Goal: Register for event/course

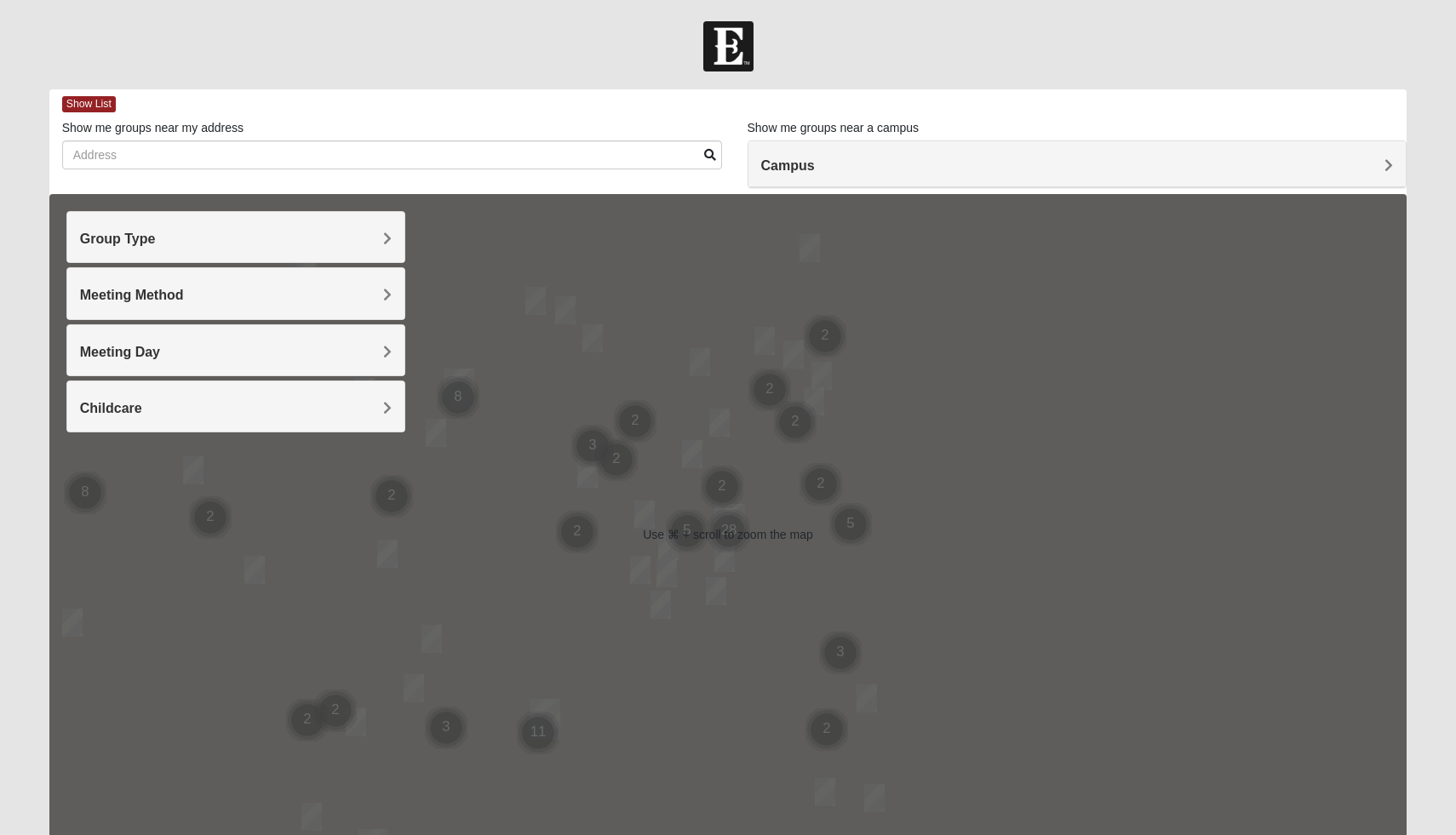
scroll to position [34, 0]
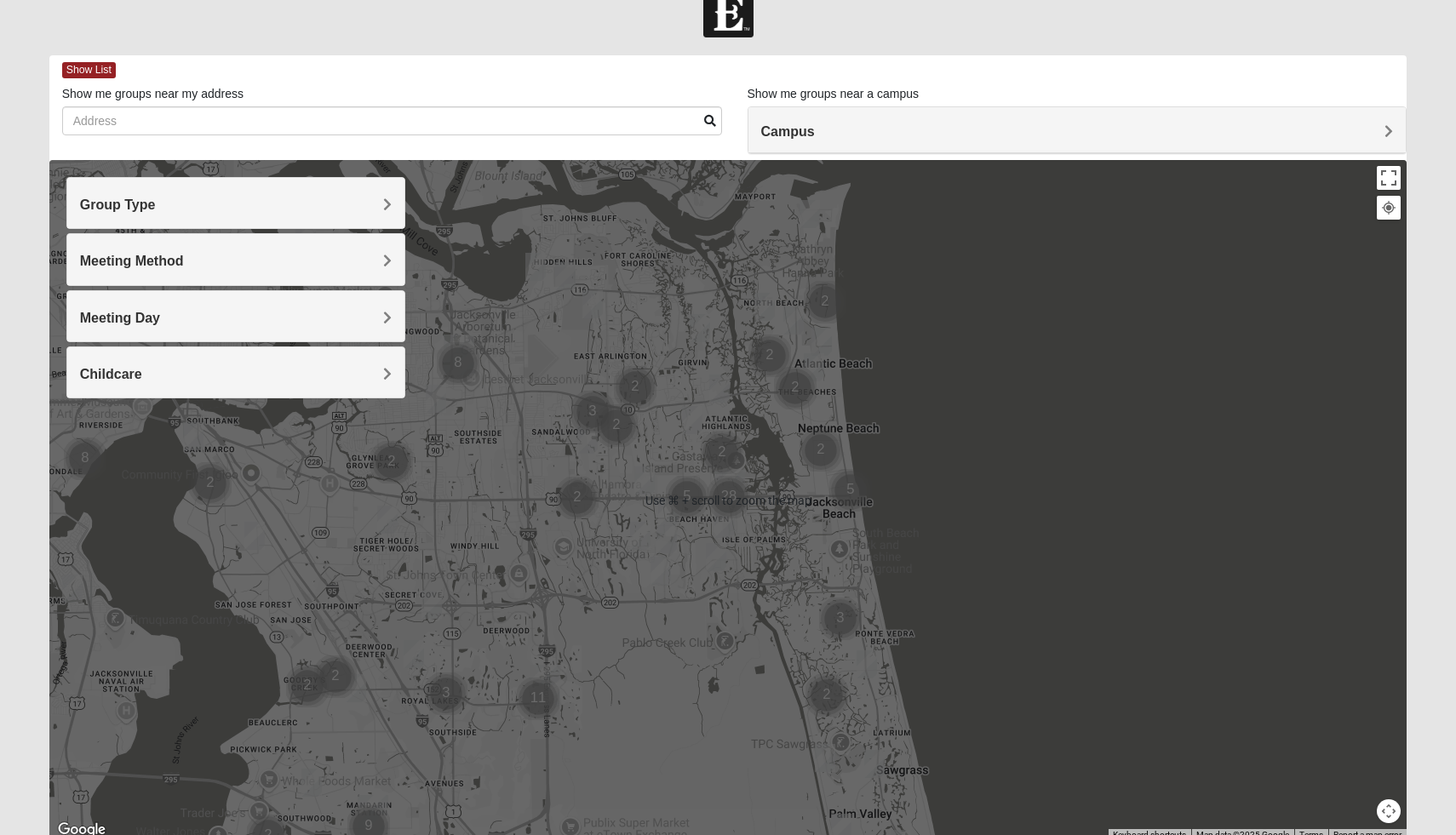
click at [362, 201] on h4 "Group Type" at bounding box center [236, 204] width 312 height 16
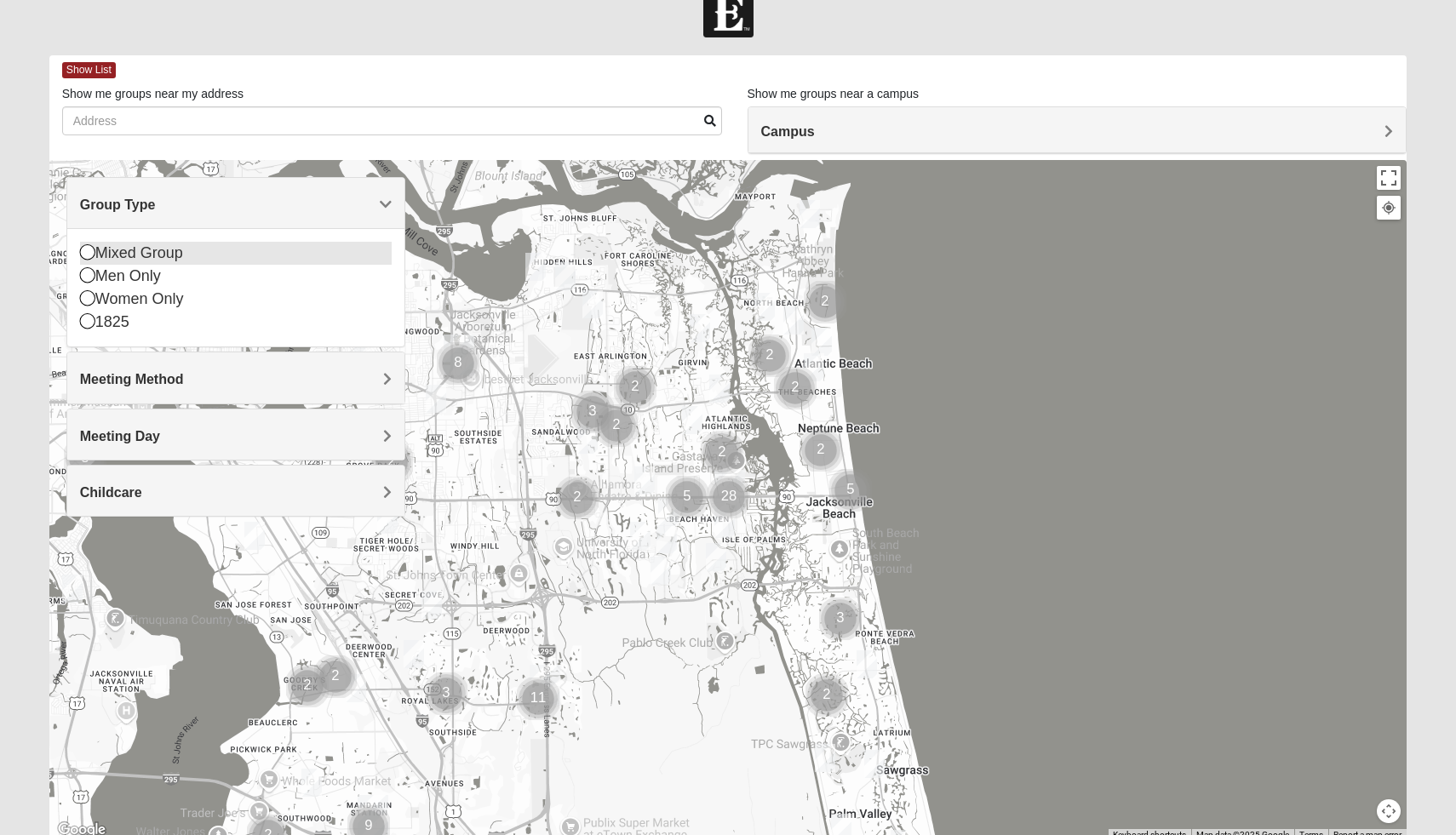
click at [85, 251] on icon at bounding box center [88, 252] width 15 height 15
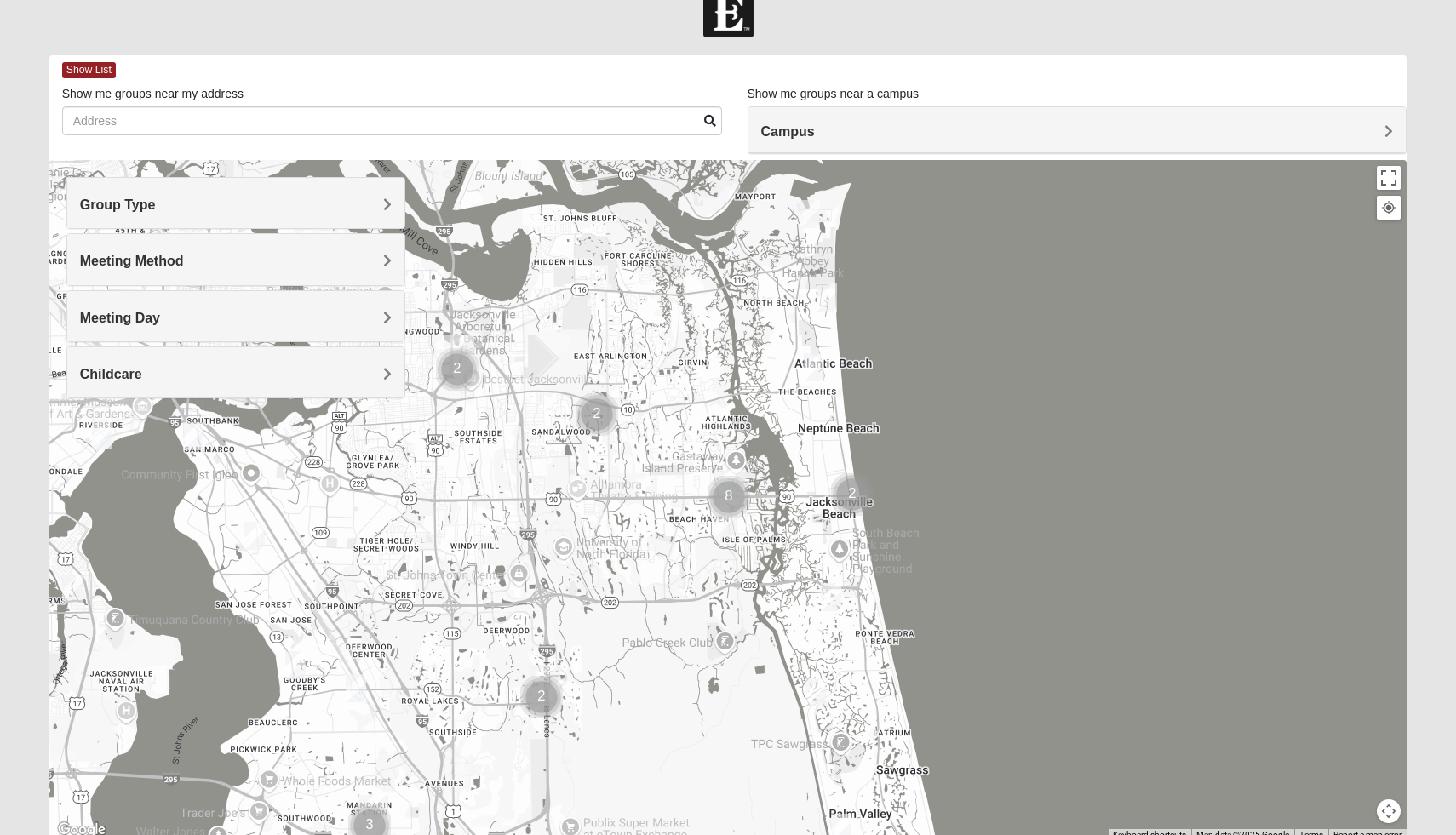
click at [102, 209] on span "Group Type" at bounding box center [118, 204] width 76 height 14
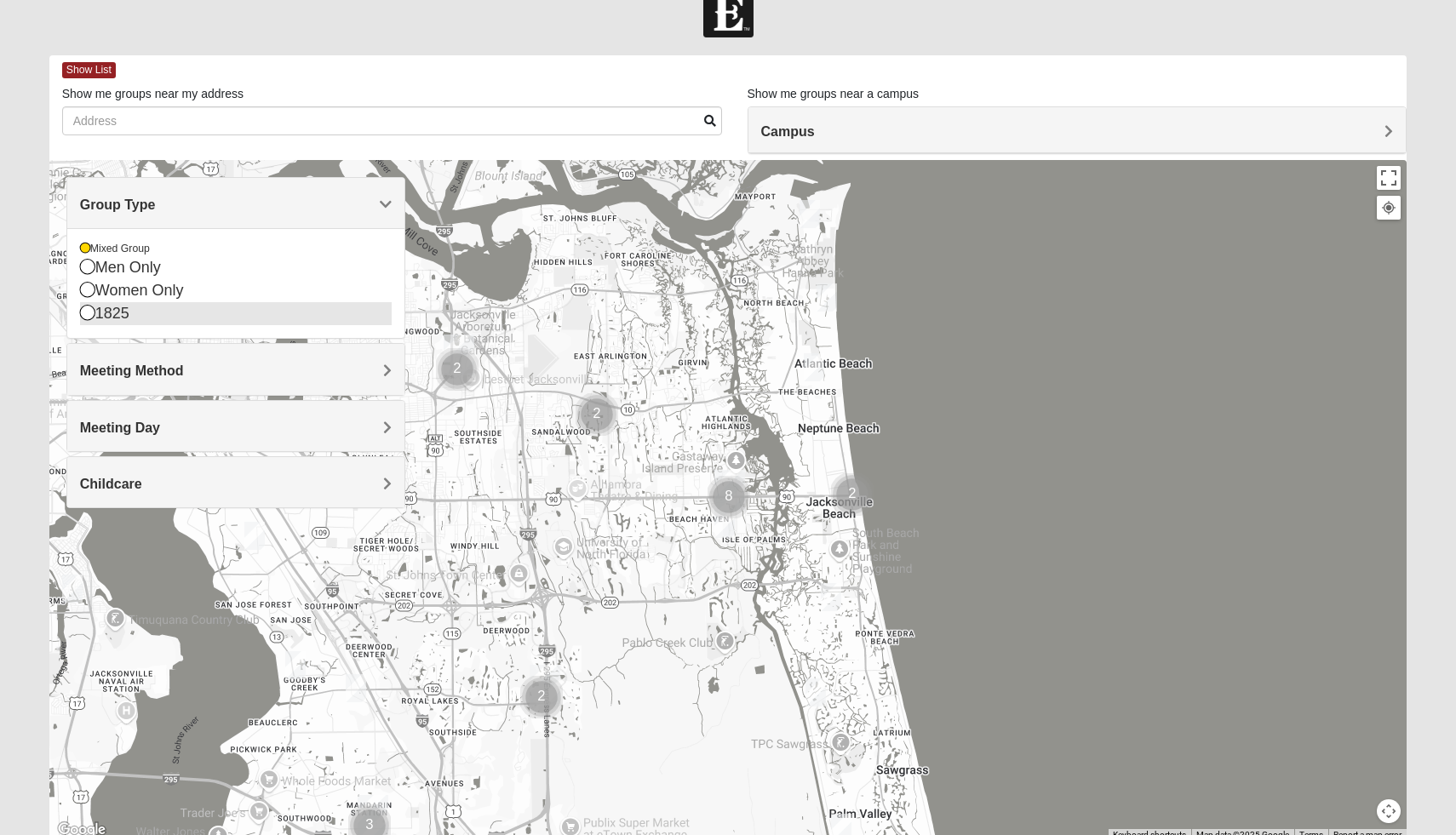
click at [80, 314] on icon at bounding box center [88, 312] width 15 height 15
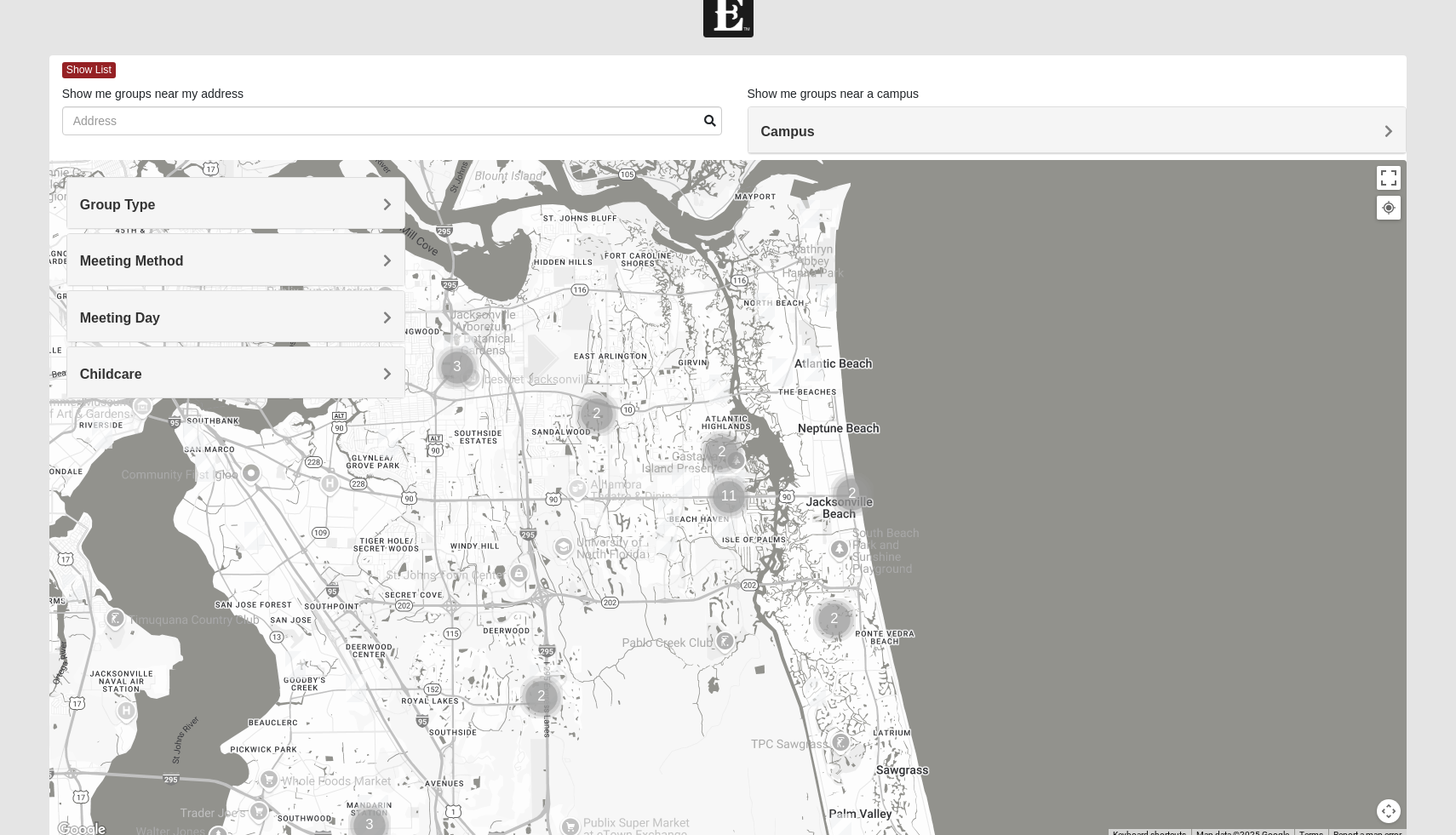
click at [85, 210] on span "Group Type" at bounding box center [118, 204] width 76 height 14
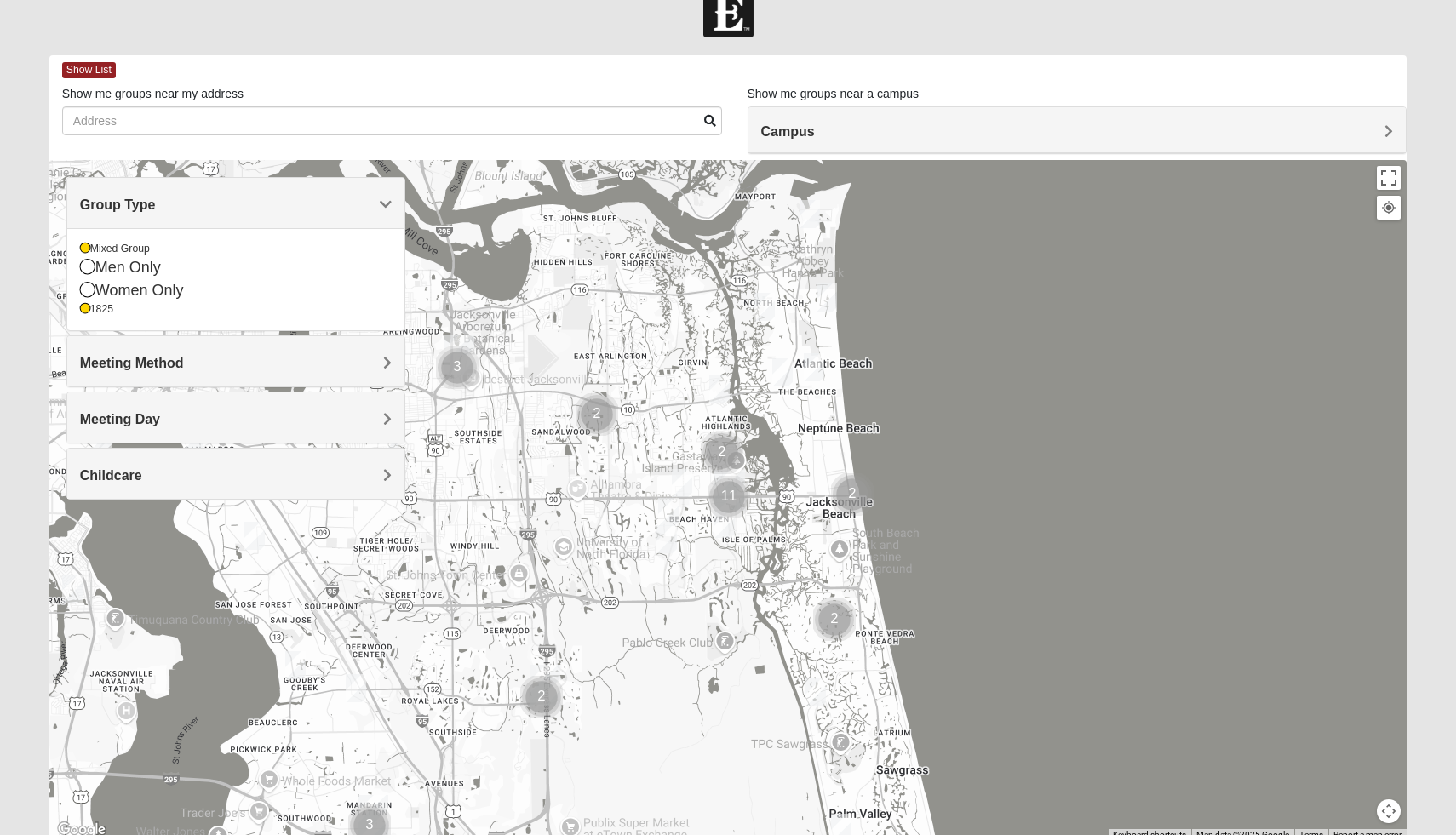
click at [130, 355] on span "Meeting Method" at bounding box center [132, 362] width 104 height 14
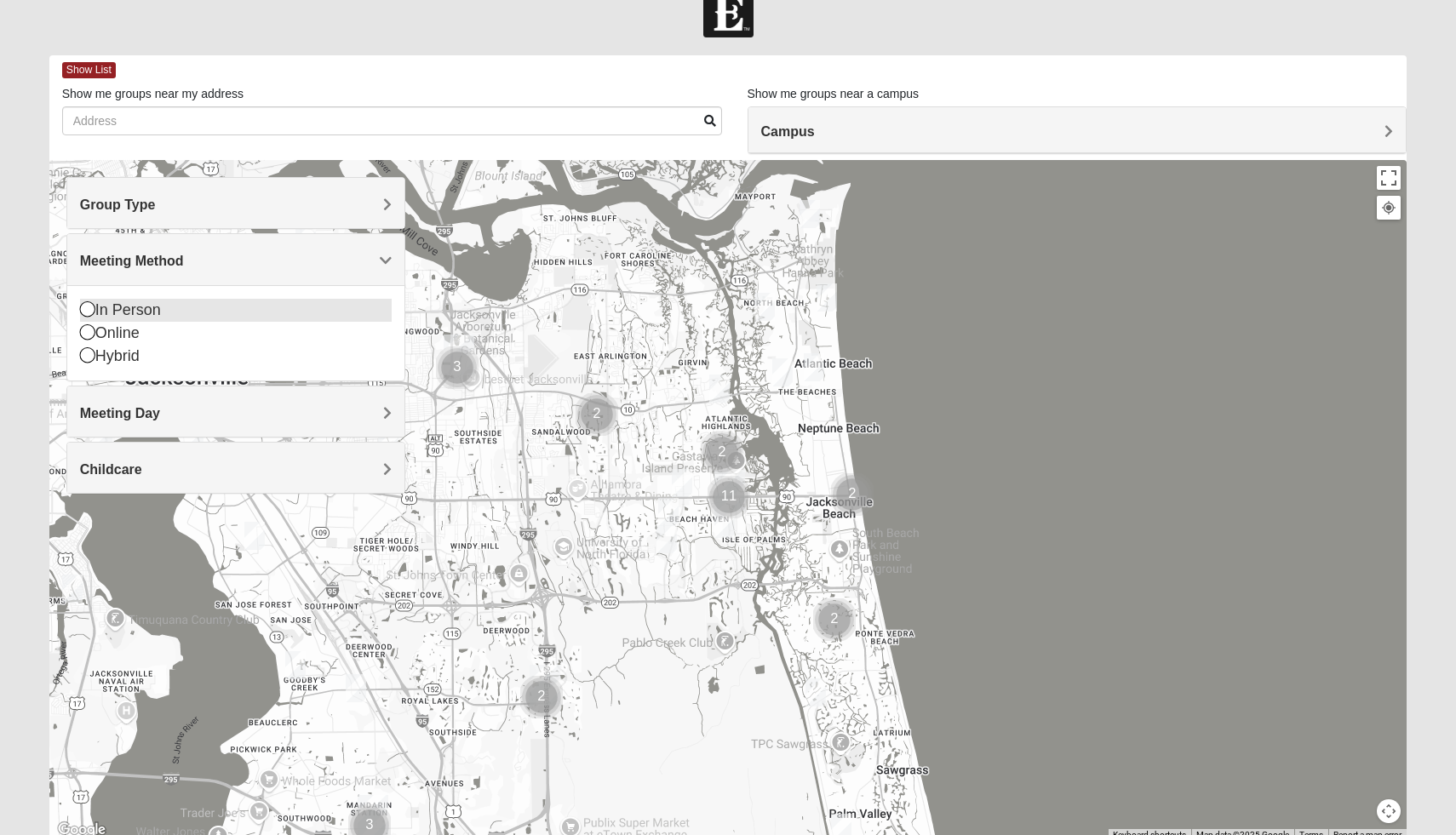
click at [81, 314] on icon at bounding box center [88, 309] width 15 height 15
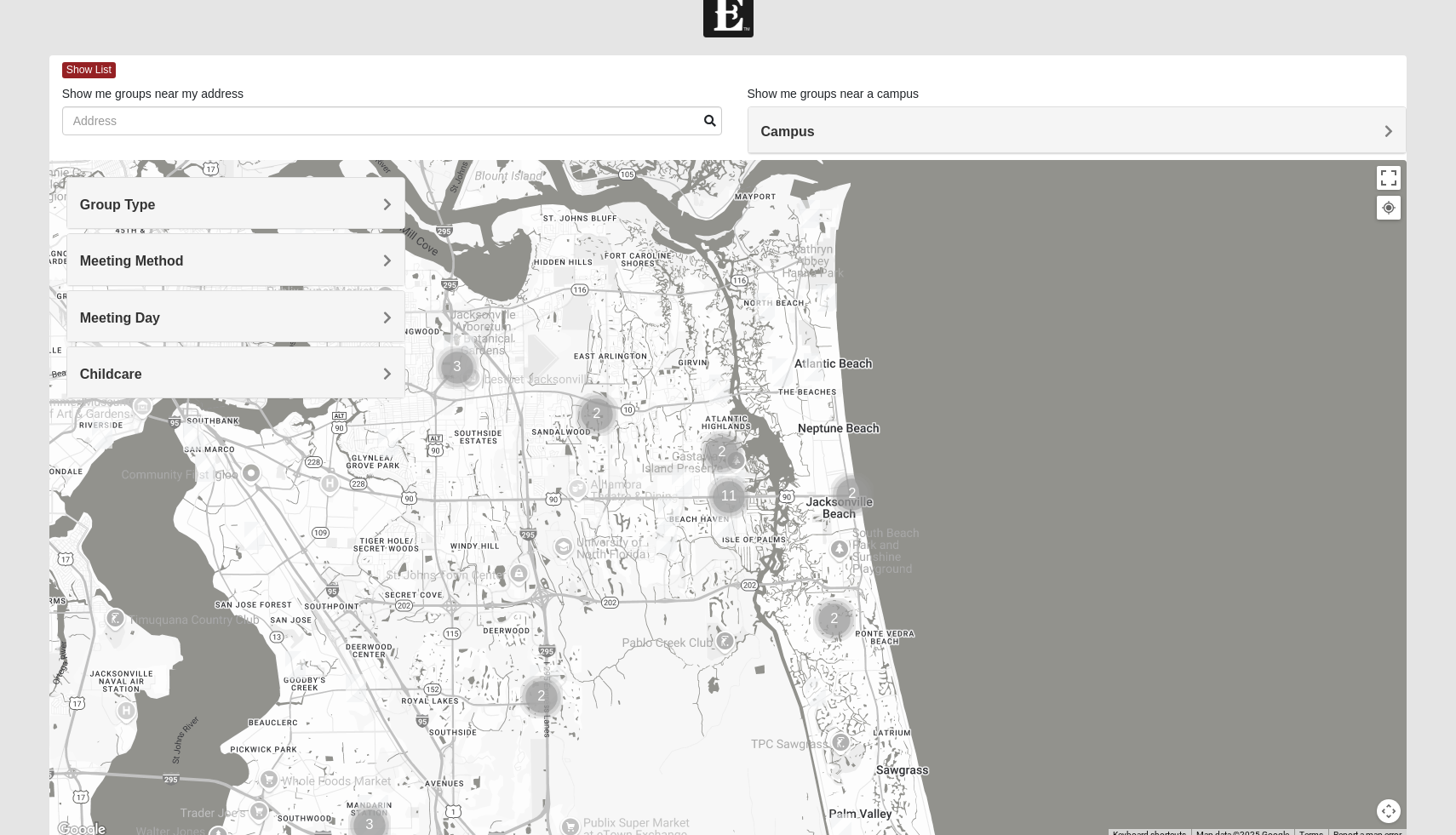
click at [113, 317] on span "Meeting Day" at bounding box center [119, 318] width 80 height 14
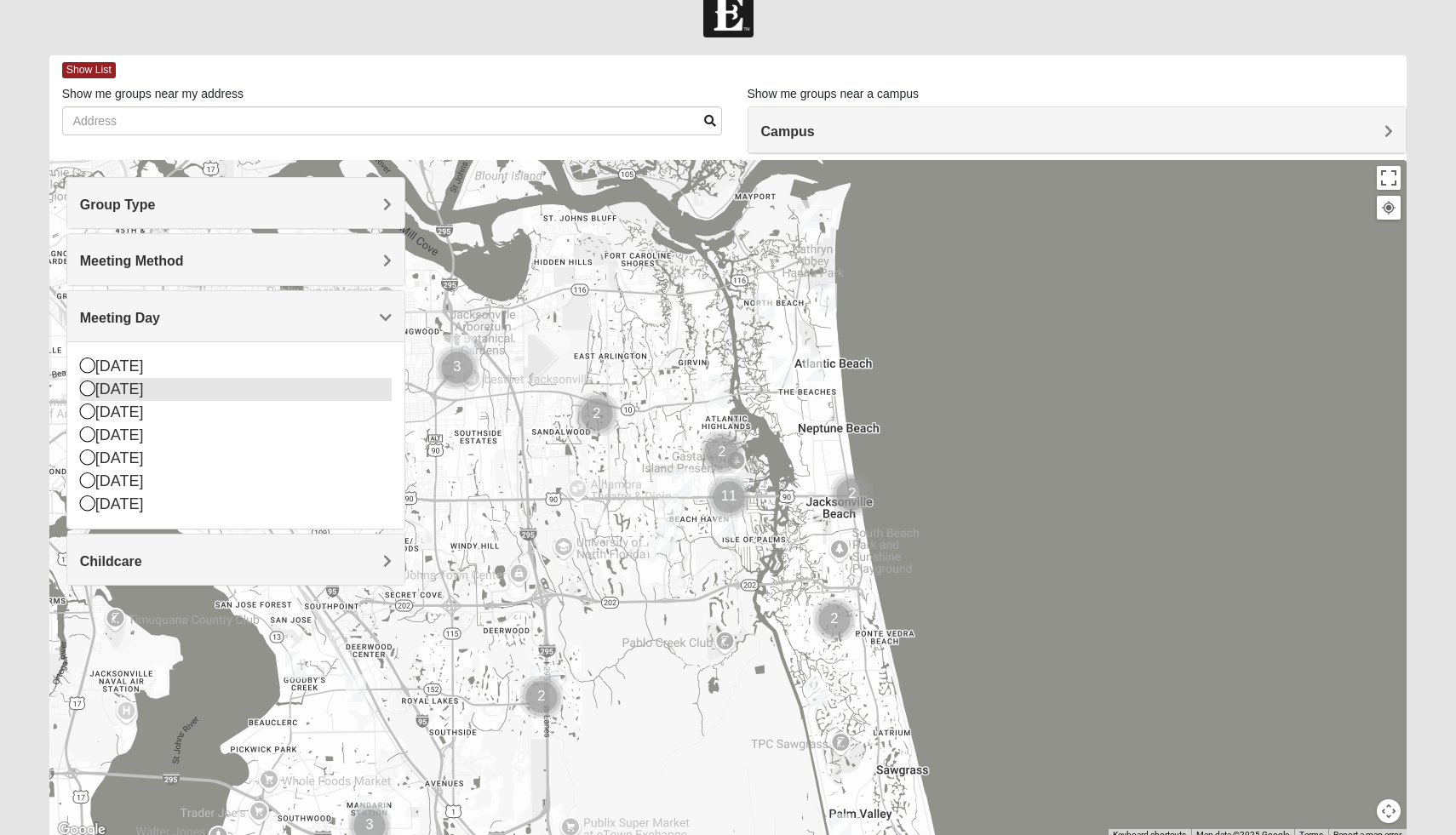
click at [86, 392] on icon at bounding box center [88, 388] width 15 height 15
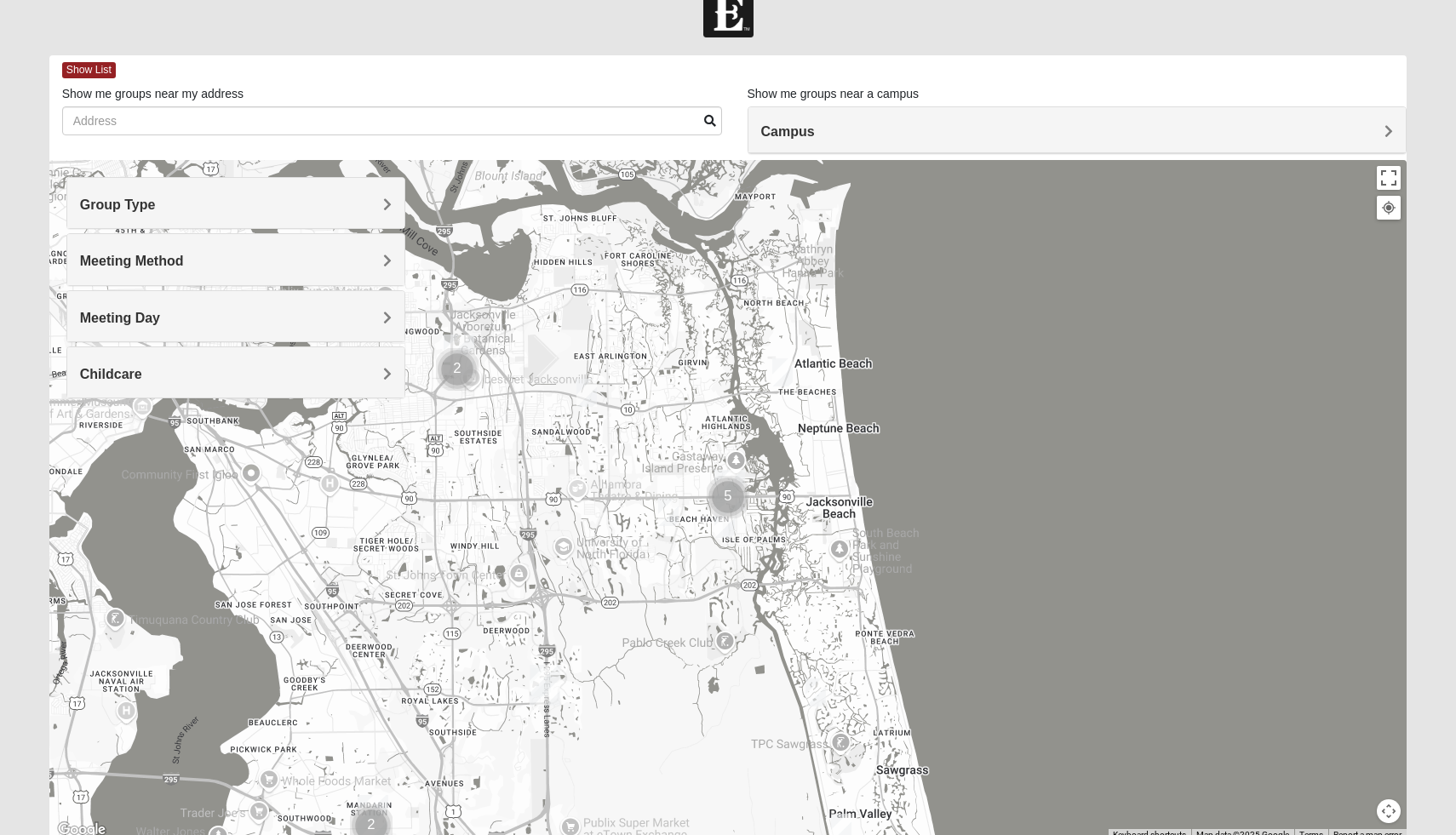
click at [135, 328] on div "Meeting Day" at bounding box center [236, 316] width 338 height 50
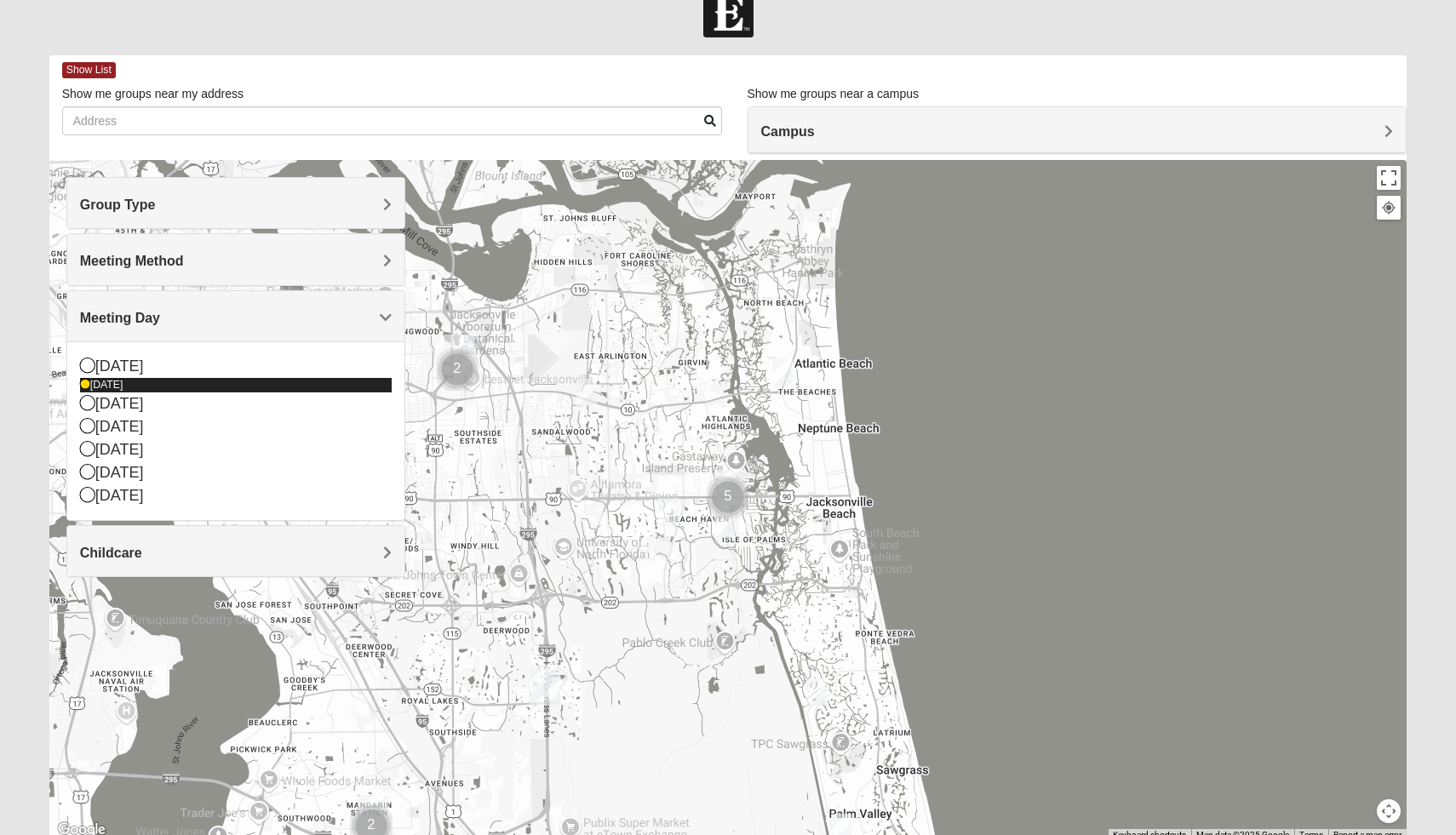
click at [87, 382] on icon at bounding box center [85, 384] width 11 height 11
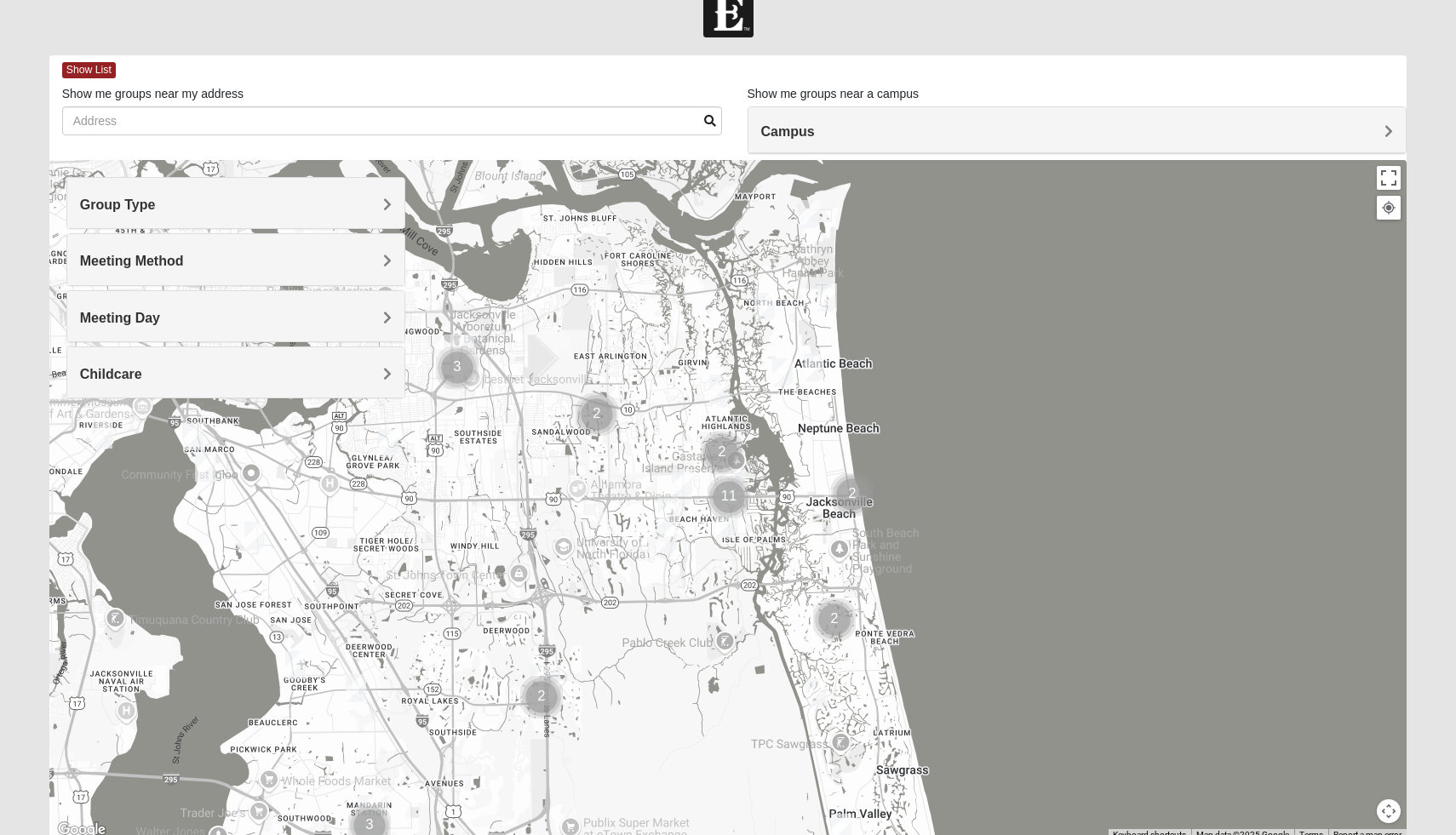
click at [121, 326] on div "Meeting Day" at bounding box center [236, 316] width 338 height 50
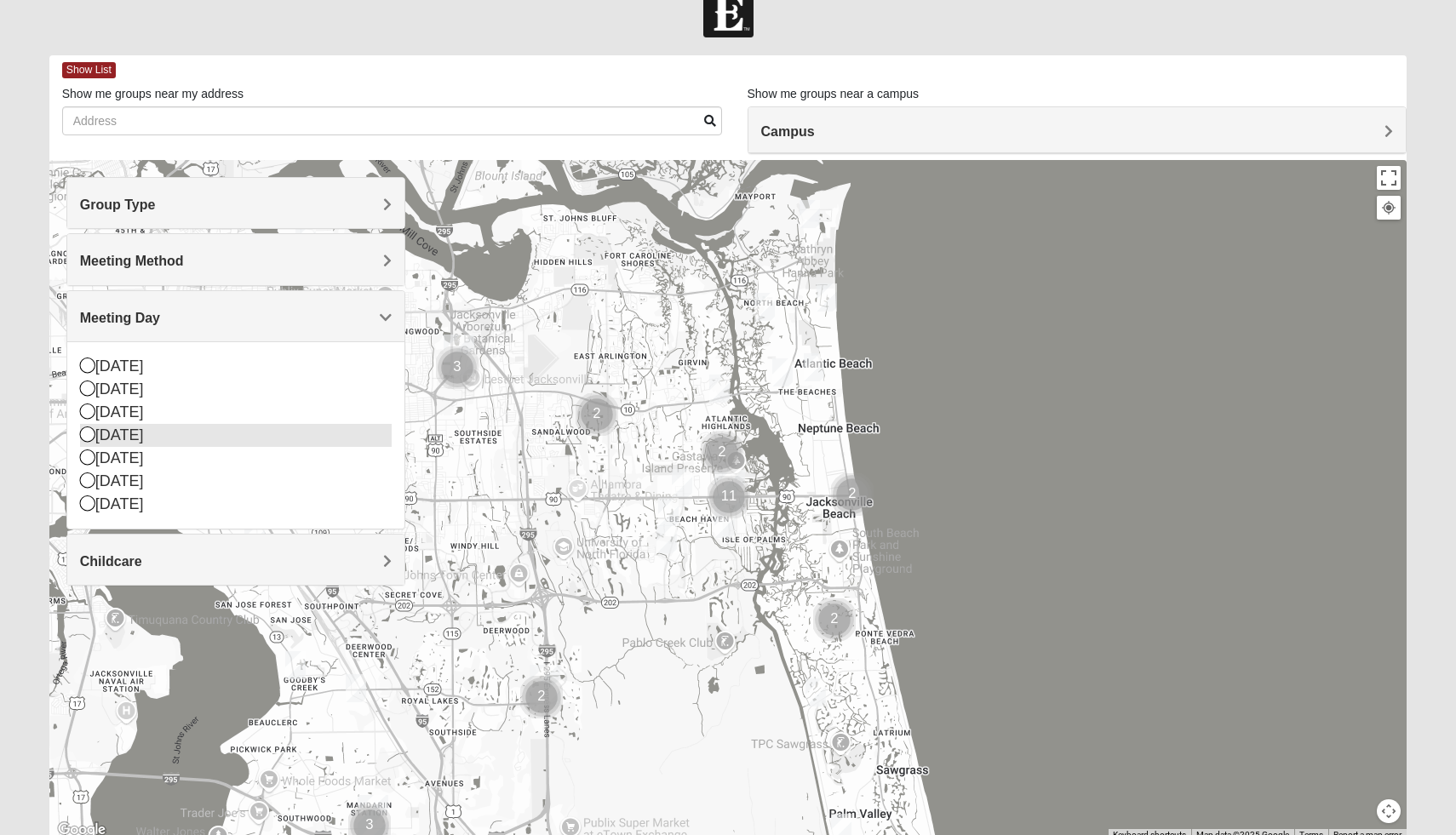
click at [83, 433] on icon at bounding box center [88, 434] width 15 height 15
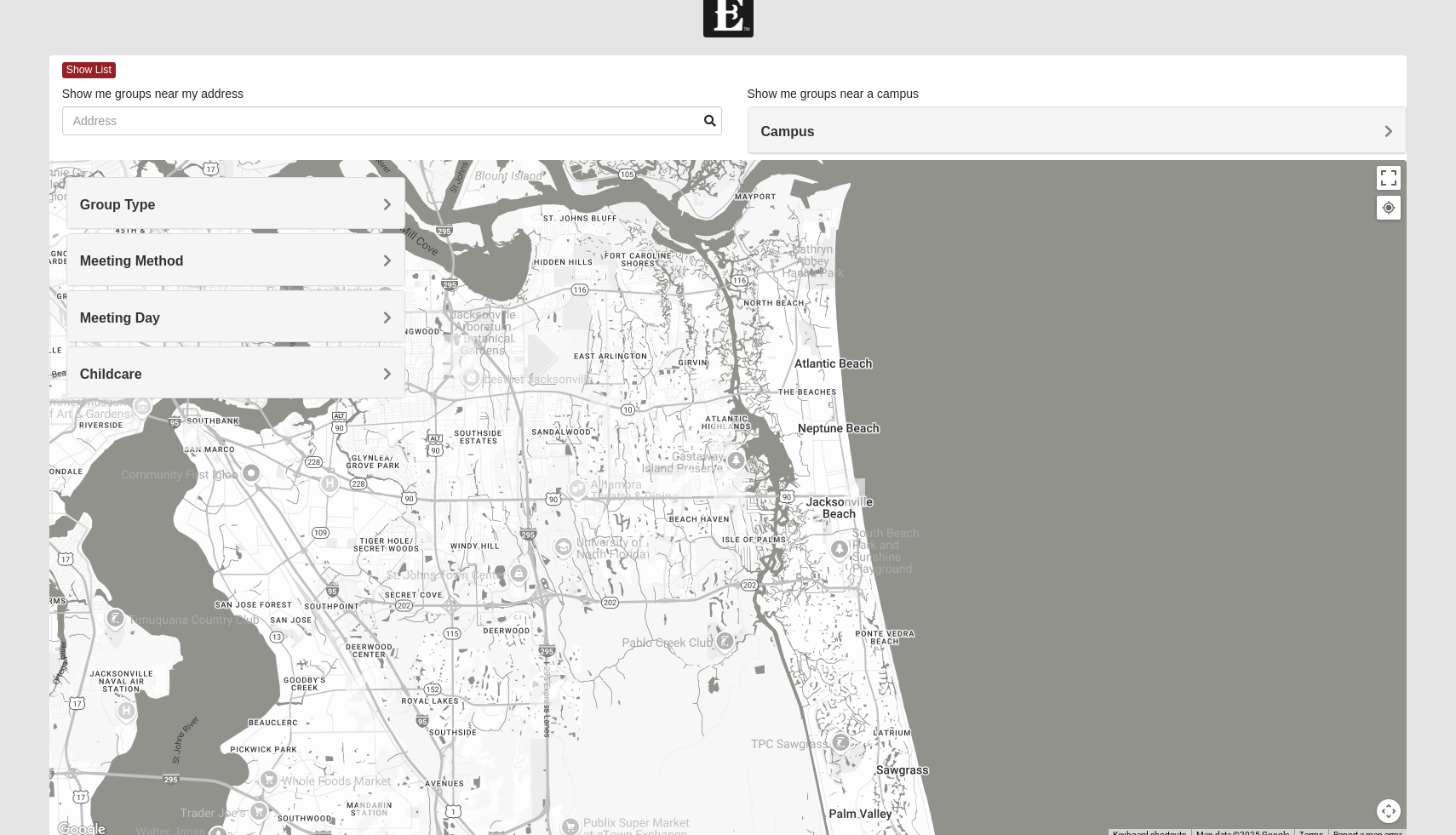
click at [120, 330] on div "Meeting Day" at bounding box center [236, 316] width 338 height 50
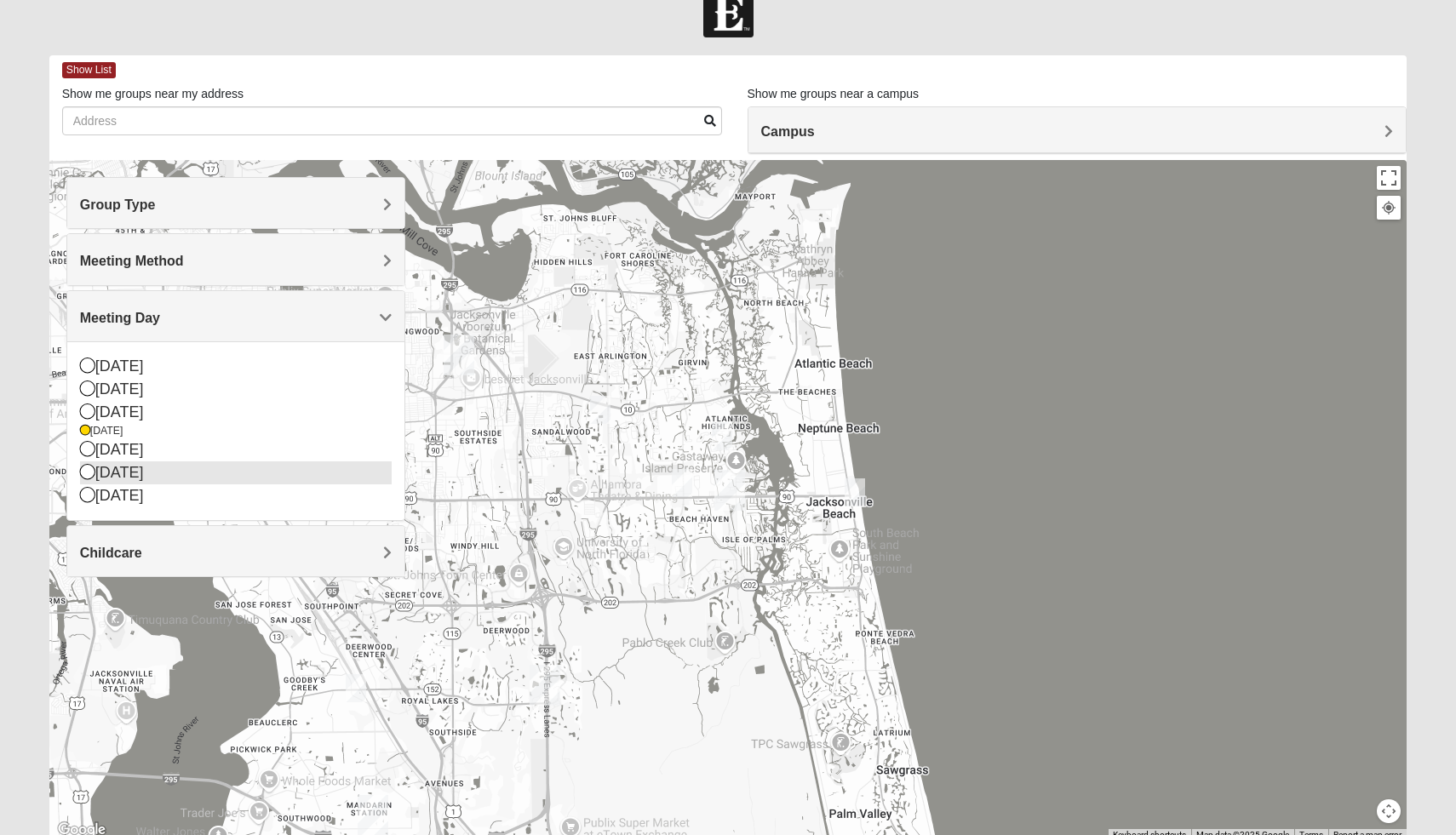
click at [87, 472] on icon at bounding box center [88, 472] width 15 height 15
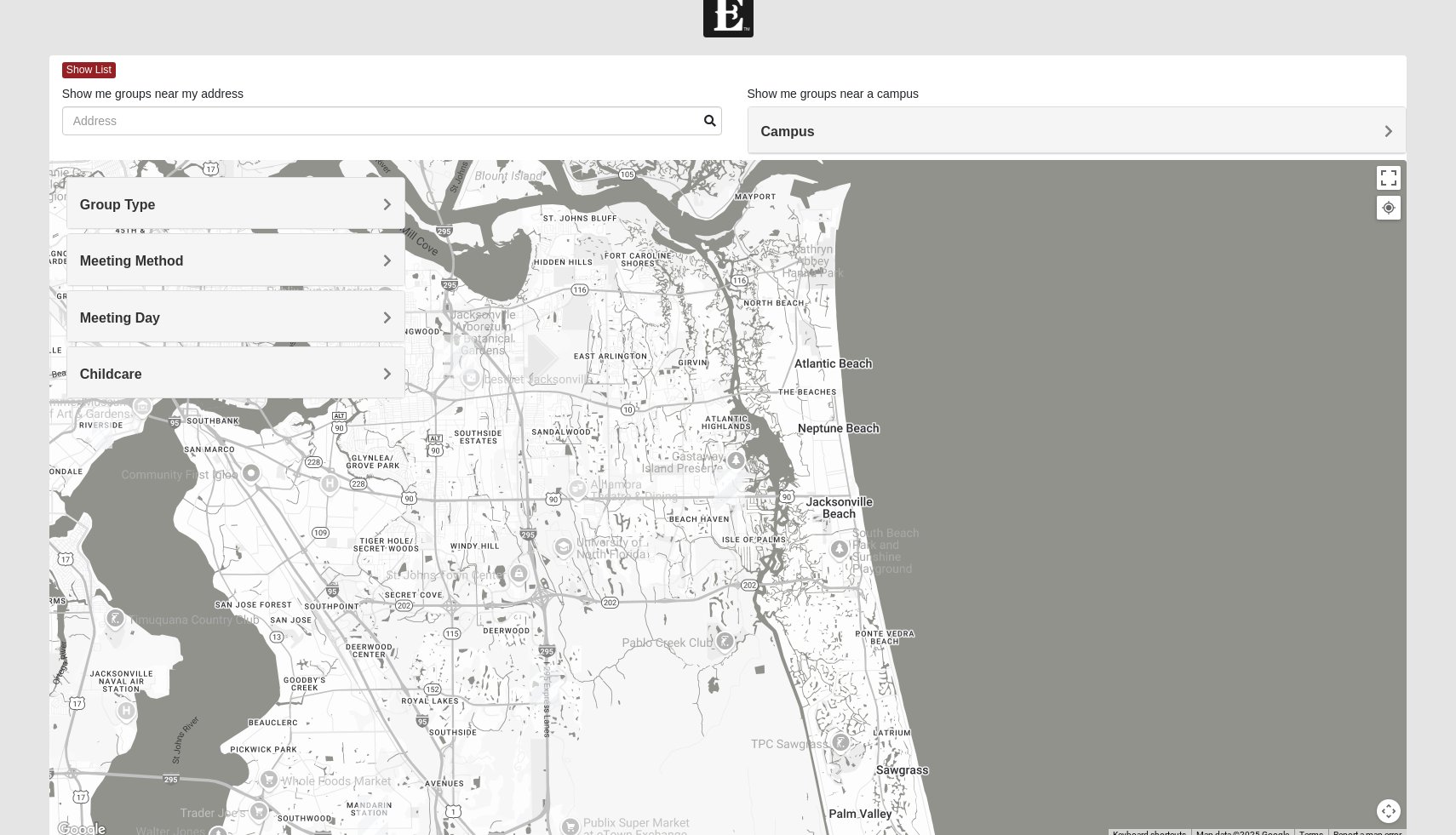
click at [116, 326] on h4 "Meeting Day" at bounding box center [236, 318] width 312 height 16
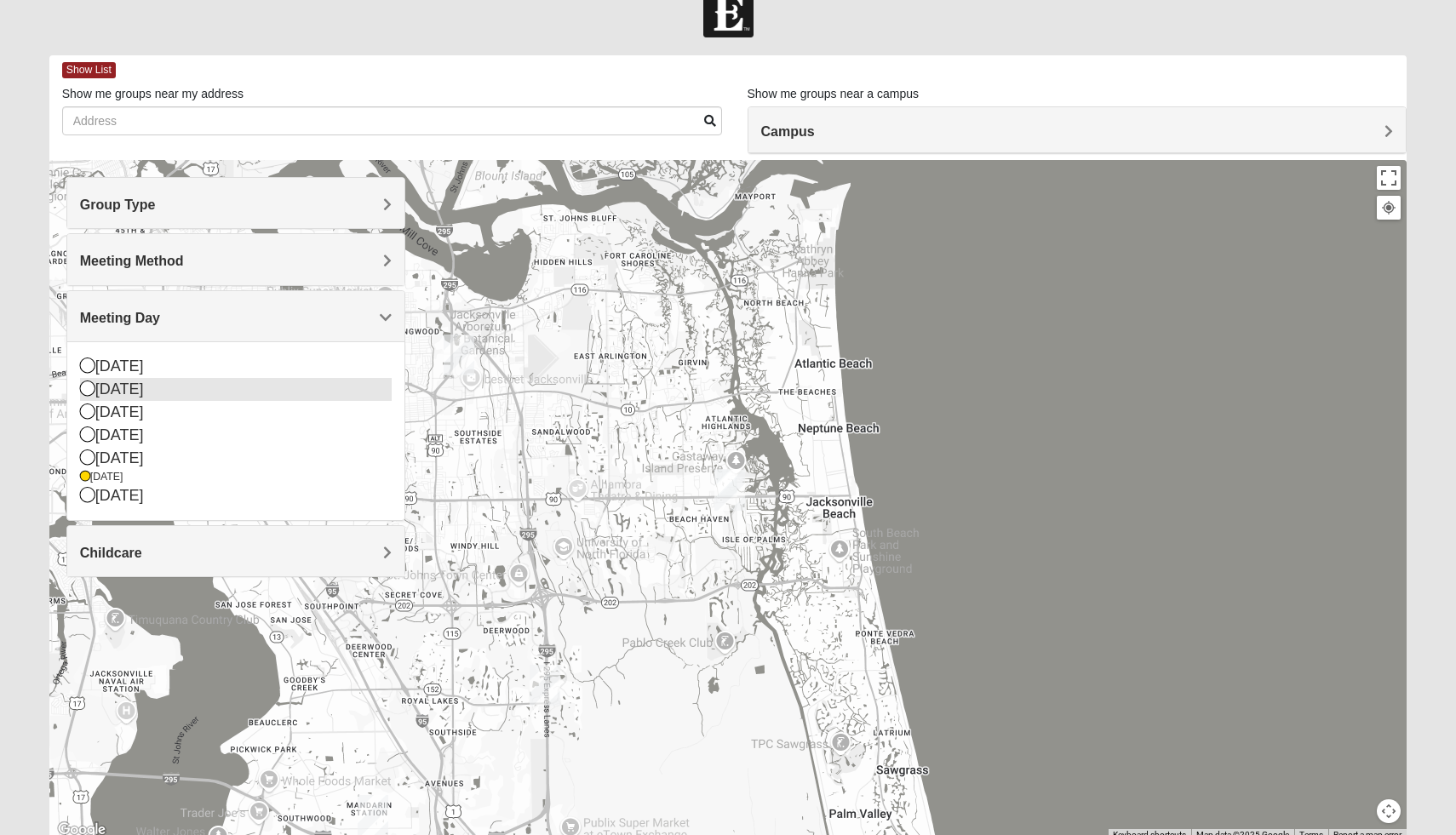
click at [89, 387] on icon at bounding box center [88, 388] width 15 height 15
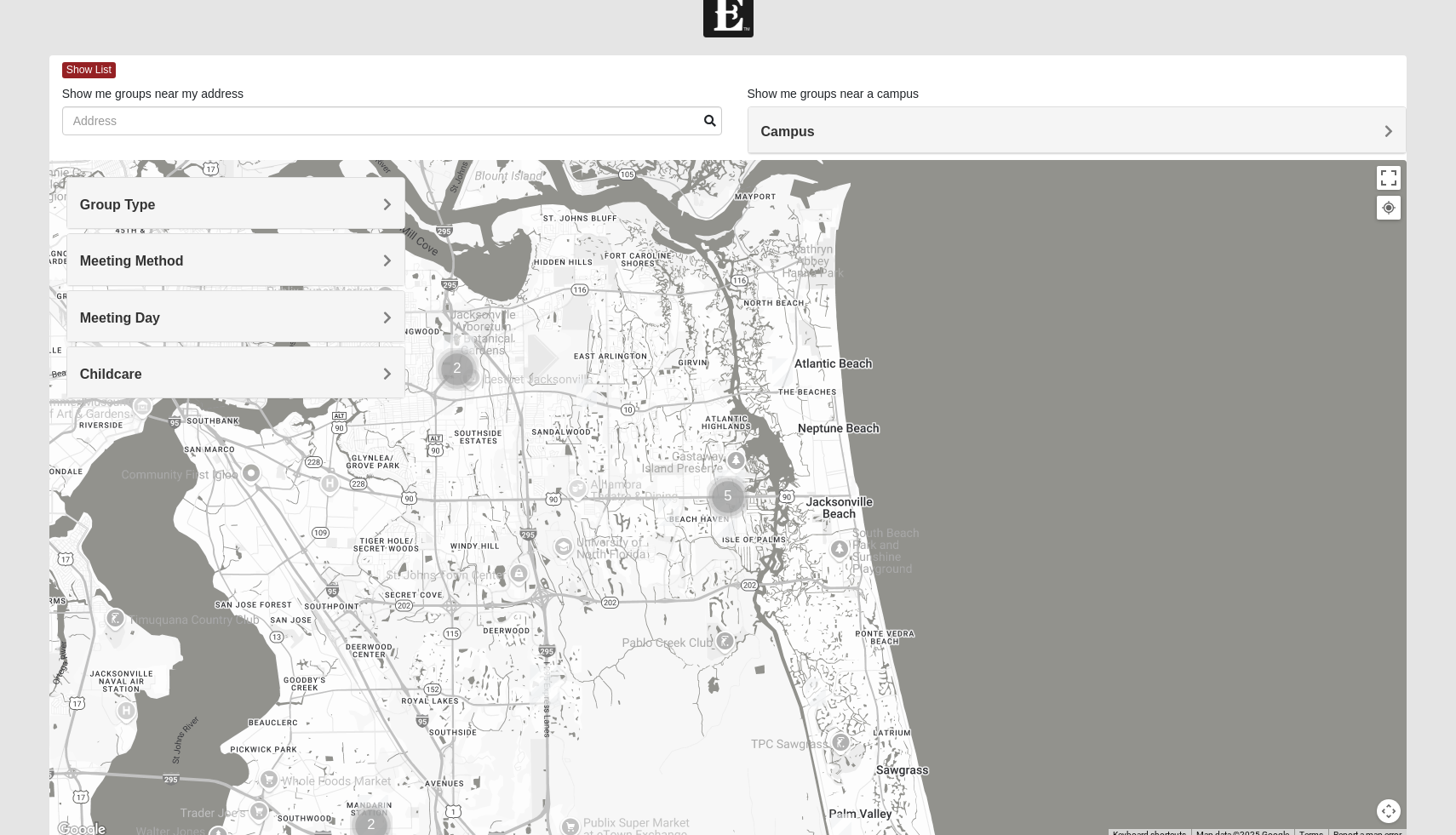
click at [126, 325] on span "Meeting Day" at bounding box center [119, 318] width 80 height 14
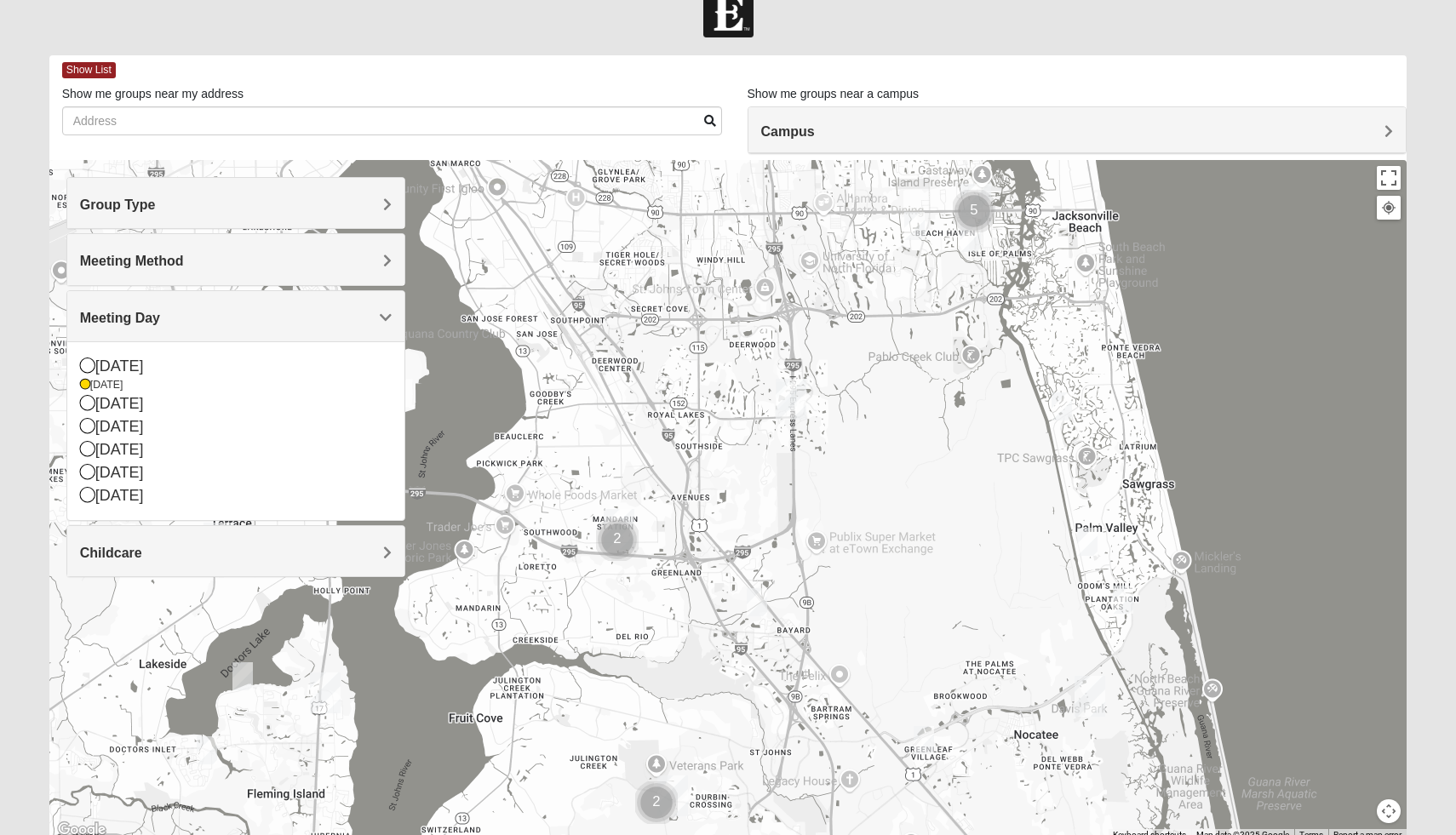
drag, startPoint x: 635, startPoint y: 582, endPoint x: 882, endPoint y: 295, distance: 378.7
click at [882, 295] on div at bounding box center [728, 500] width 1358 height 681
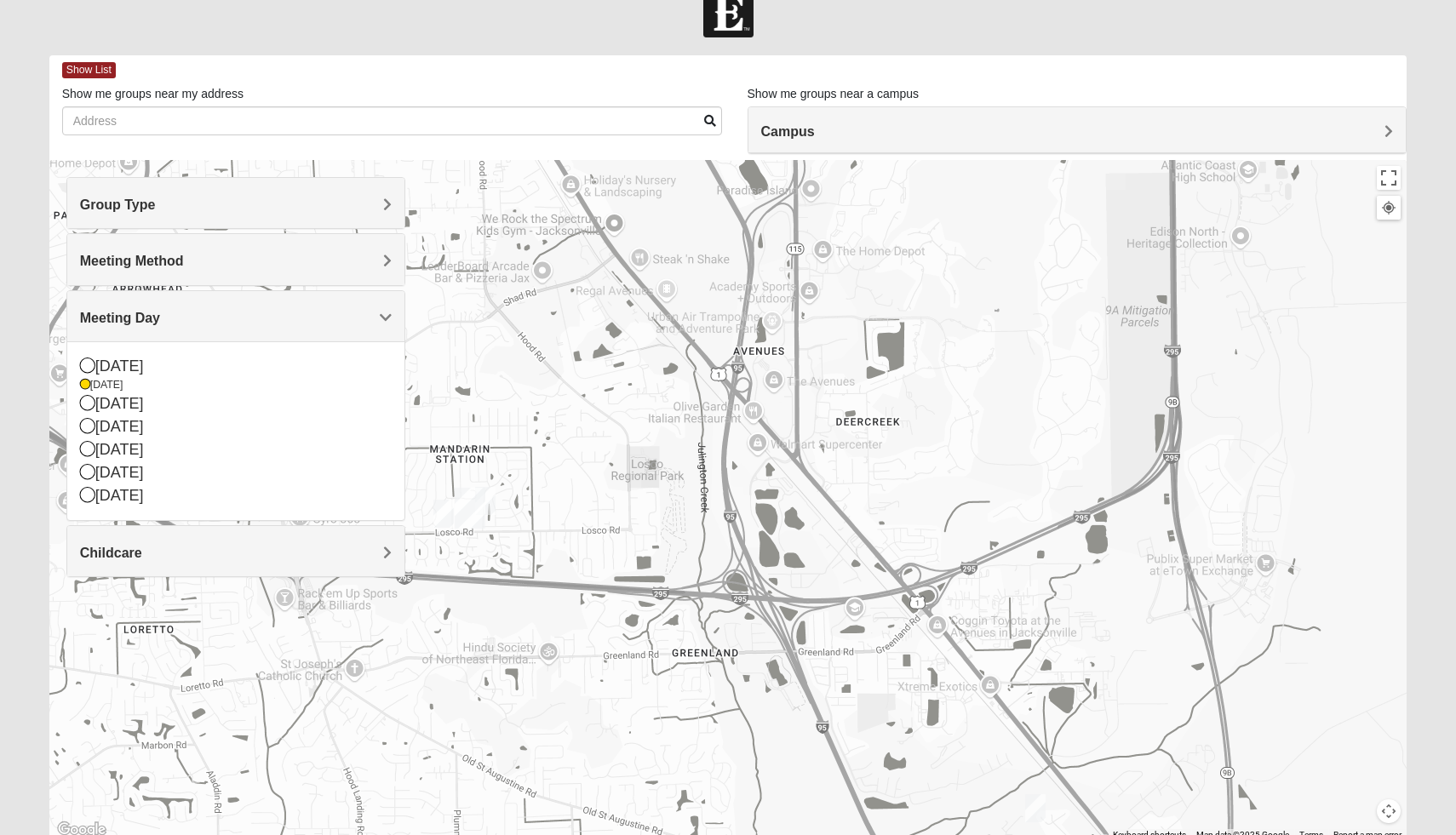
drag, startPoint x: 641, startPoint y: 635, endPoint x: 1002, endPoint y: 273, distance: 511.2
click at [1002, 273] on div at bounding box center [728, 500] width 1358 height 681
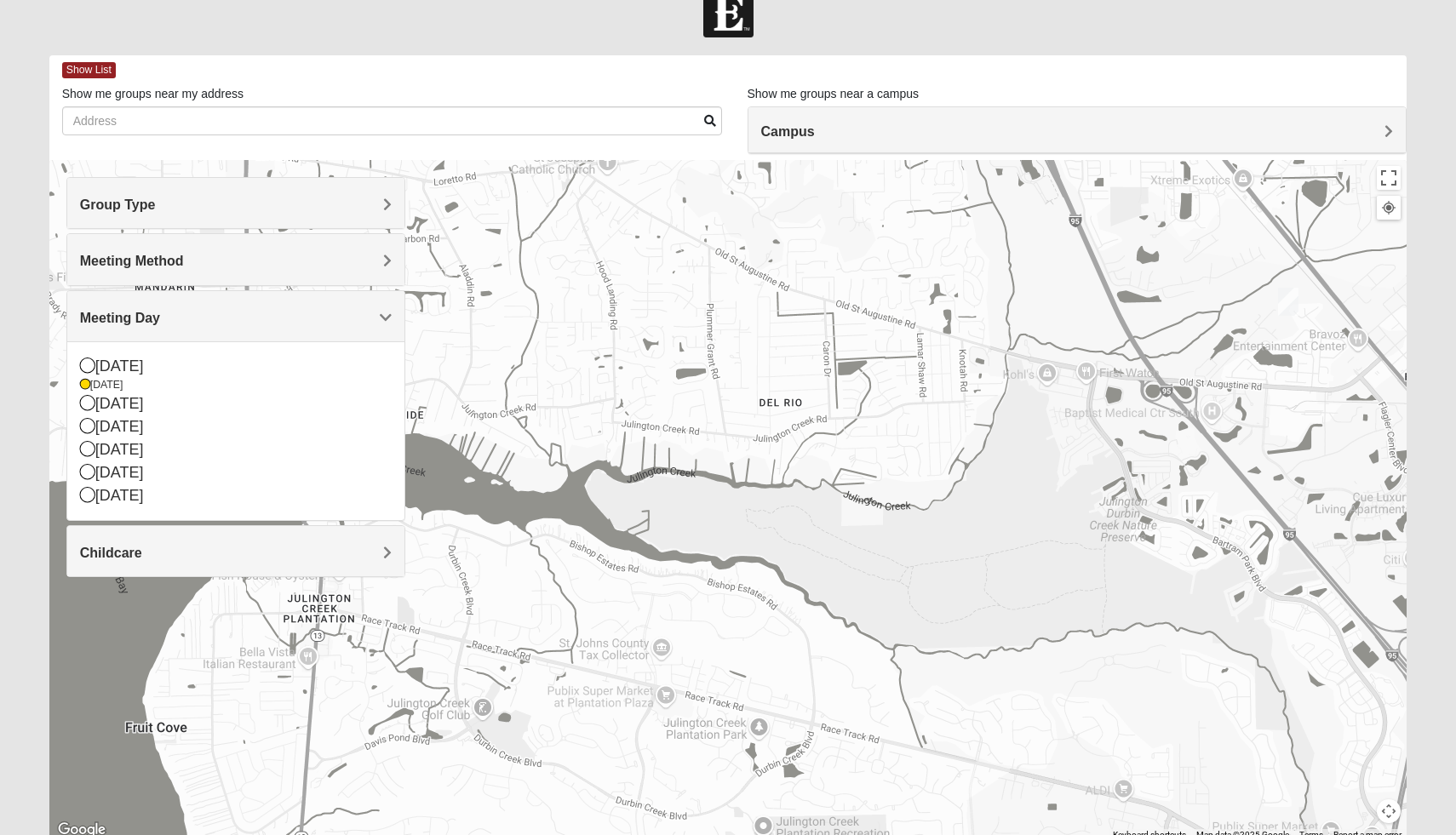
drag, startPoint x: 653, startPoint y: 473, endPoint x: 909, endPoint y: -33, distance: 567.1
click at [909, 0] on html "Log In Find A Group Error Show List Loading Groups" at bounding box center [728, 434] width 1456 height 937
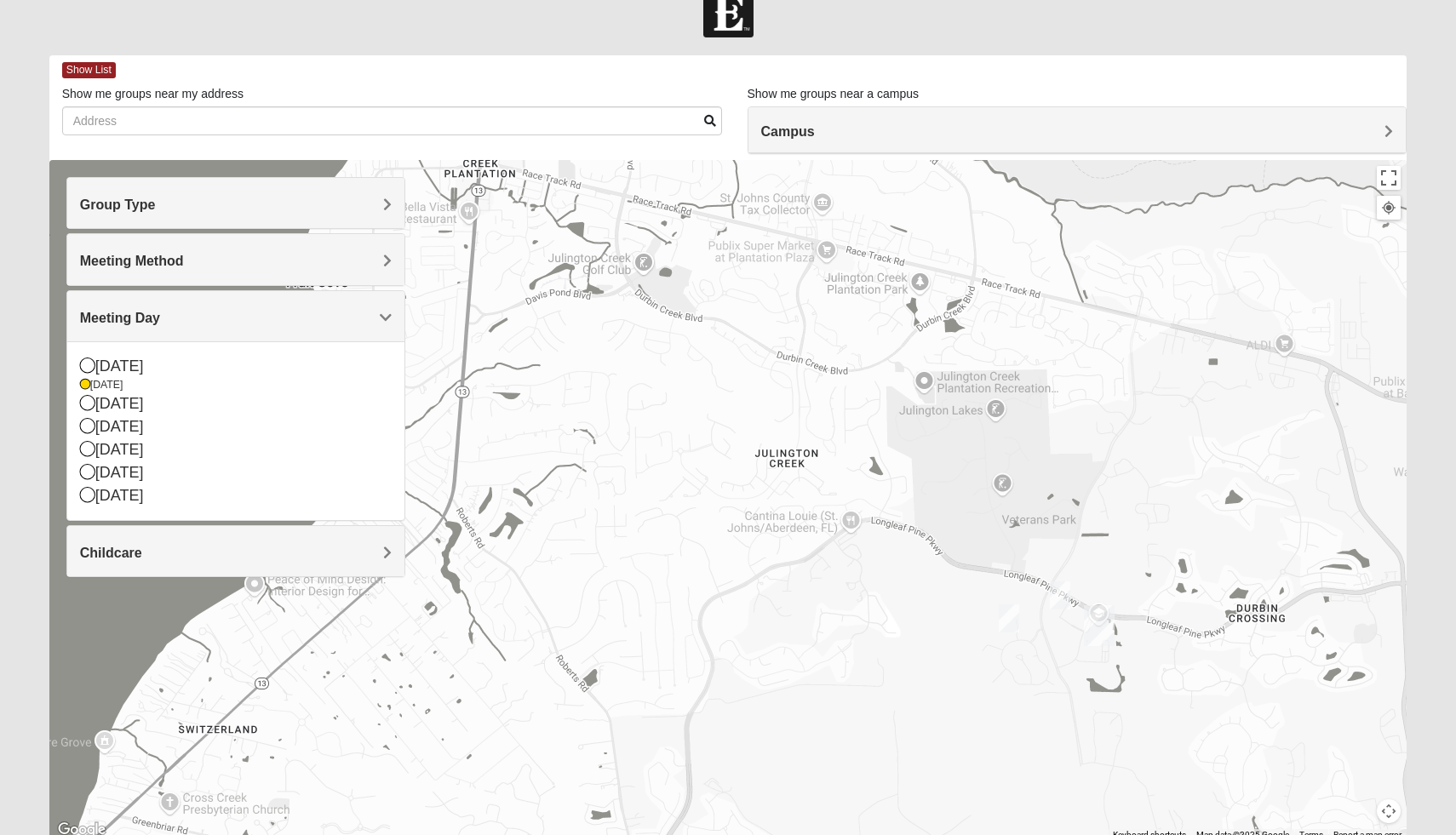
drag, startPoint x: 777, startPoint y: 516, endPoint x: 938, endPoint y: 69, distance: 475.1
click at [938, 69] on div "Show List Loading Groups Keywords Filter Additional Filters Campus [GEOGRAPHIC_…" at bounding box center [728, 448] width 1358 height 786
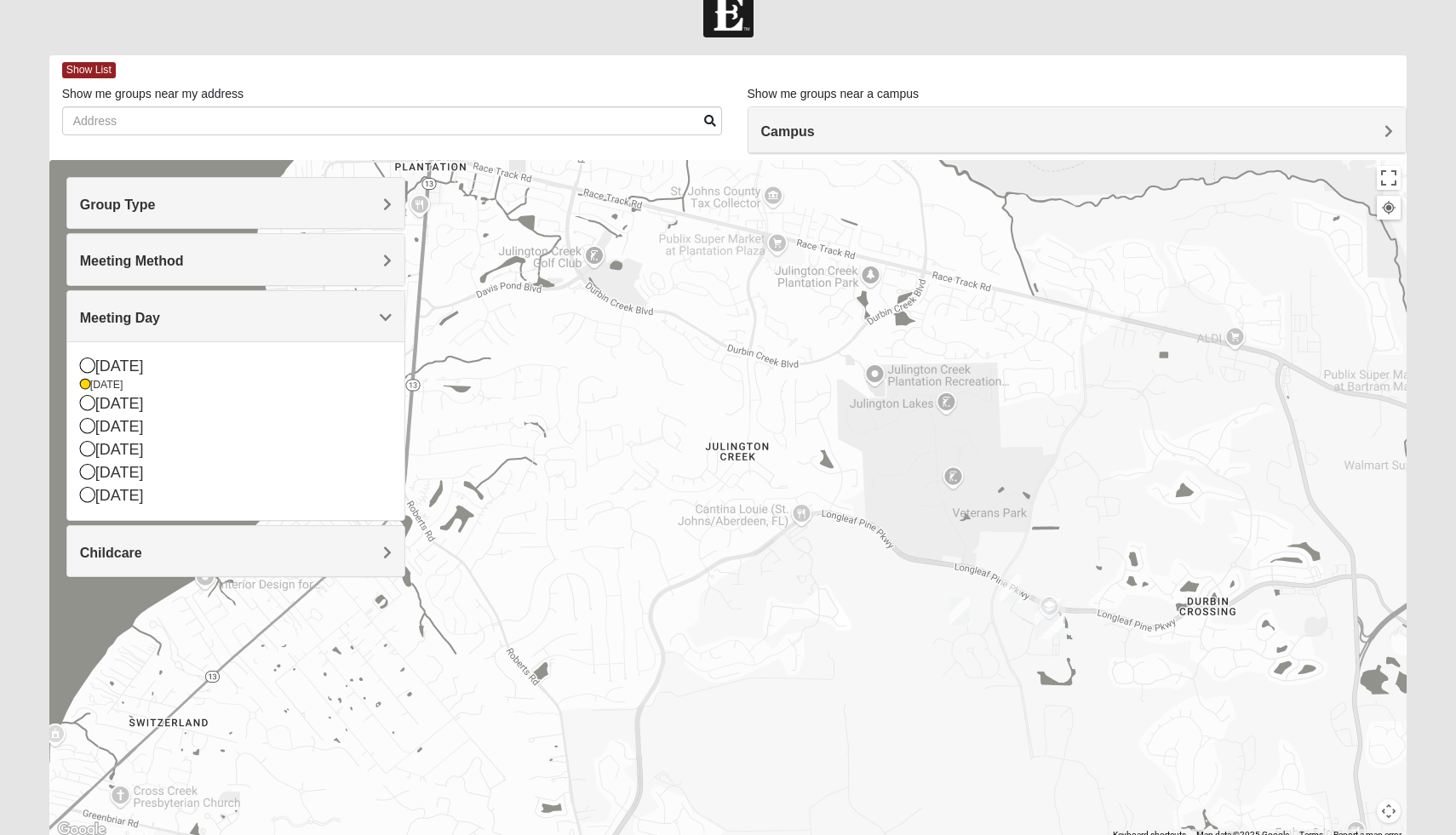
drag, startPoint x: 948, startPoint y: 611, endPoint x: 837, endPoint y: 576, distance: 116.4
click at [837, 576] on div at bounding box center [728, 500] width 1358 height 681
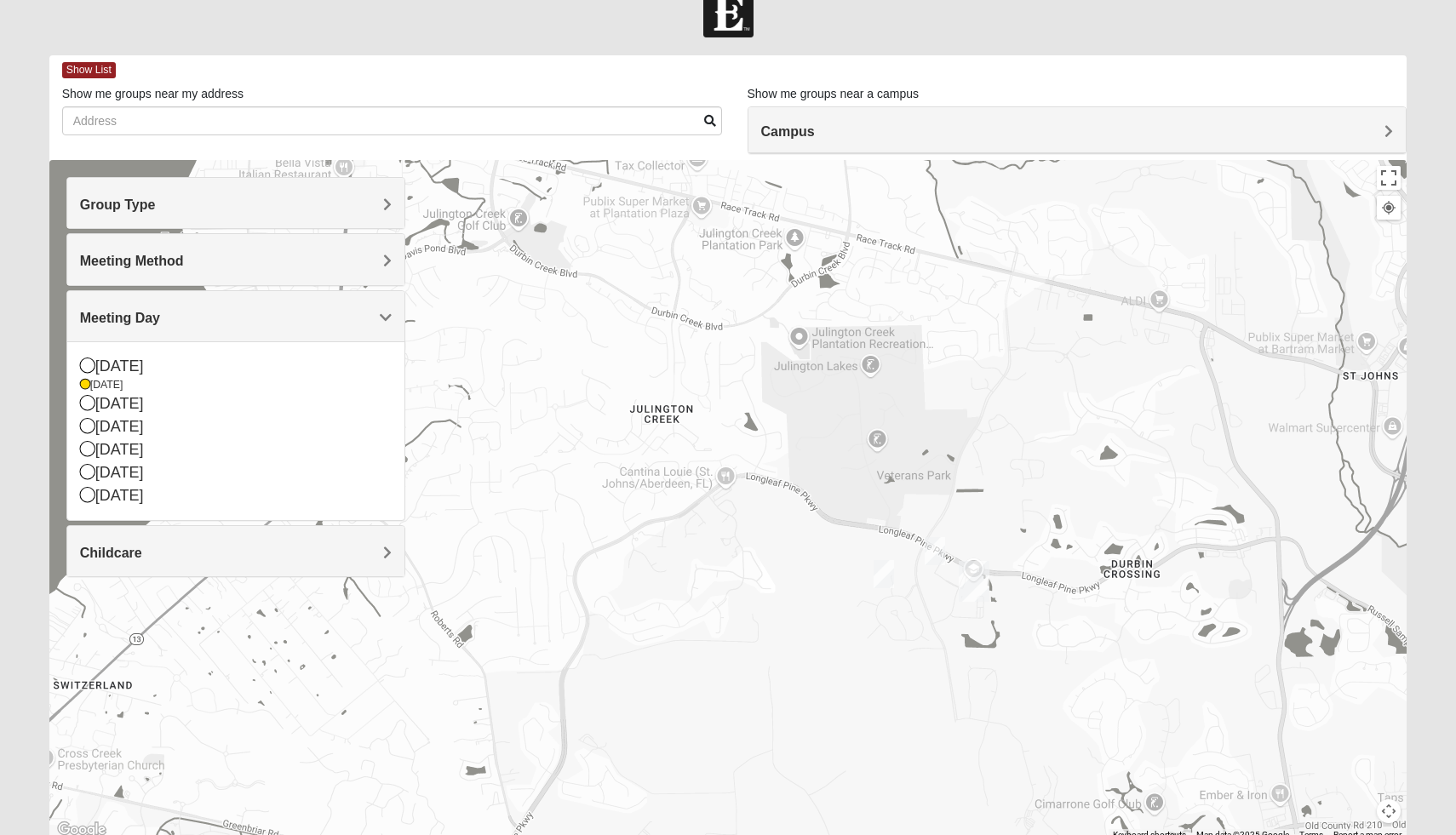
click at [941, 550] on img "On Campus Mixed Doerr 32259" at bounding box center [935, 551] width 20 height 28
click at [878, 577] on img "Mixed Parks 32259" at bounding box center [884, 573] width 20 height 28
click at [1003, 460] on button "Close" at bounding box center [1008, 476] width 40 height 40
click at [270, 212] on h4 "Group Type" at bounding box center [236, 204] width 312 height 16
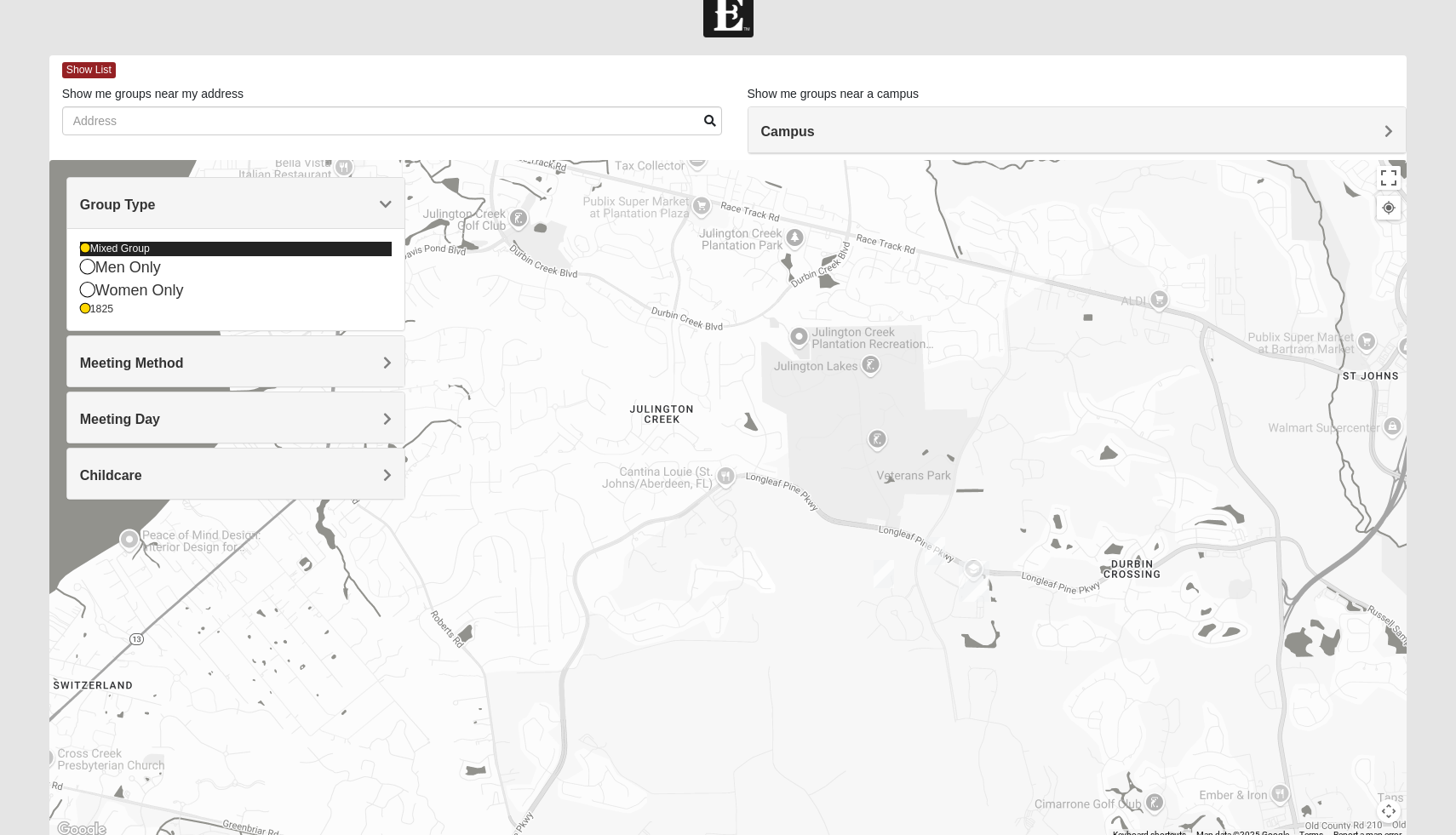
click at [84, 252] on icon at bounding box center [85, 248] width 11 height 11
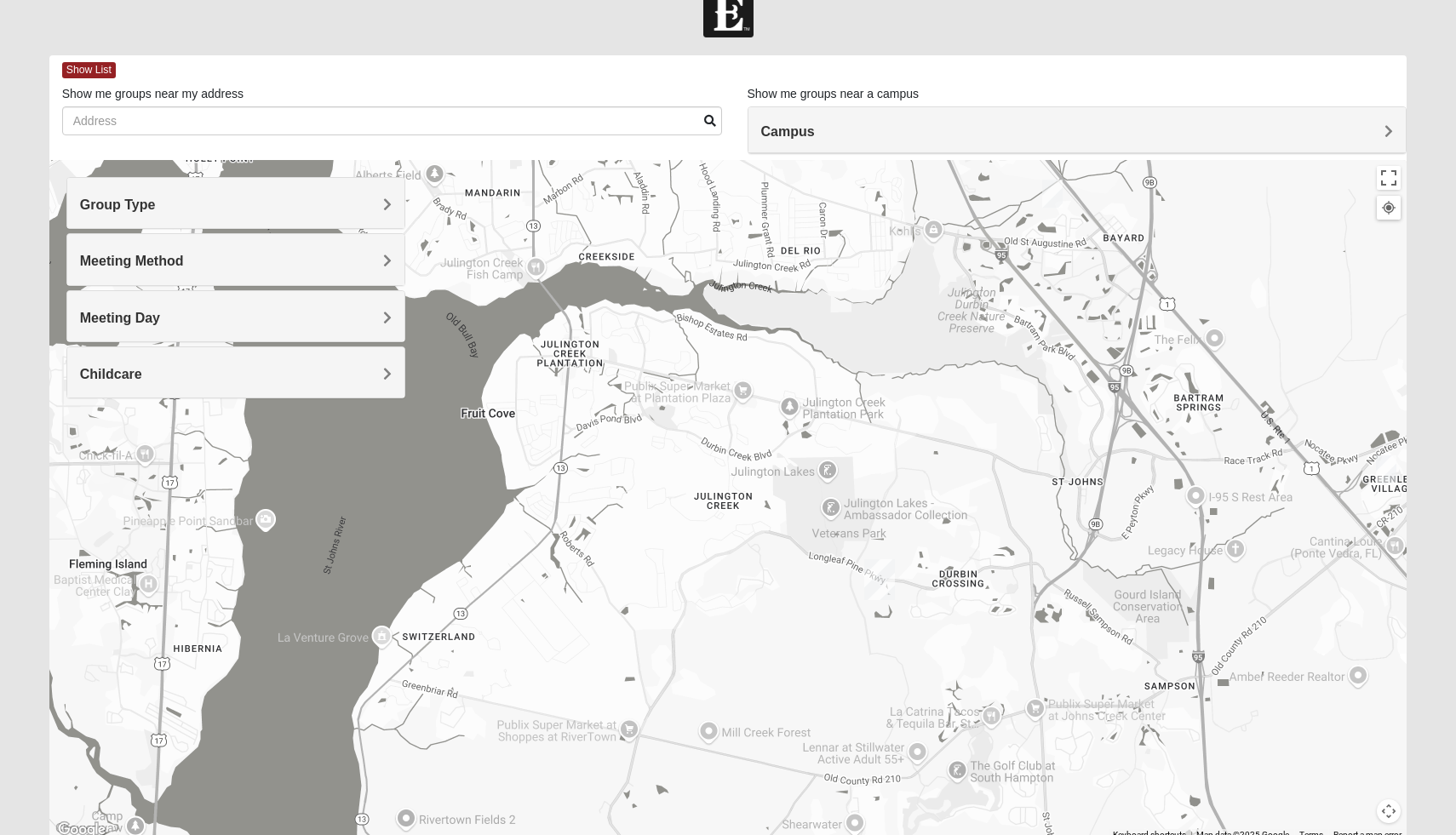
drag, startPoint x: 915, startPoint y: 683, endPoint x: 872, endPoint y: 654, distance: 51.9
click at [872, 654] on div at bounding box center [728, 500] width 1358 height 681
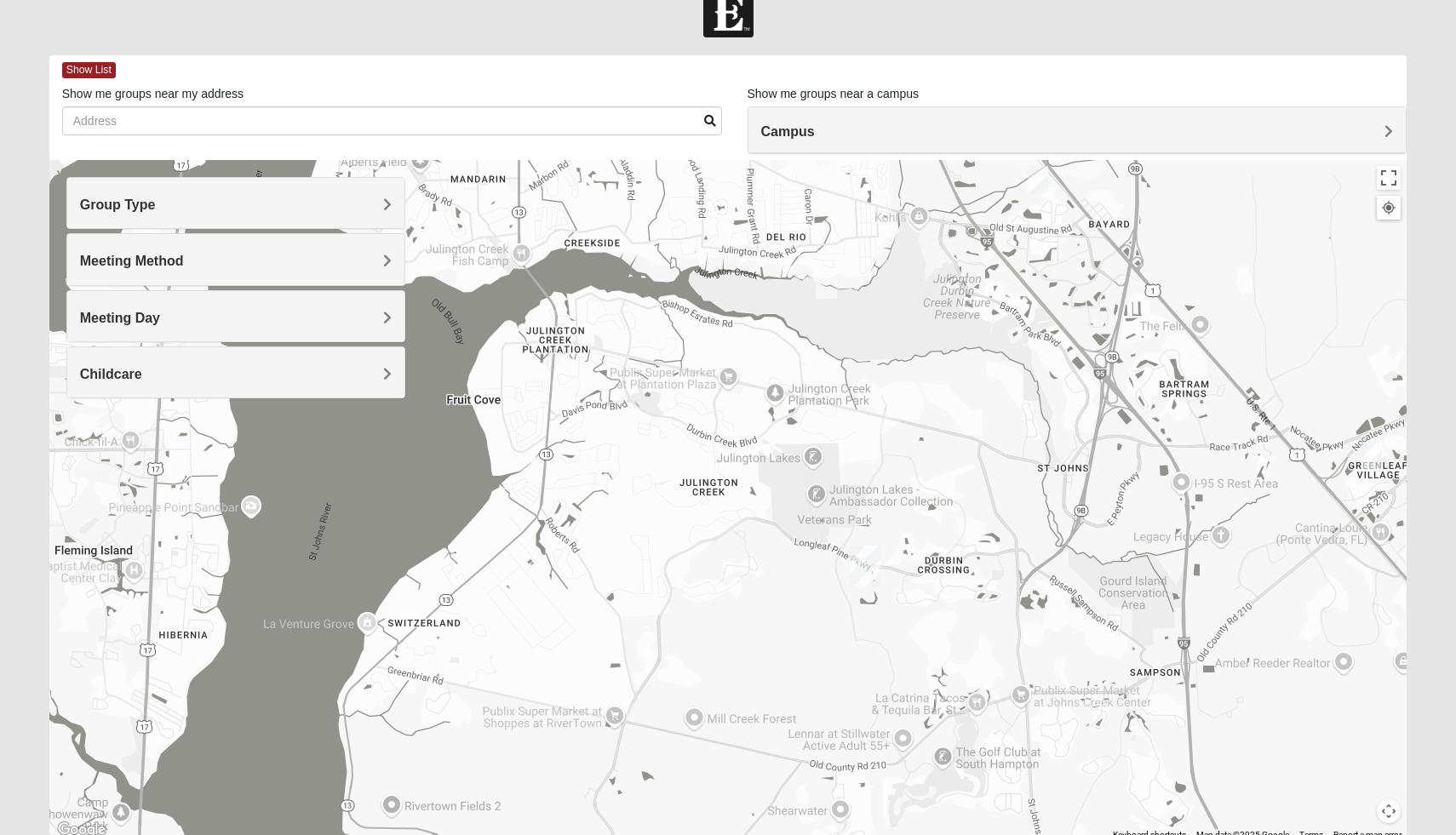
click at [868, 573] on img "St. Johns" at bounding box center [865, 565] width 31 height 40
click at [936, 488] on button "Close" at bounding box center [956, 490] width 40 height 40
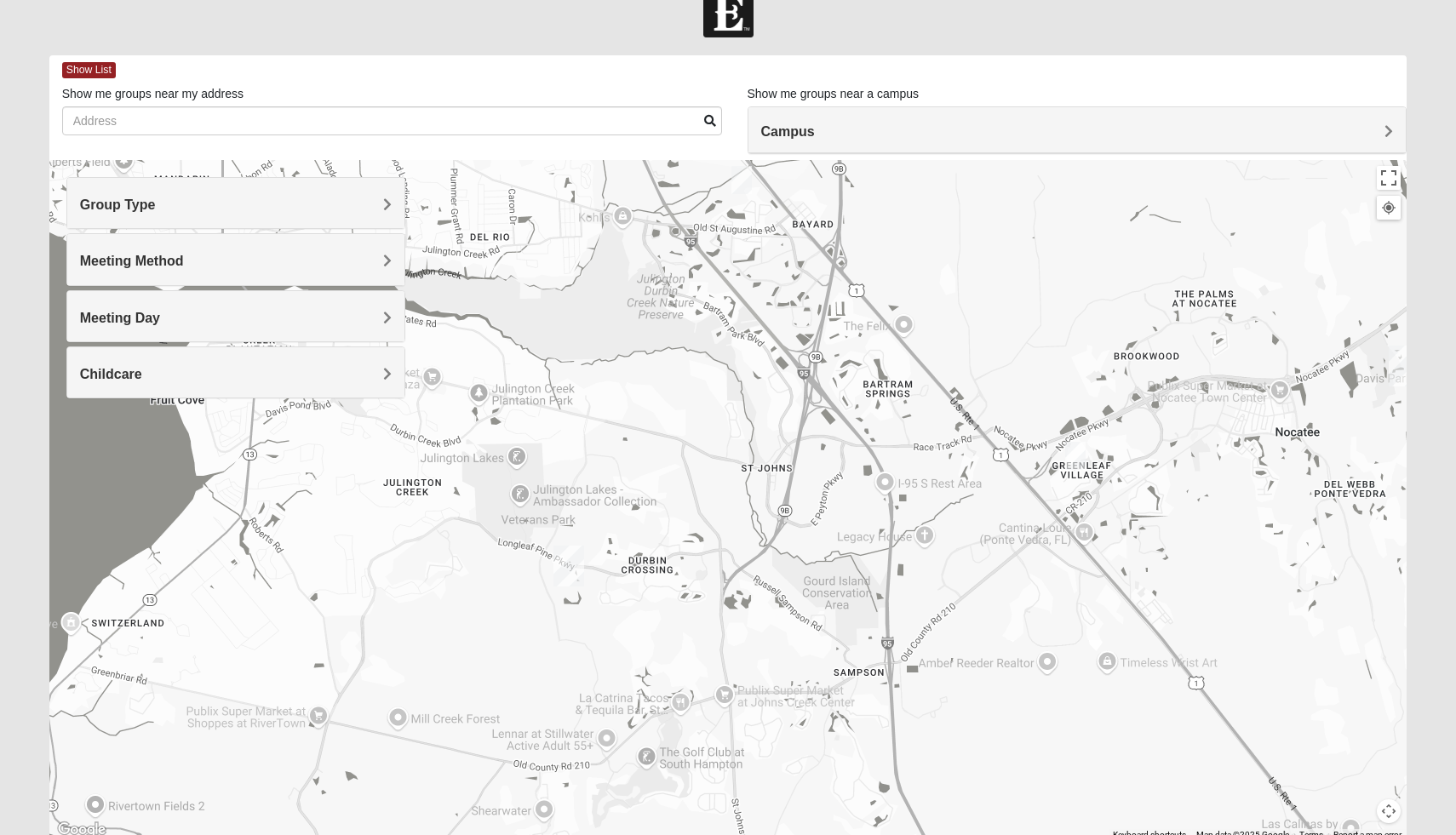
drag, startPoint x: 940, startPoint y: 591, endPoint x: 614, endPoint y: 589, distance: 326.0
click at [614, 589] on div at bounding box center [728, 500] width 1358 height 681
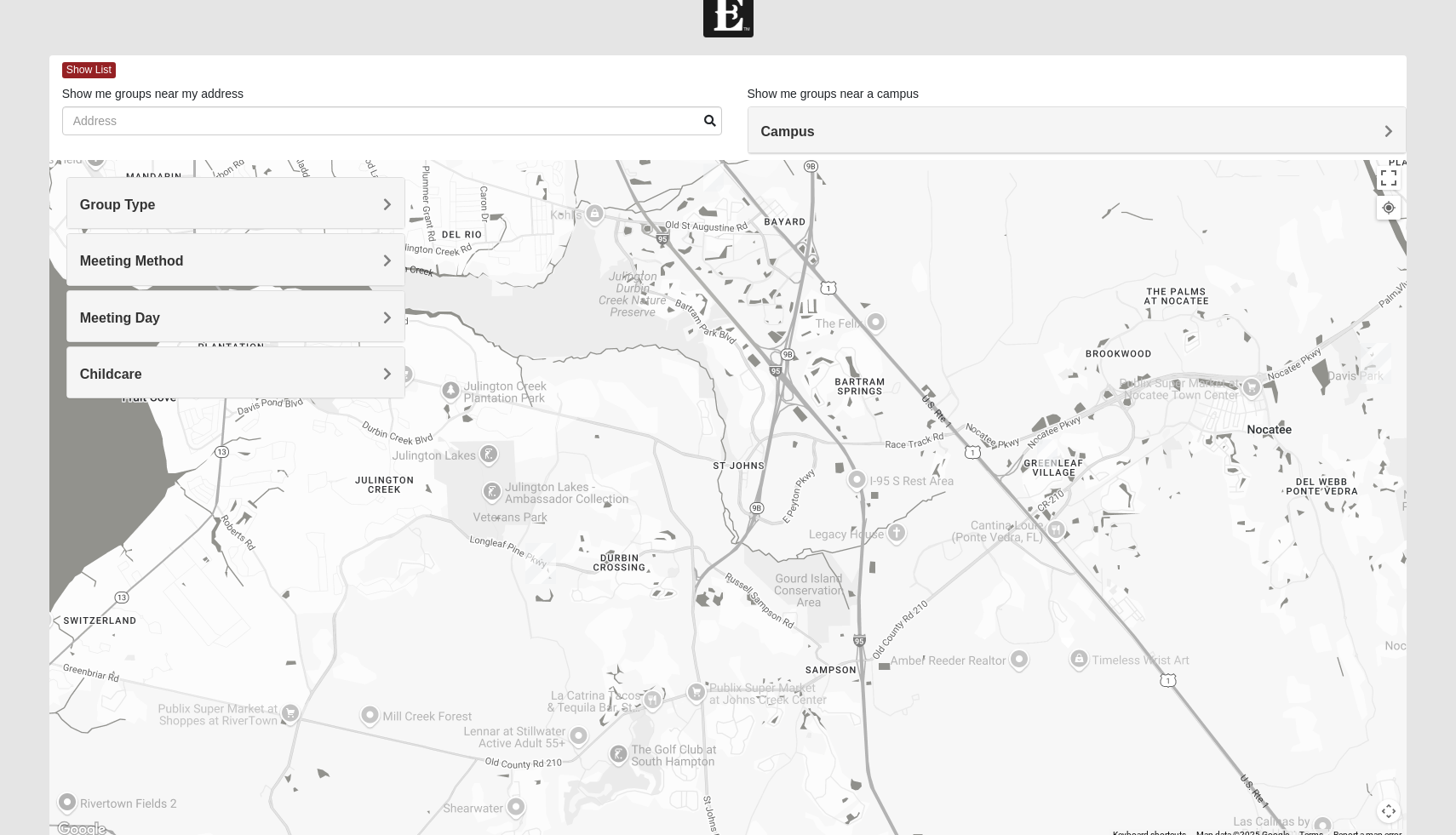
click at [1048, 455] on img "1825 Mixed Brown 32081" at bounding box center [1046, 453] width 20 height 28
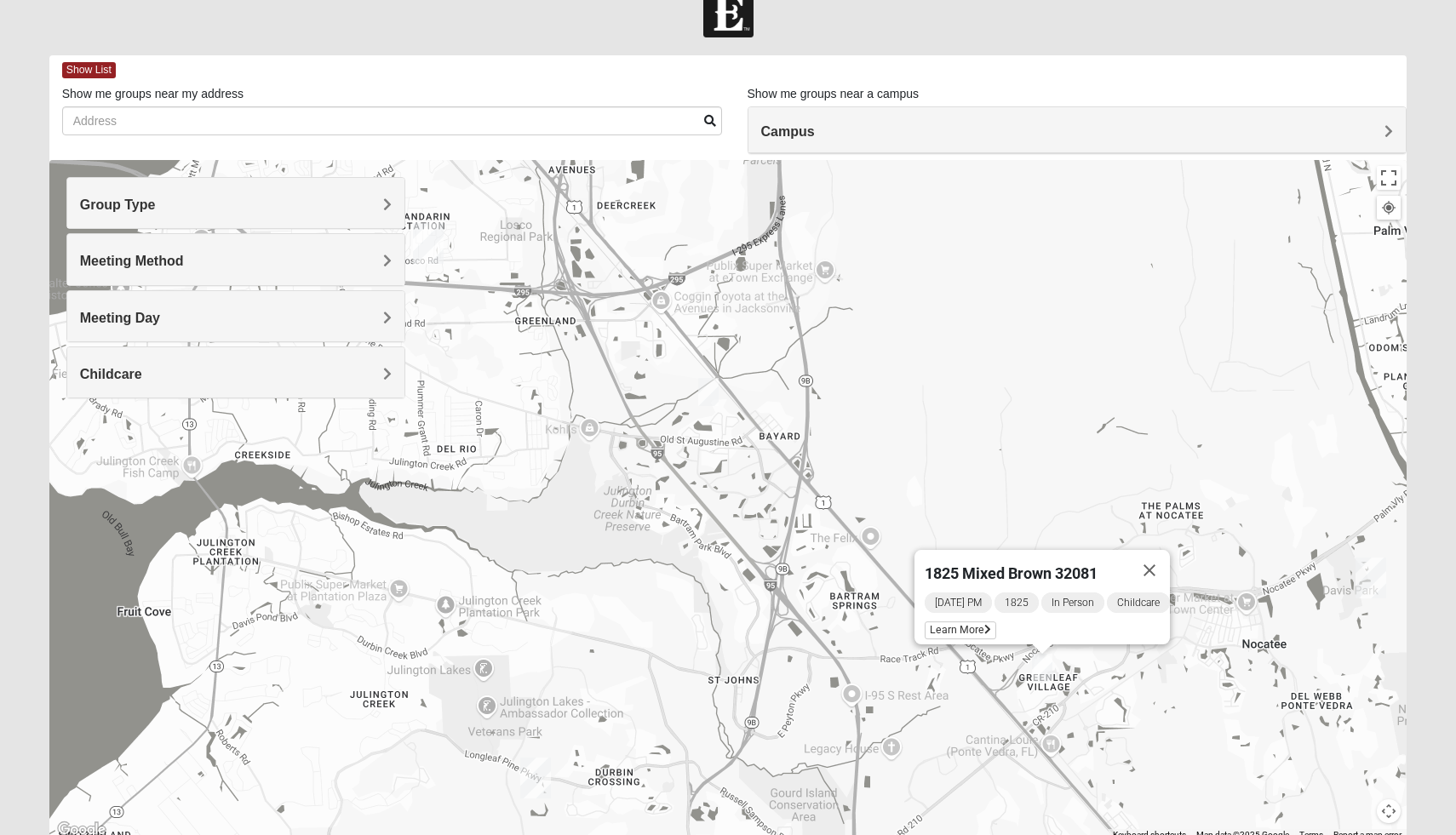
drag, startPoint x: 1325, startPoint y: 423, endPoint x: 1318, endPoint y: 642, distance: 219.1
click at [1318, 642] on div "1825 Mixed Brown 32081 [DATE] PM 1825 In Person Childcare Learn More" at bounding box center [728, 500] width 1358 height 681
click at [830, 522] on div "1825 Mixed Brown 32081 [DATE] PM 1825 In Person Childcare Learn More" at bounding box center [728, 500] width 1358 height 681
drag, startPoint x: 962, startPoint y: 696, endPoint x: 974, endPoint y: 691, distance: 13.0
click at [970, 692] on div "1825 Mixed Brown 32081 [DATE] PM 1825 In Person Childcare Learn More" at bounding box center [728, 500] width 1358 height 681
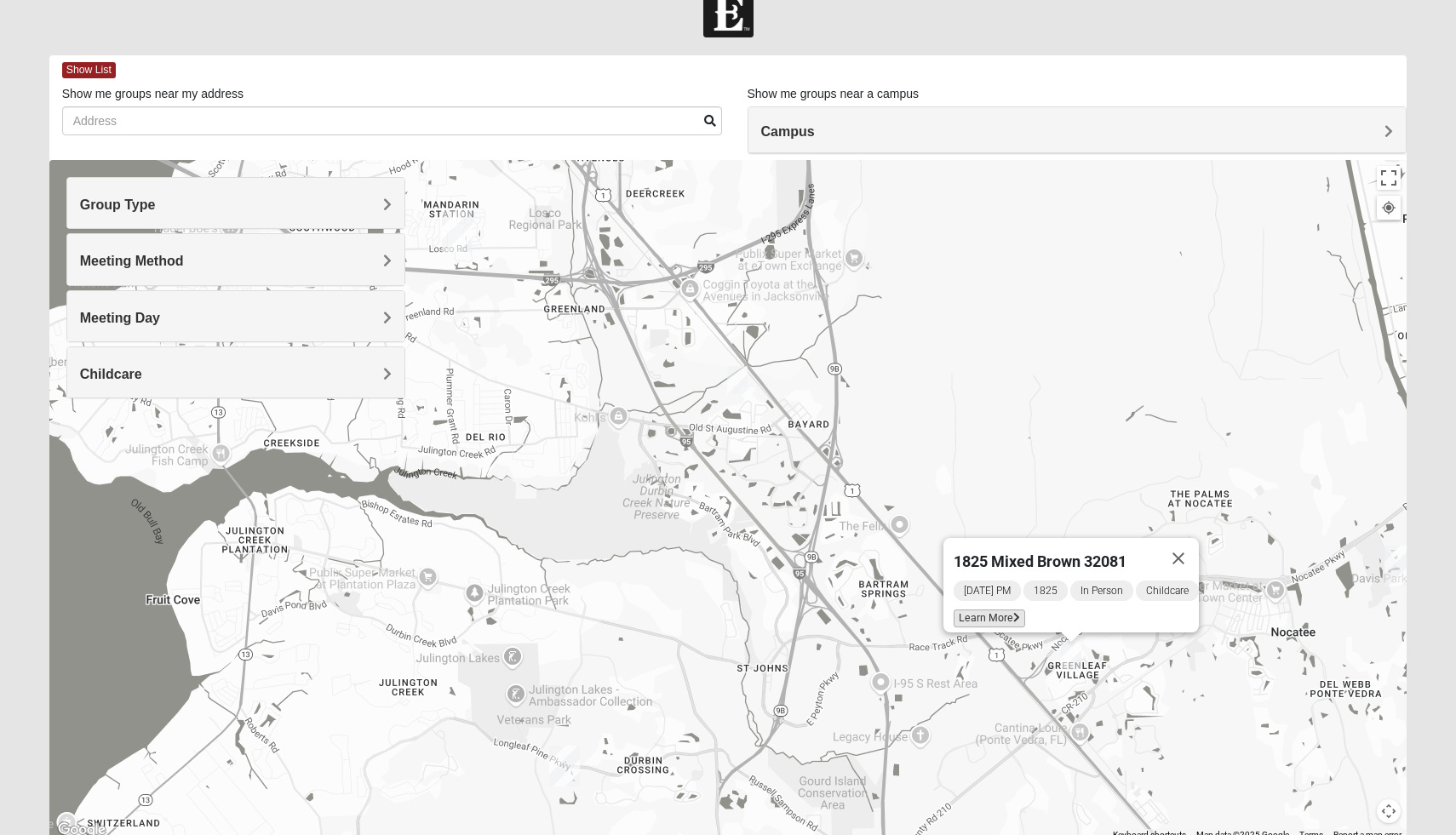
click at [997, 611] on span "Learn More" at bounding box center [990, 618] width 71 height 18
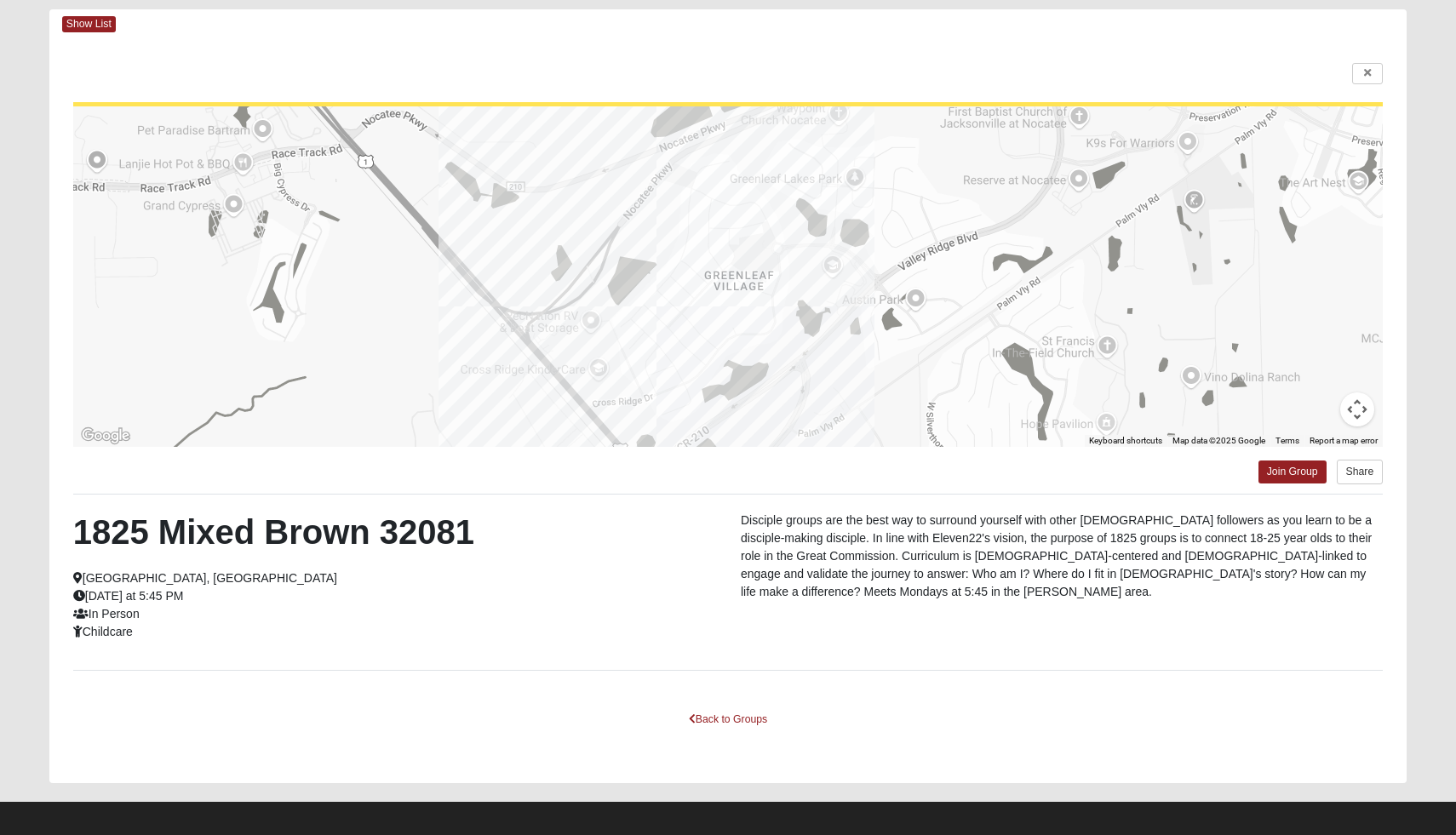
scroll to position [91, 0]
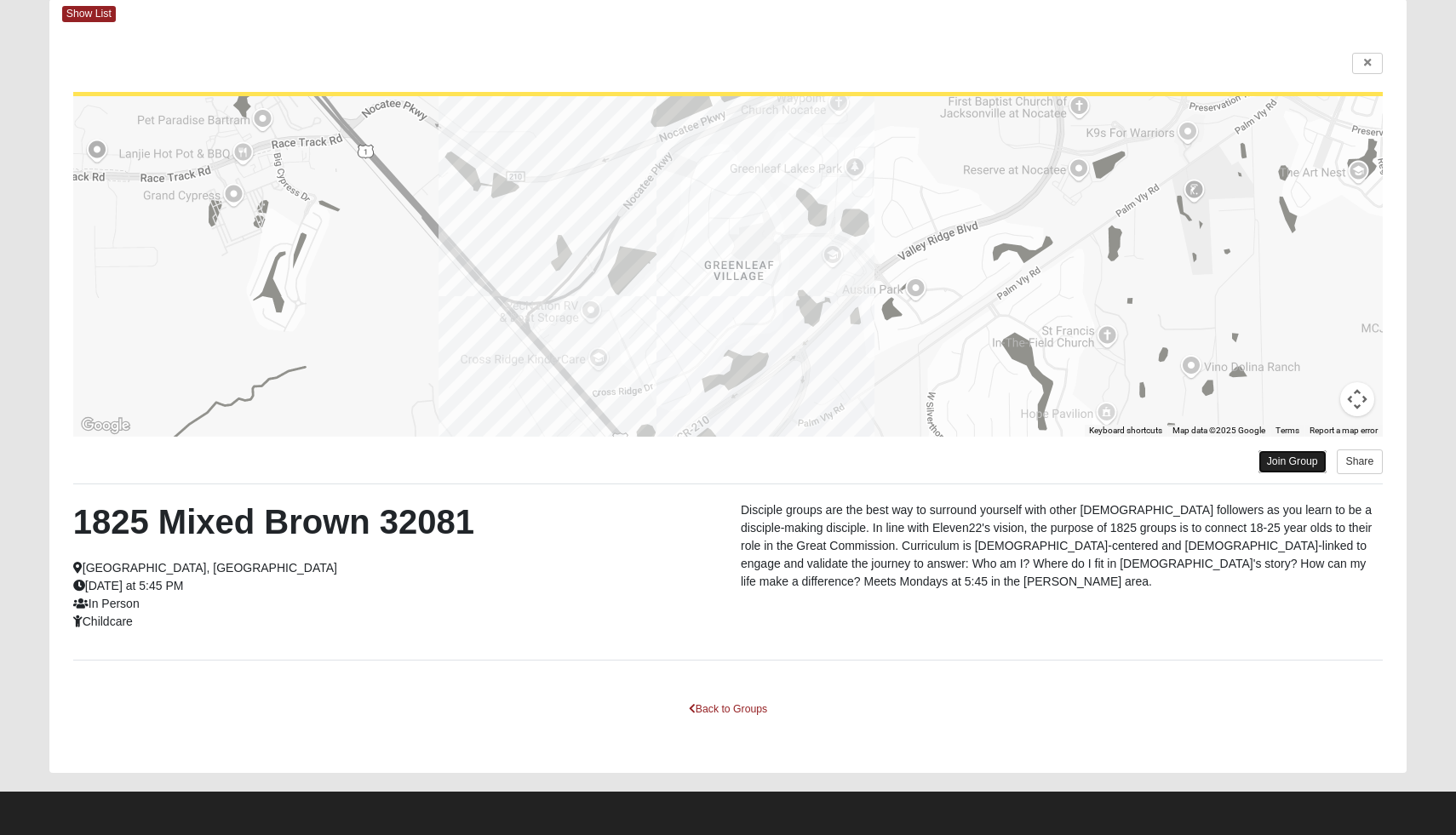
click at [1298, 470] on link "Join Group" at bounding box center [1292, 461] width 68 height 23
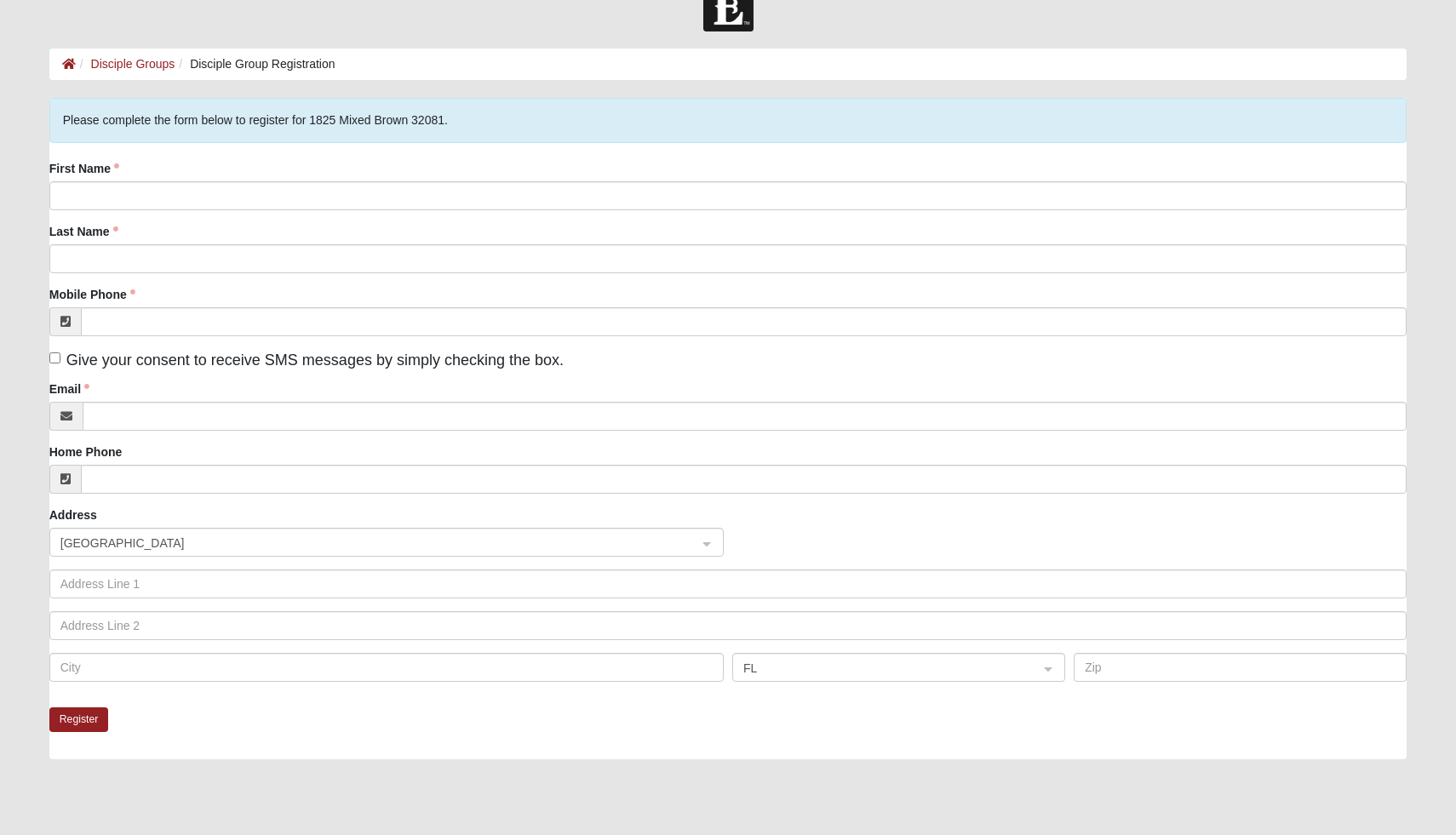
scroll to position [26, 0]
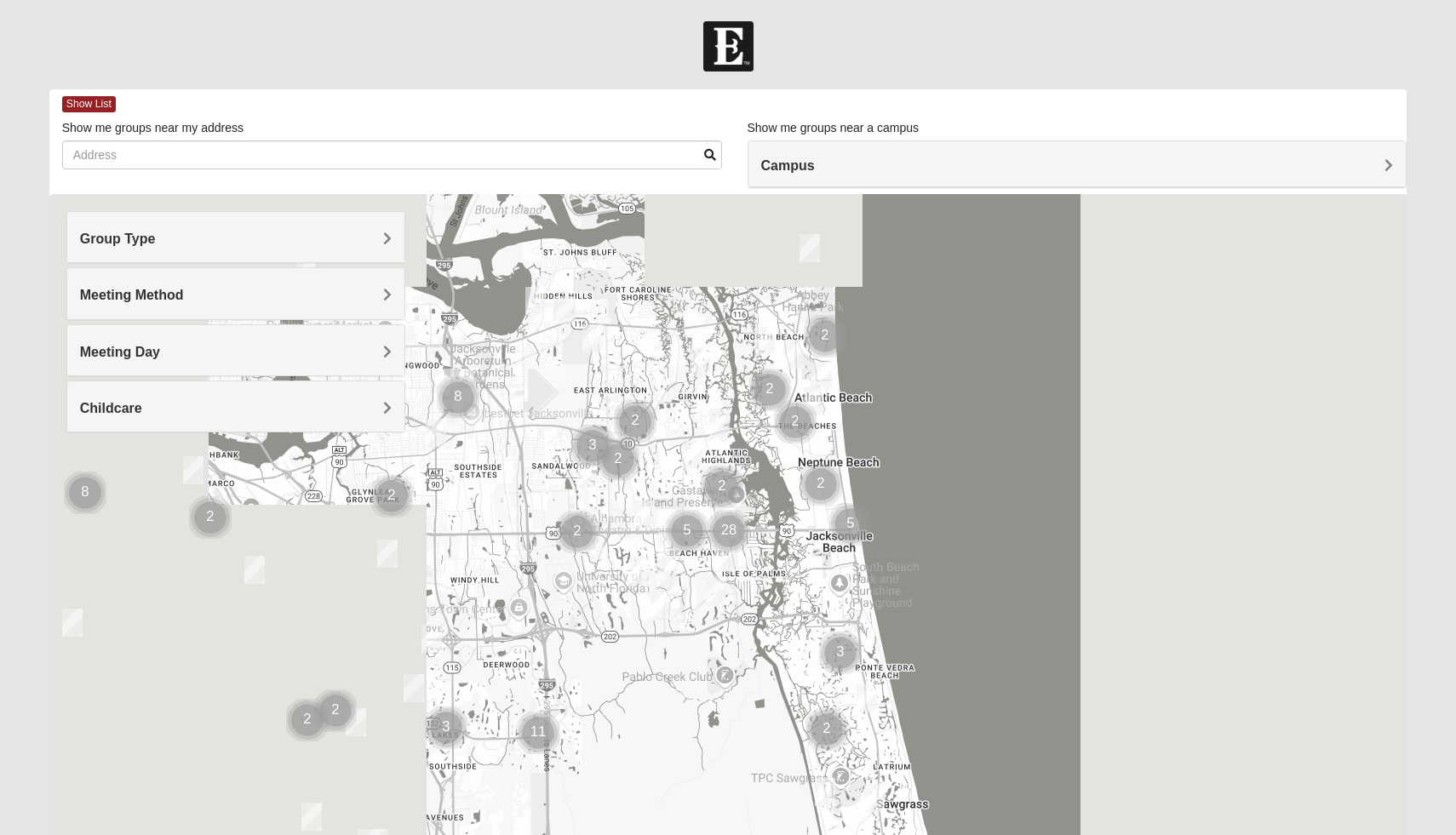
scroll to position [91, 0]
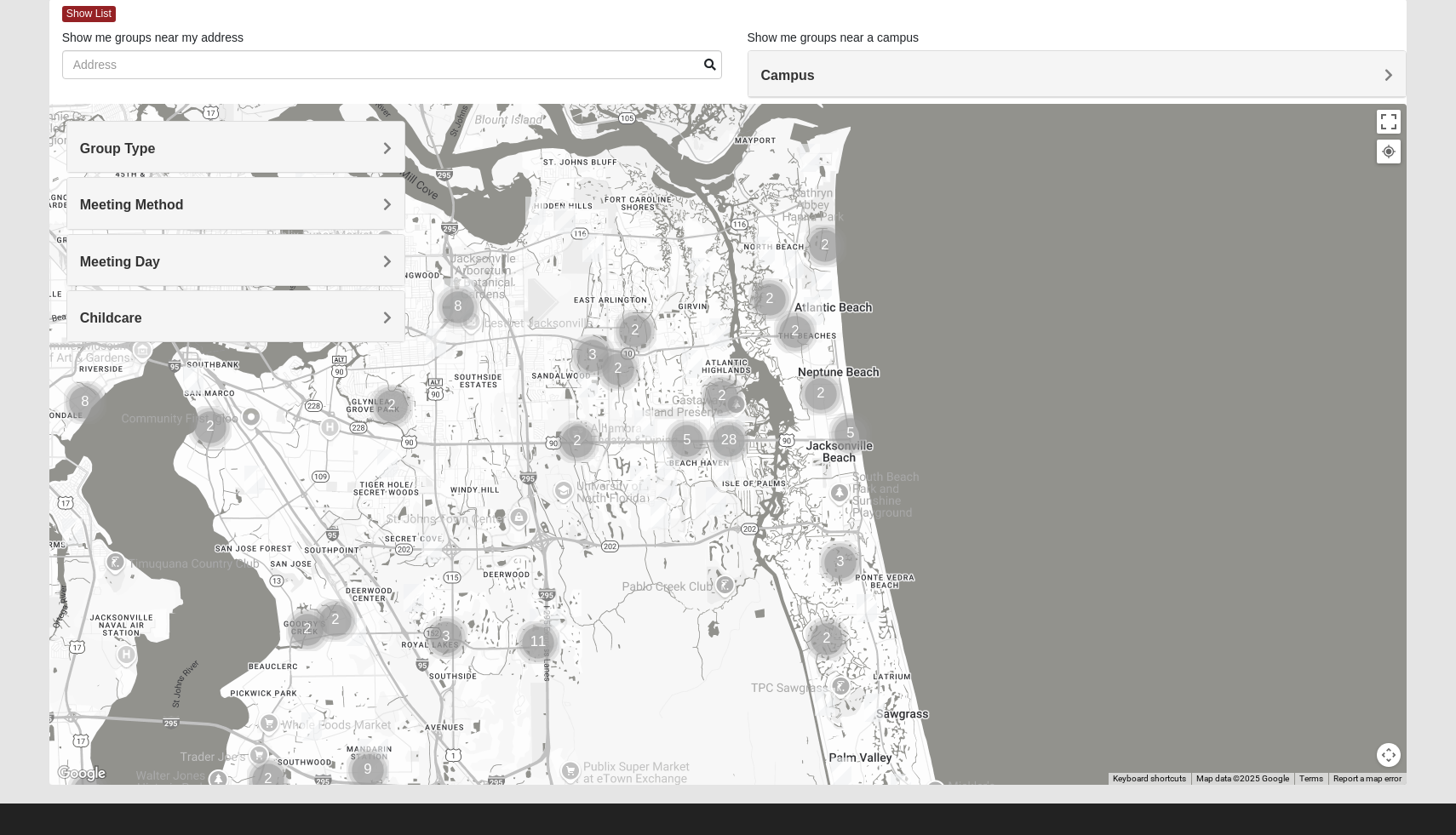
click at [263, 153] on h4 "Group Type" at bounding box center [236, 148] width 312 height 16
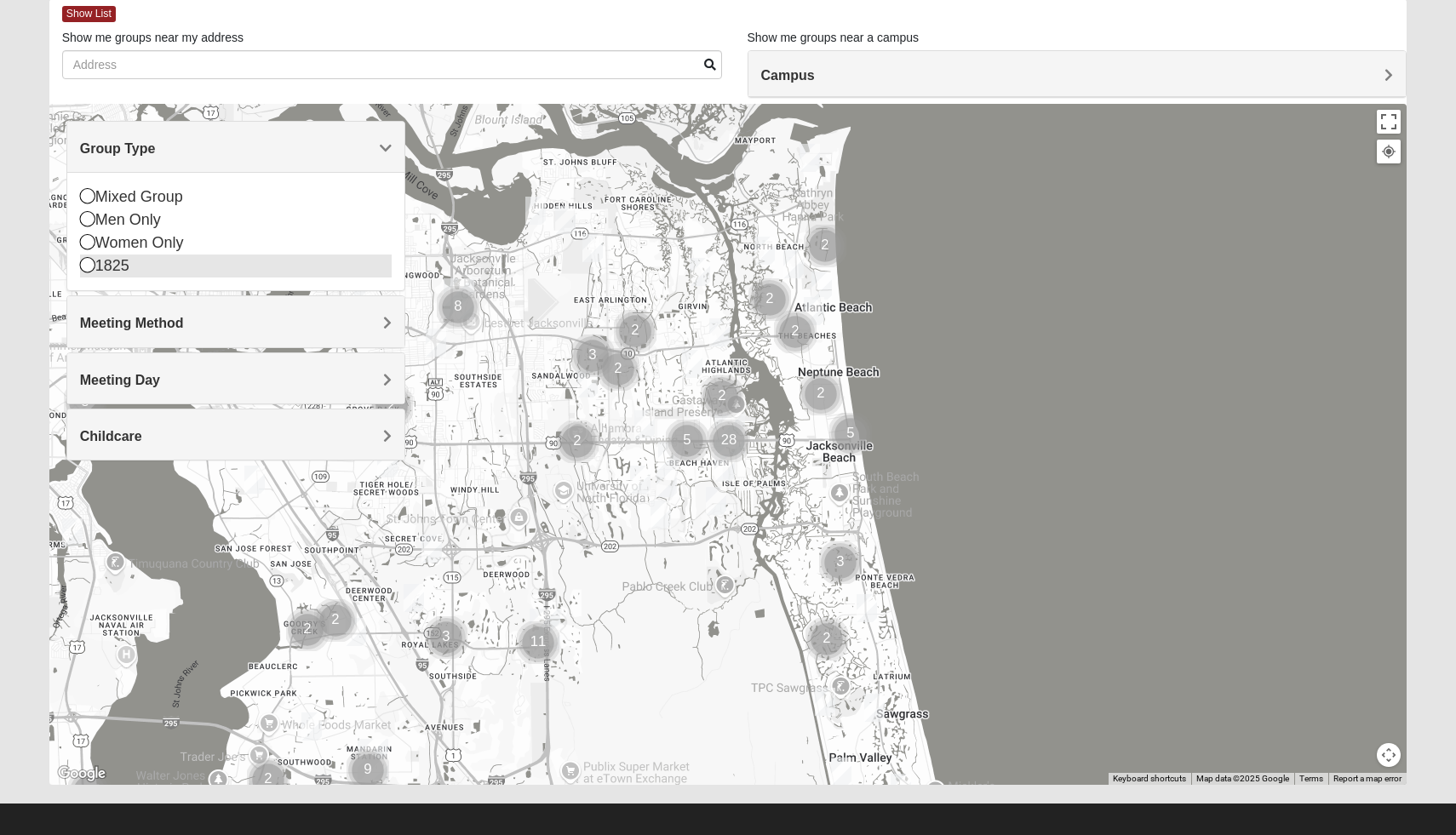
click at [92, 260] on icon at bounding box center [88, 265] width 15 height 15
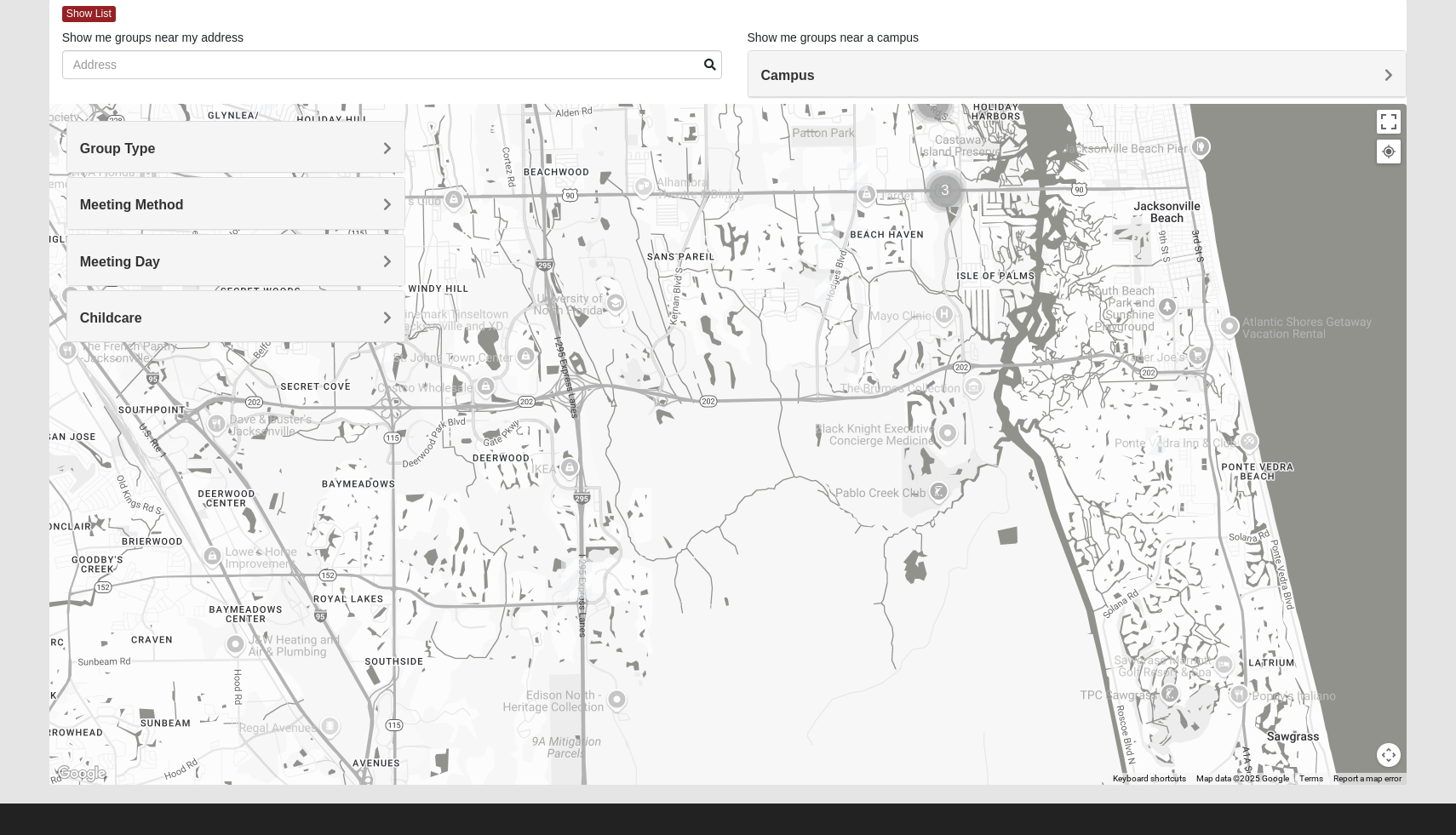
drag, startPoint x: 639, startPoint y: 551, endPoint x: 849, endPoint y: 346, distance: 293.5
click at [849, 346] on div at bounding box center [728, 444] width 1358 height 681
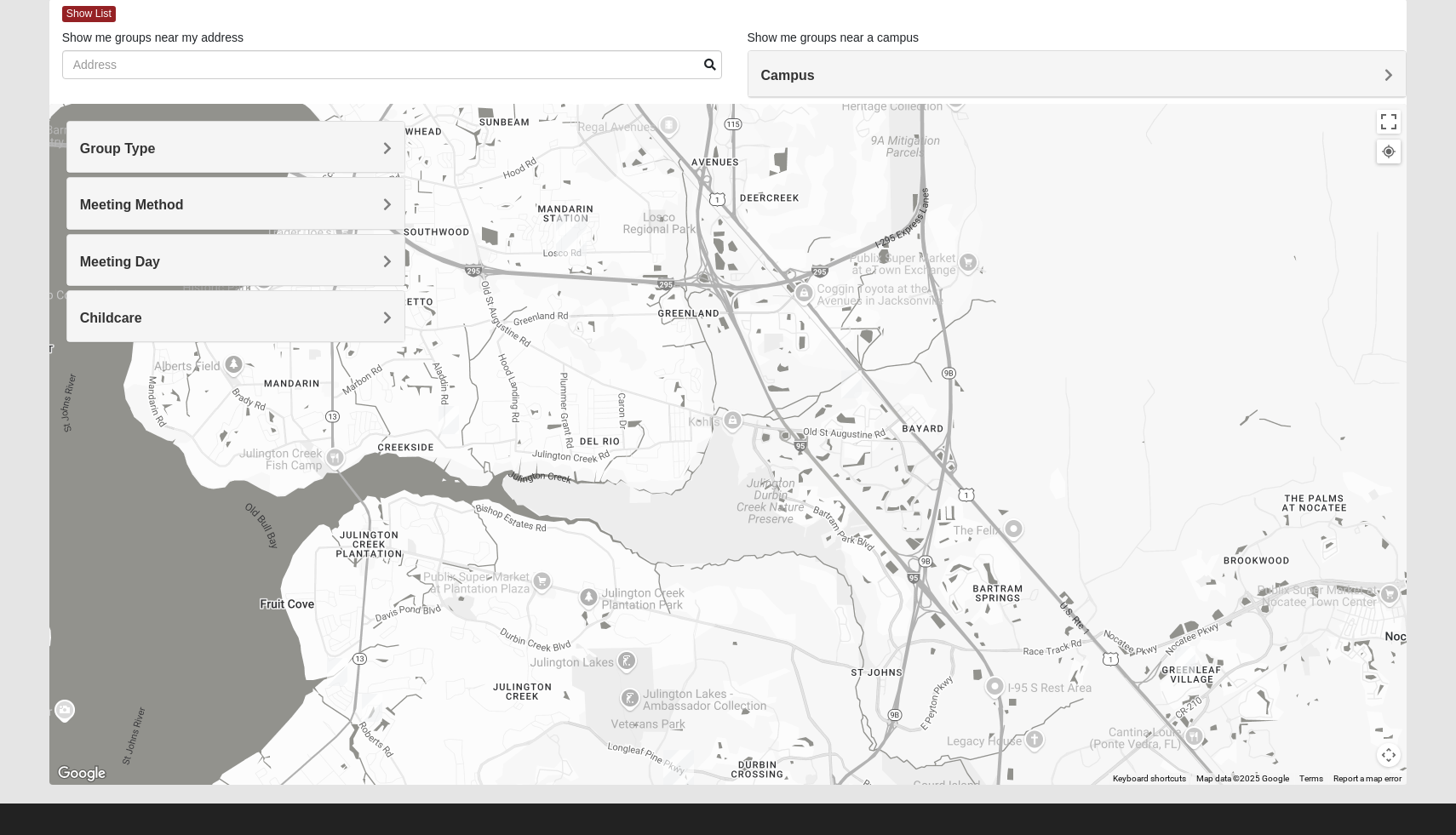
drag, startPoint x: 608, startPoint y: 618, endPoint x: 920, endPoint y: 36, distance: 660.4
click at [920, 36] on div "Show List Loading Groups Keywords Filter Additional Filters Campus [GEOGRAPHIC_…" at bounding box center [728, 392] width 1358 height 786
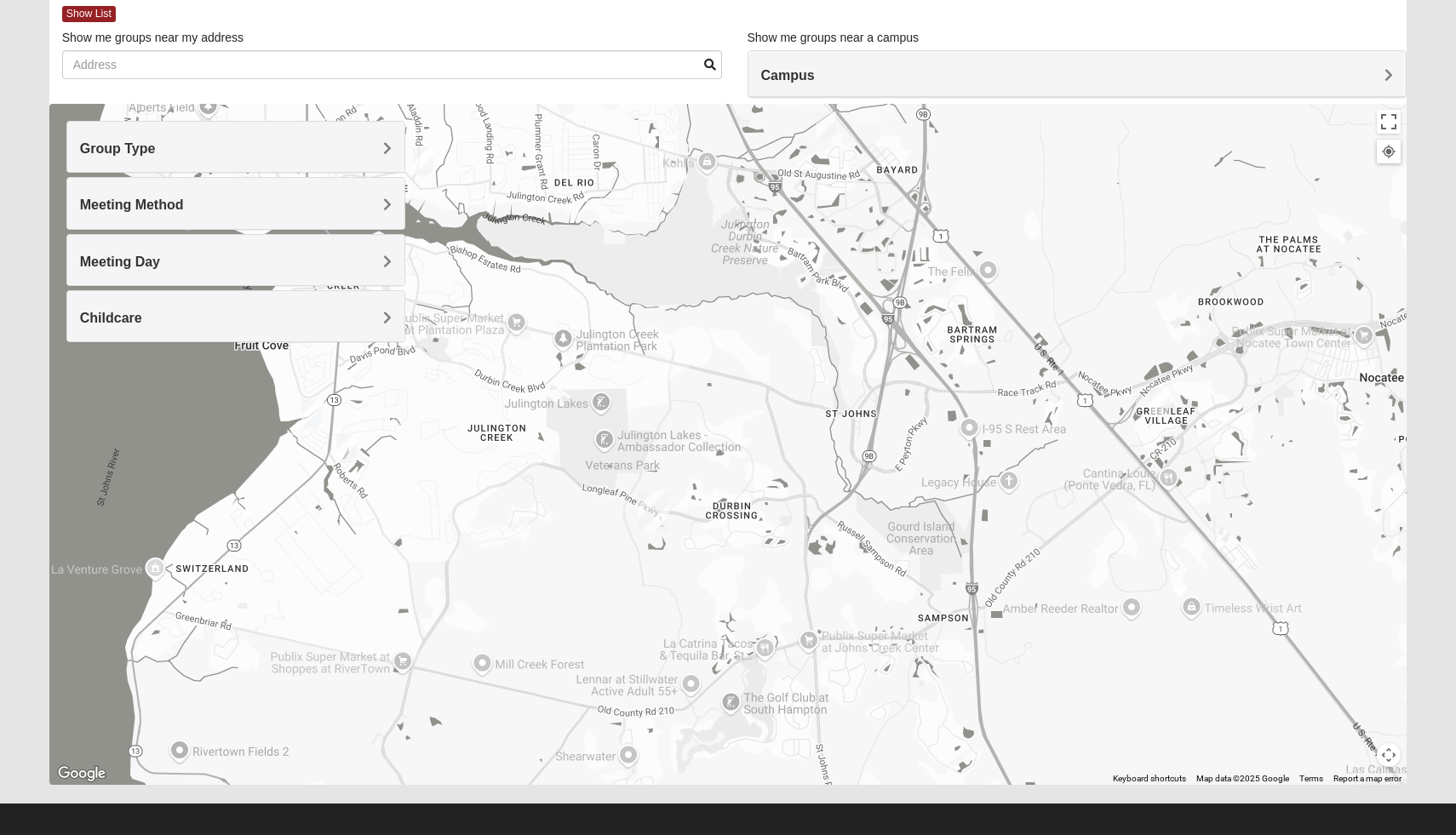
drag, startPoint x: 849, startPoint y: 399, endPoint x: 824, endPoint y: 137, distance: 263.2
click at [824, 137] on div at bounding box center [728, 444] width 1358 height 681
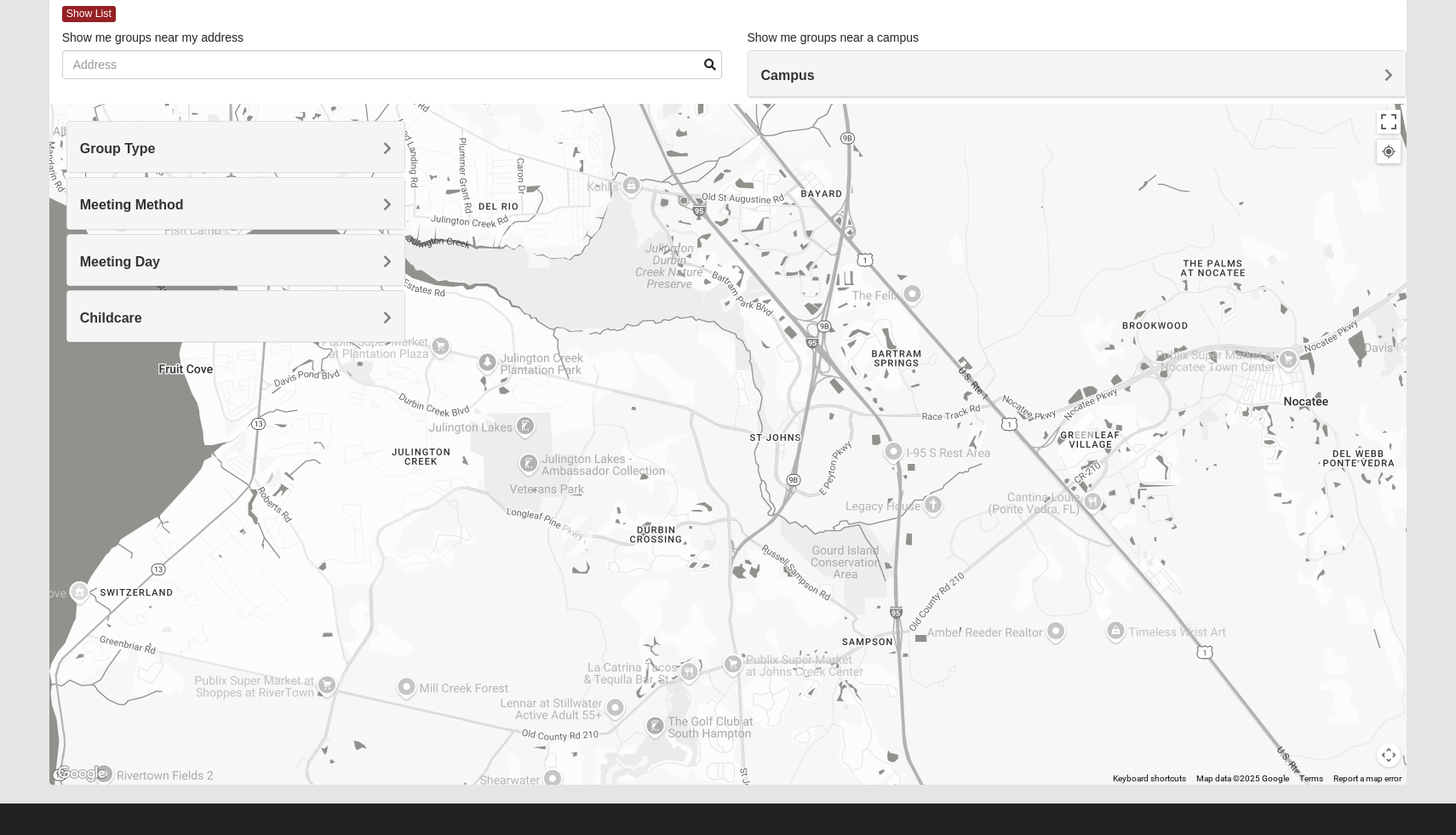
drag, startPoint x: 807, startPoint y: 296, endPoint x: 728, endPoint y: 315, distance: 81.3
click at [728, 315] on div at bounding box center [728, 444] width 1358 height 681
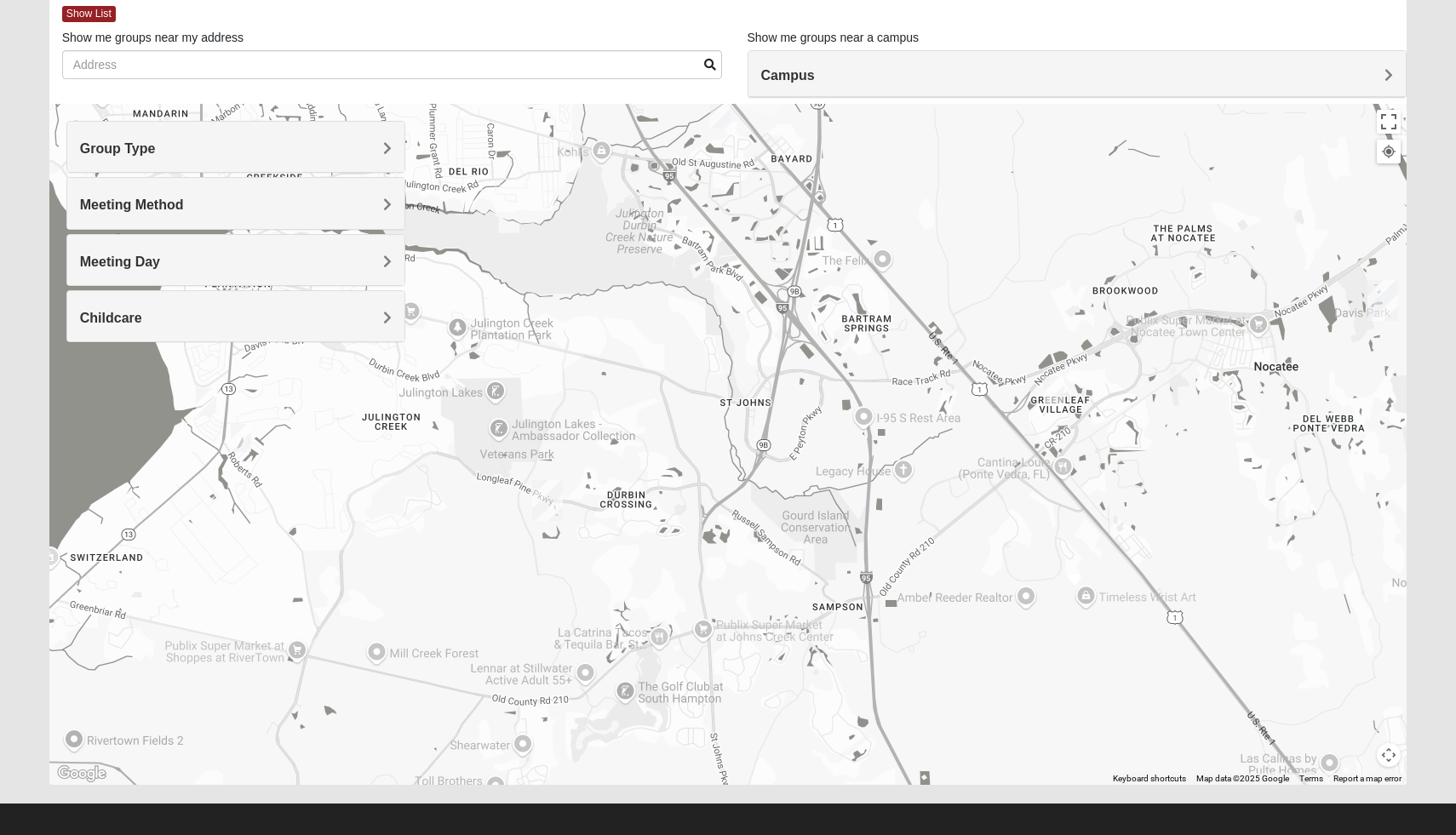
drag, startPoint x: 1035, startPoint y: 452, endPoint x: 1006, endPoint y: 415, distance: 47.0
click at [1006, 415] on div at bounding box center [728, 444] width 1358 height 681
click at [1052, 384] on img "1825 Mixed Brown 32081" at bounding box center [1053, 390] width 20 height 28
click at [994, 287] on span "1825 Mixed Brown 32081" at bounding box center [1022, 296] width 172 height 18
click at [977, 344] on span "Learn More" at bounding box center [972, 352] width 71 height 18
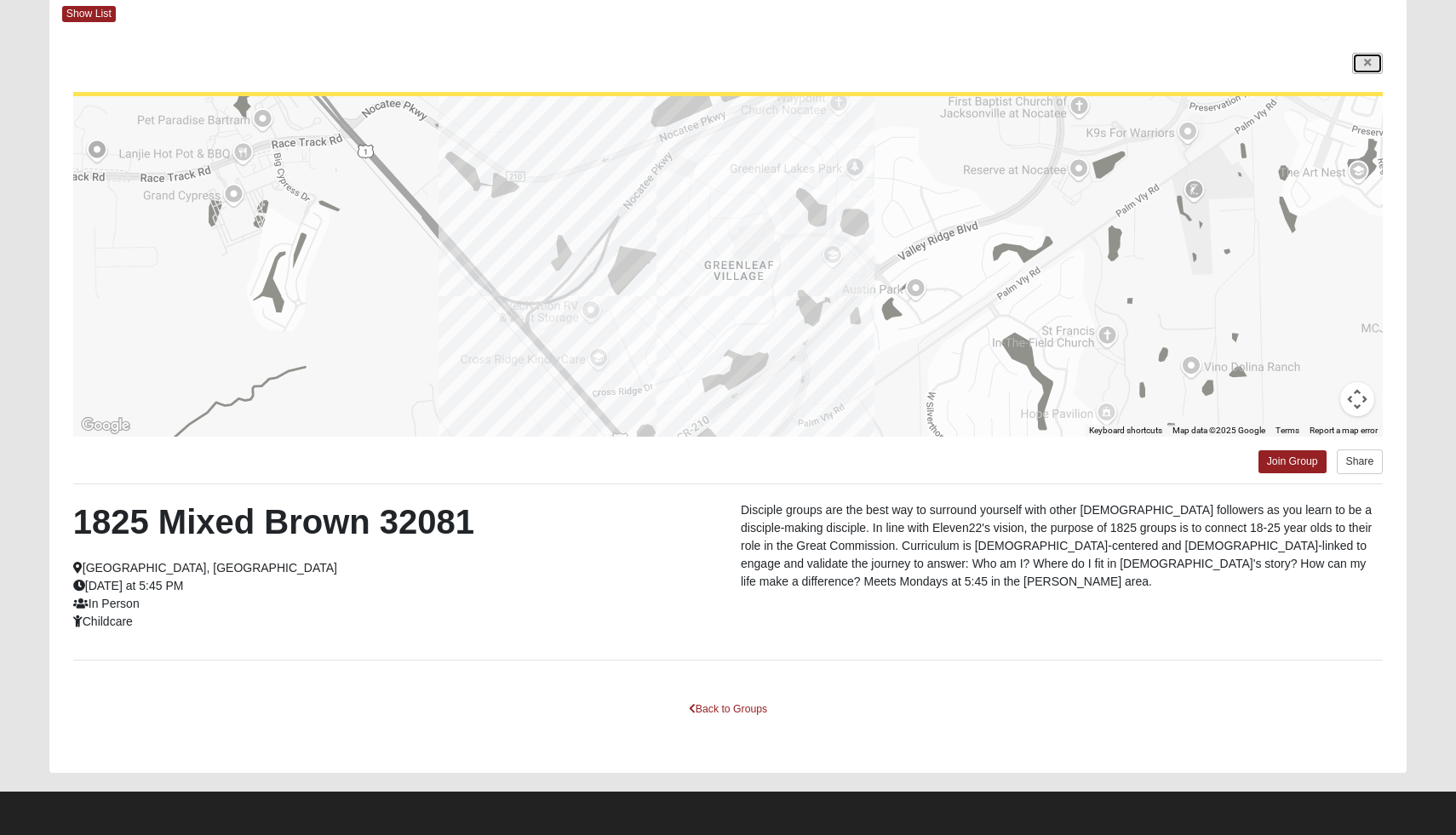
click at [1371, 63] on link at bounding box center [1367, 64] width 31 height 21
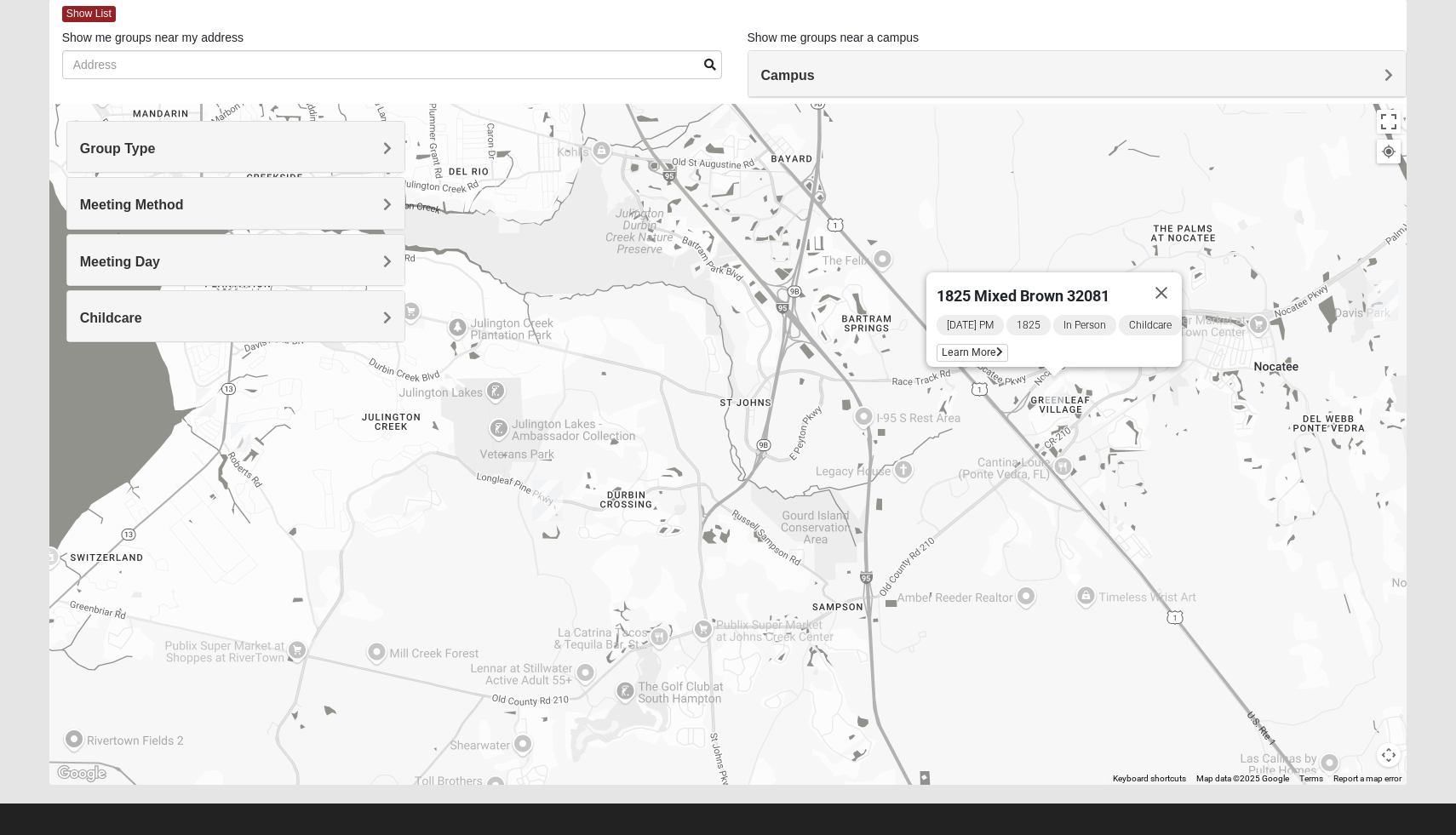
click at [244, 440] on img "1825 Mixed Welch 32259" at bounding box center [240, 437] width 20 height 28
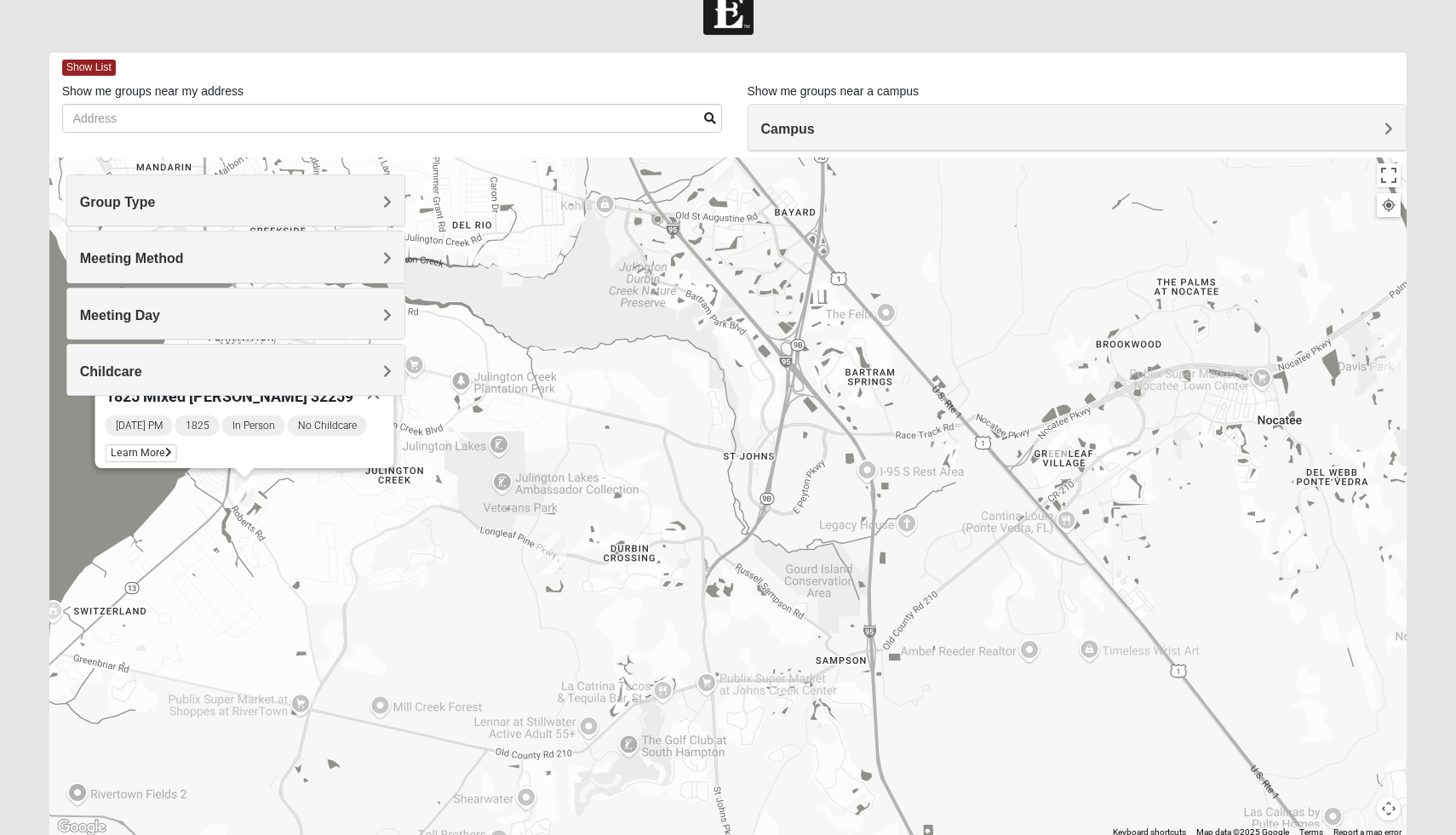
scroll to position [21, 0]
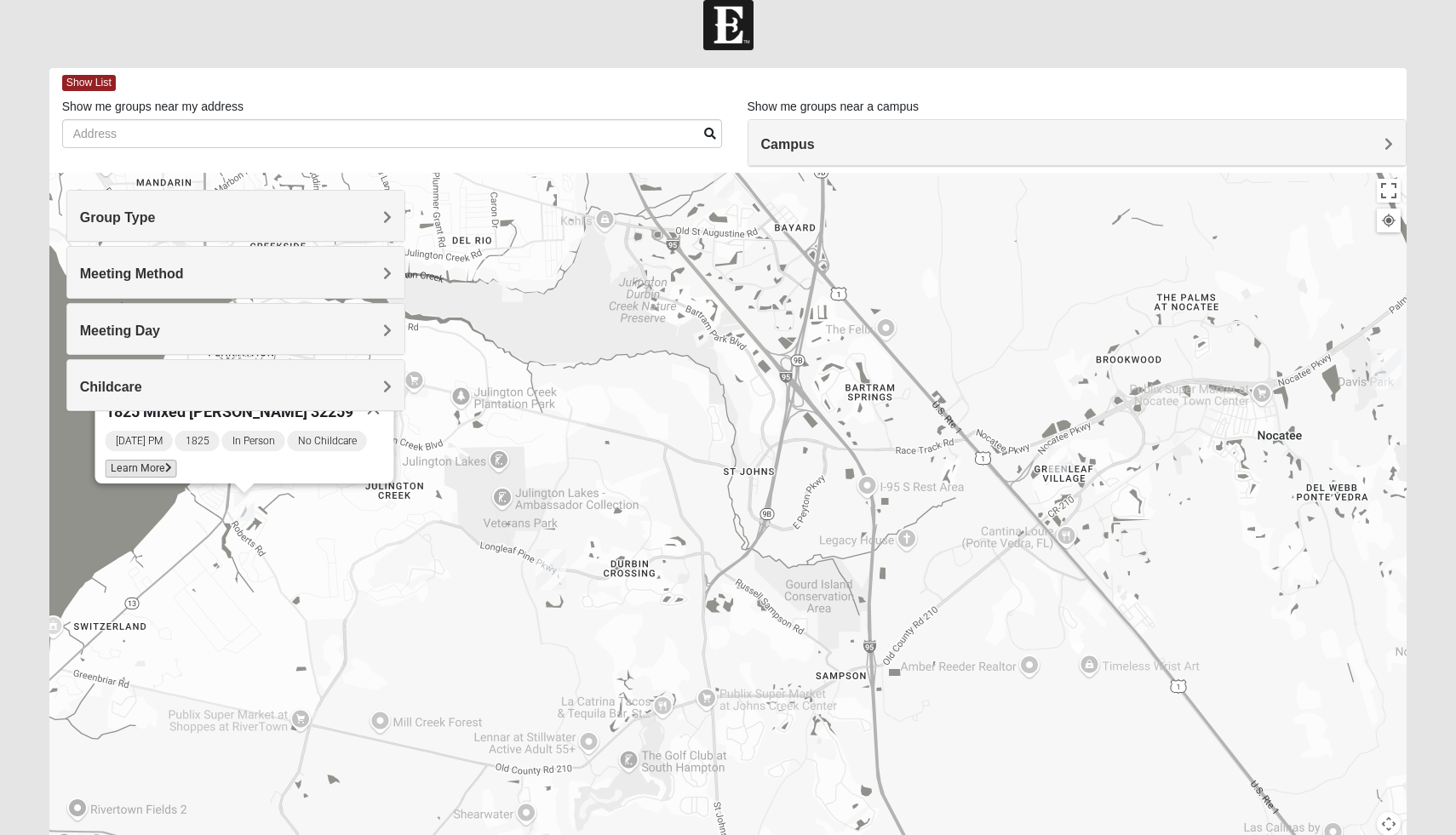
click at [139, 459] on span "Learn More" at bounding box center [142, 468] width 71 height 18
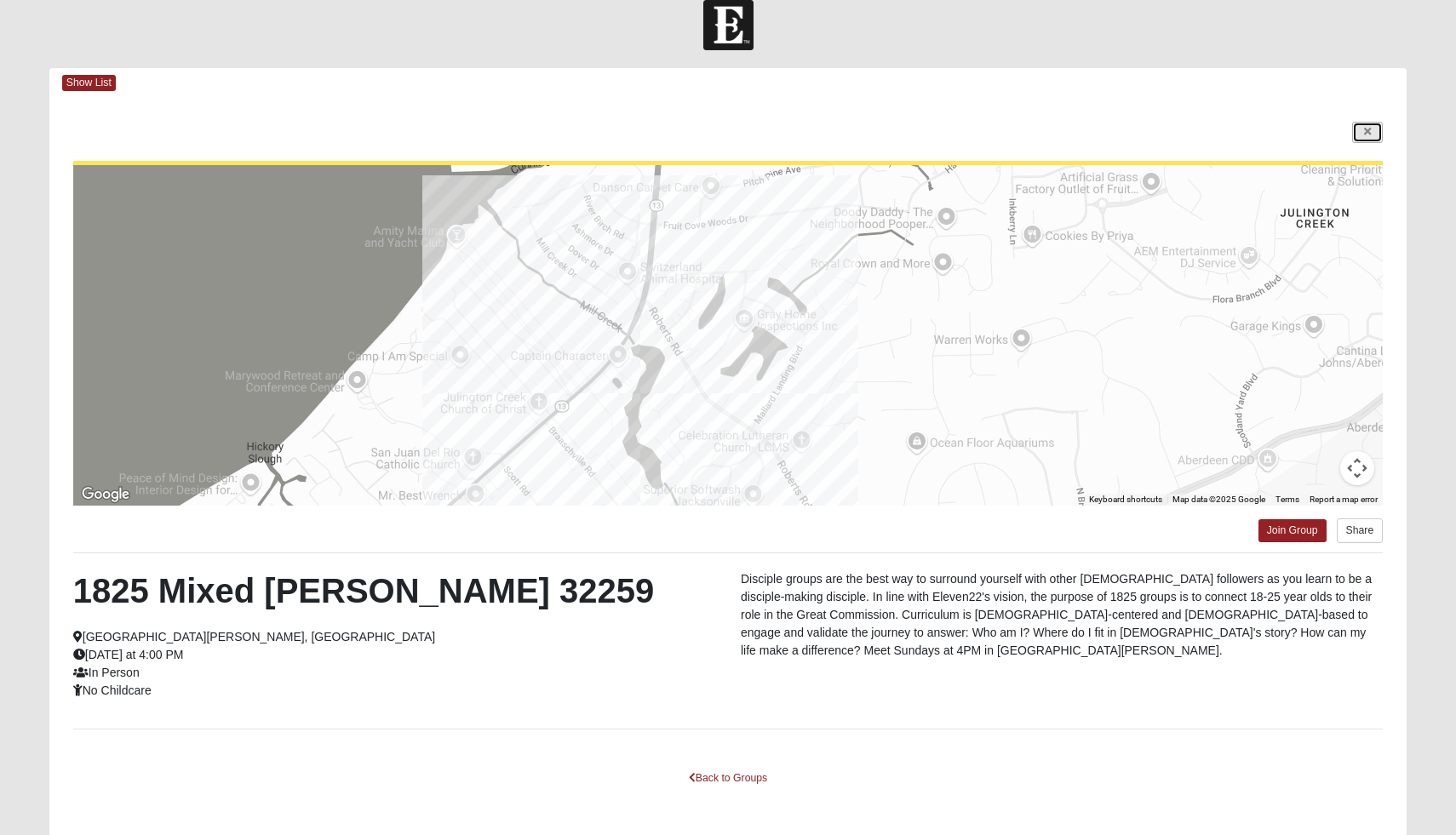
click at [1365, 142] on link at bounding box center [1367, 132] width 31 height 21
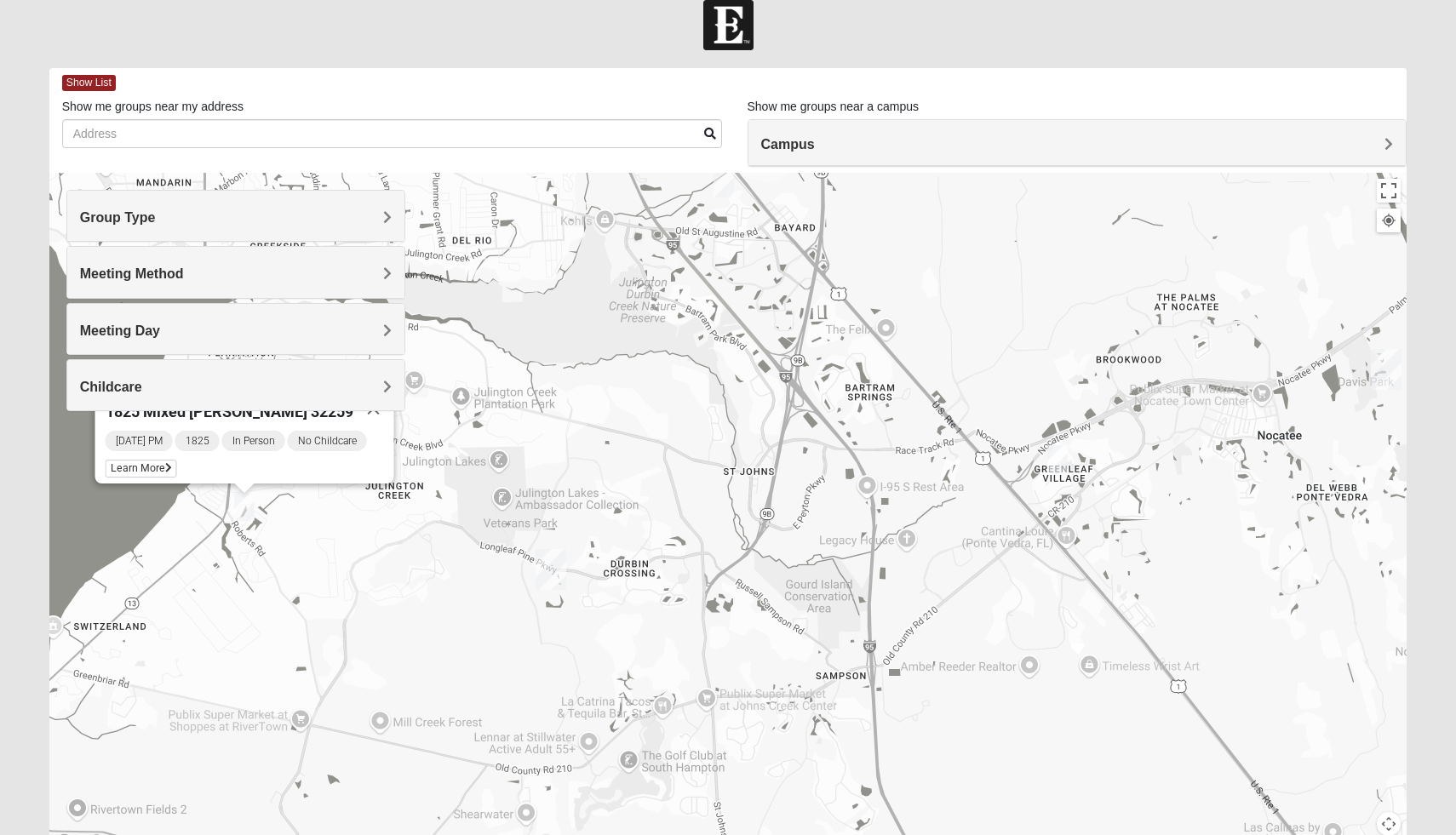
click at [275, 272] on h4 "Meeting Method" at bounding box center [236, 274] width 312 height 16
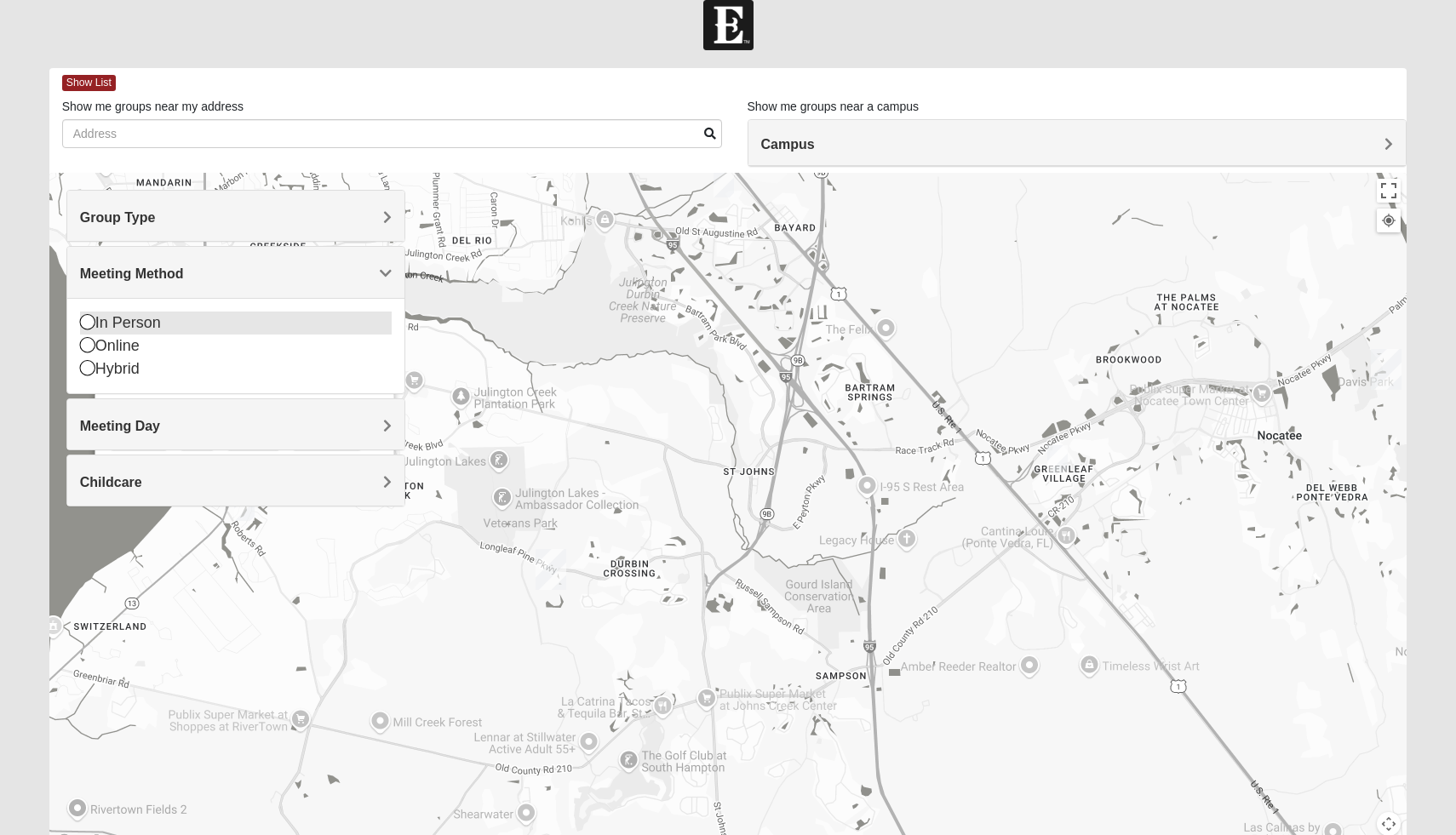
click at [91, 321] on icon at bounding box center [88, 322] width 15 height 15
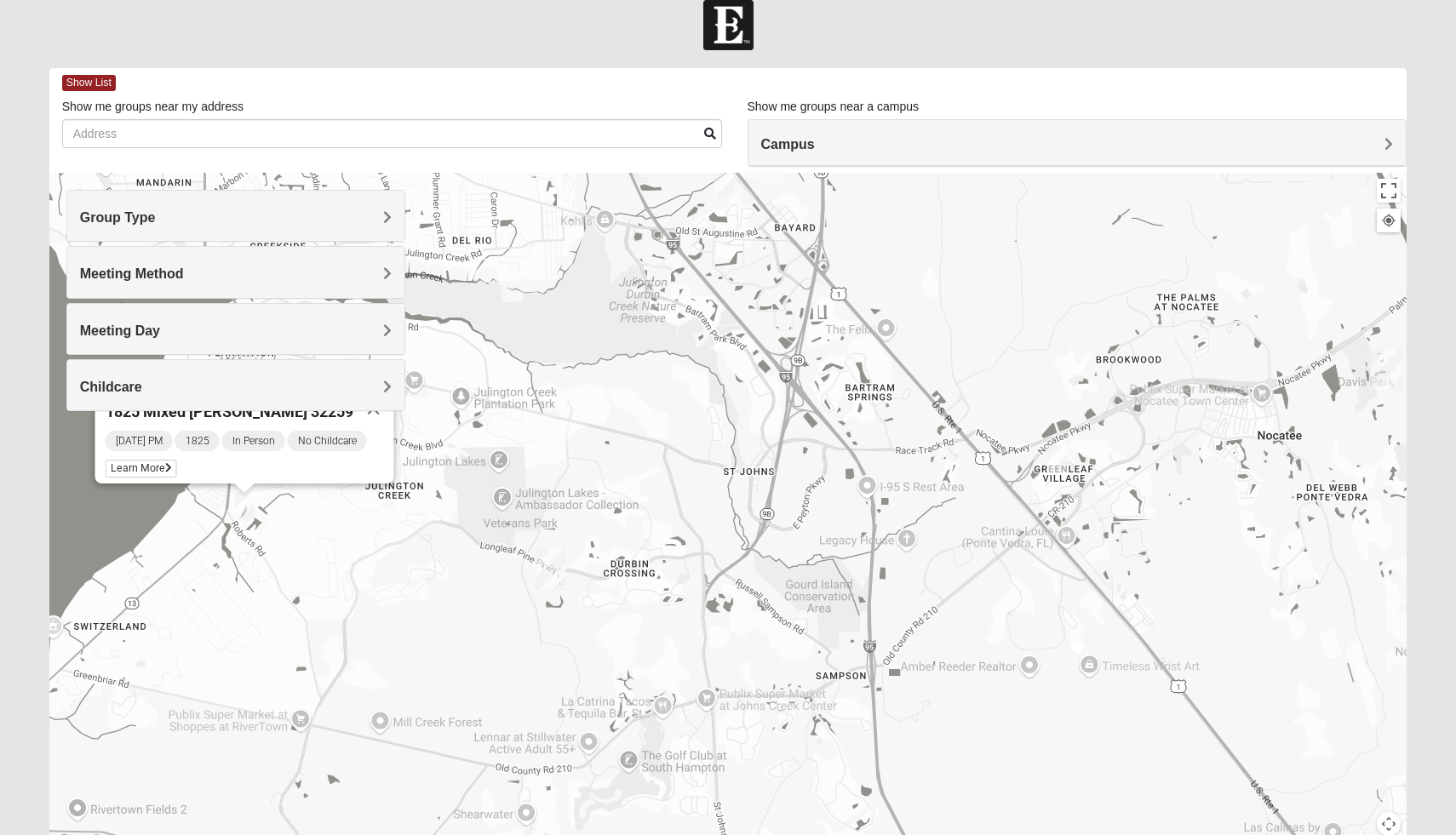
click at [263, 200] on div "Group Type" at bounding box center [236, 216] width 338 height 50
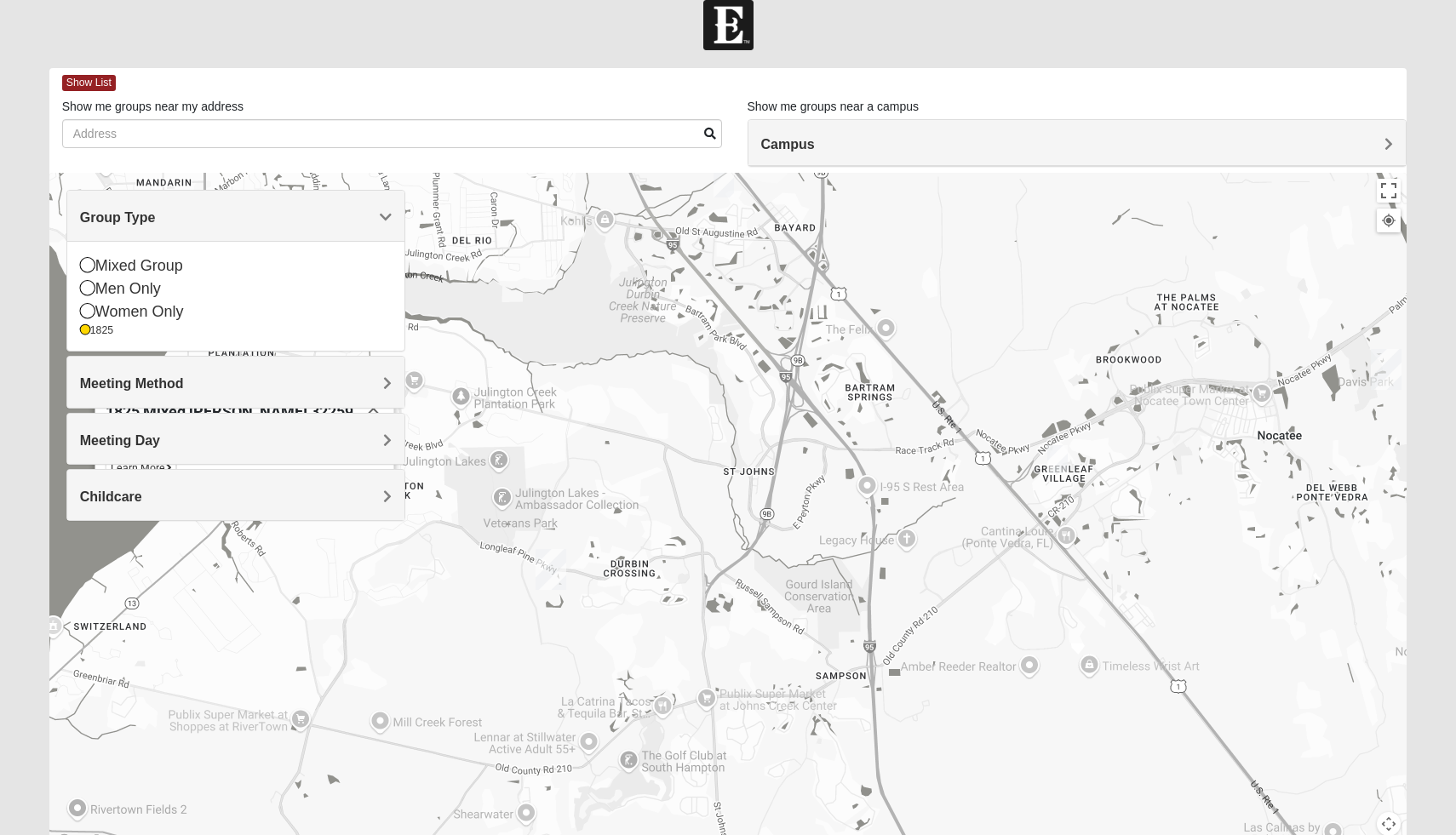
click at [395, 218] on div "Group Type" at bounding box center [236, 216] width 338 height 50
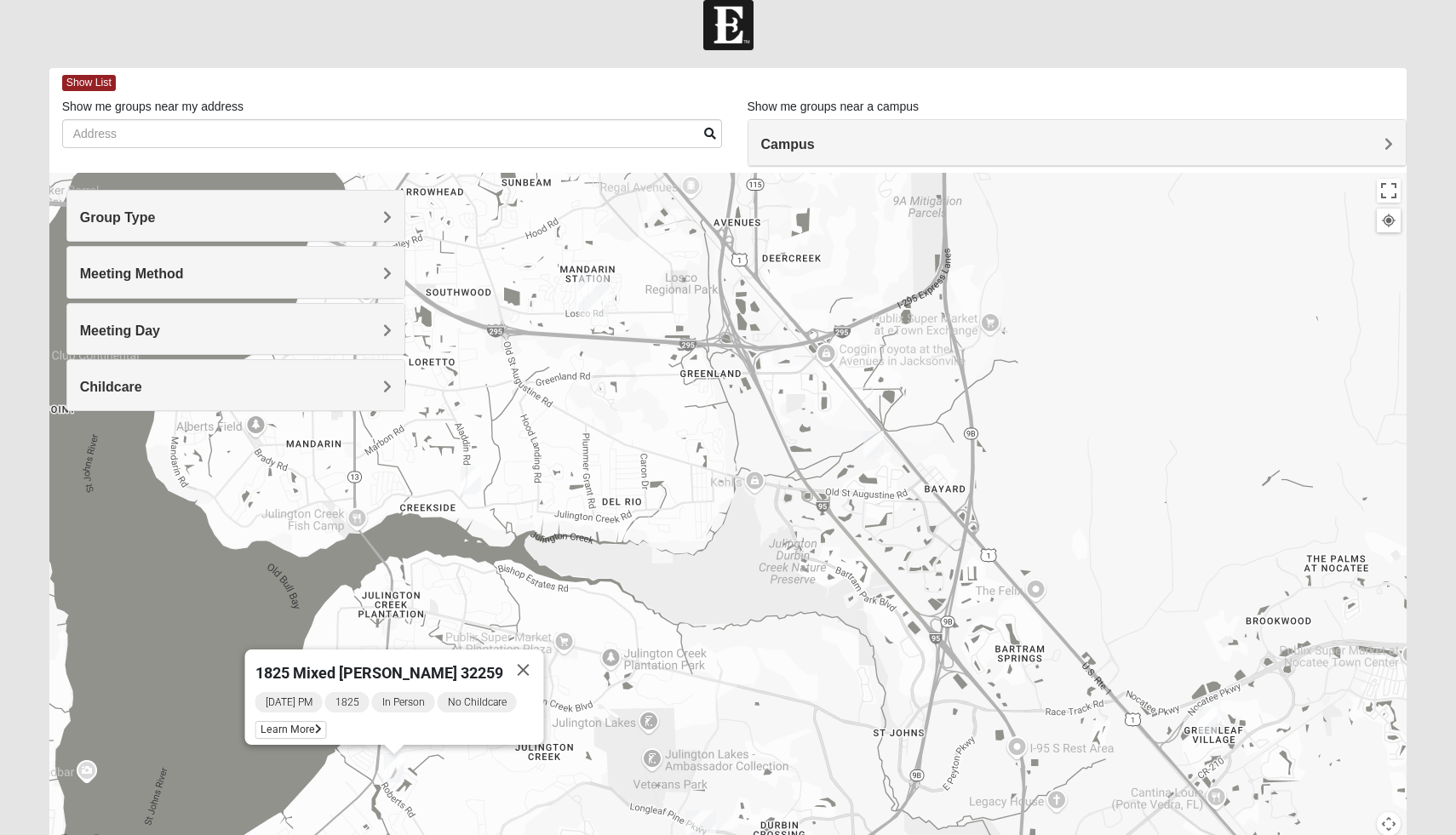
drag, startPoint x: 666, startPoint y: 450, endPoint x: 816, endPoint y: 717, distance: 306.2
click at [816, 717] on div "1825 Mixed [PERSON_NAME] 32259 [DATE] PM 1825 In Person No Childcare Learn More" at bounding box center [728, 512] width 1358 height 681
click at [469, 482] on img "1825 Mixed Lloyd 32223" at bounding box center [470, 480] width 20 height 28
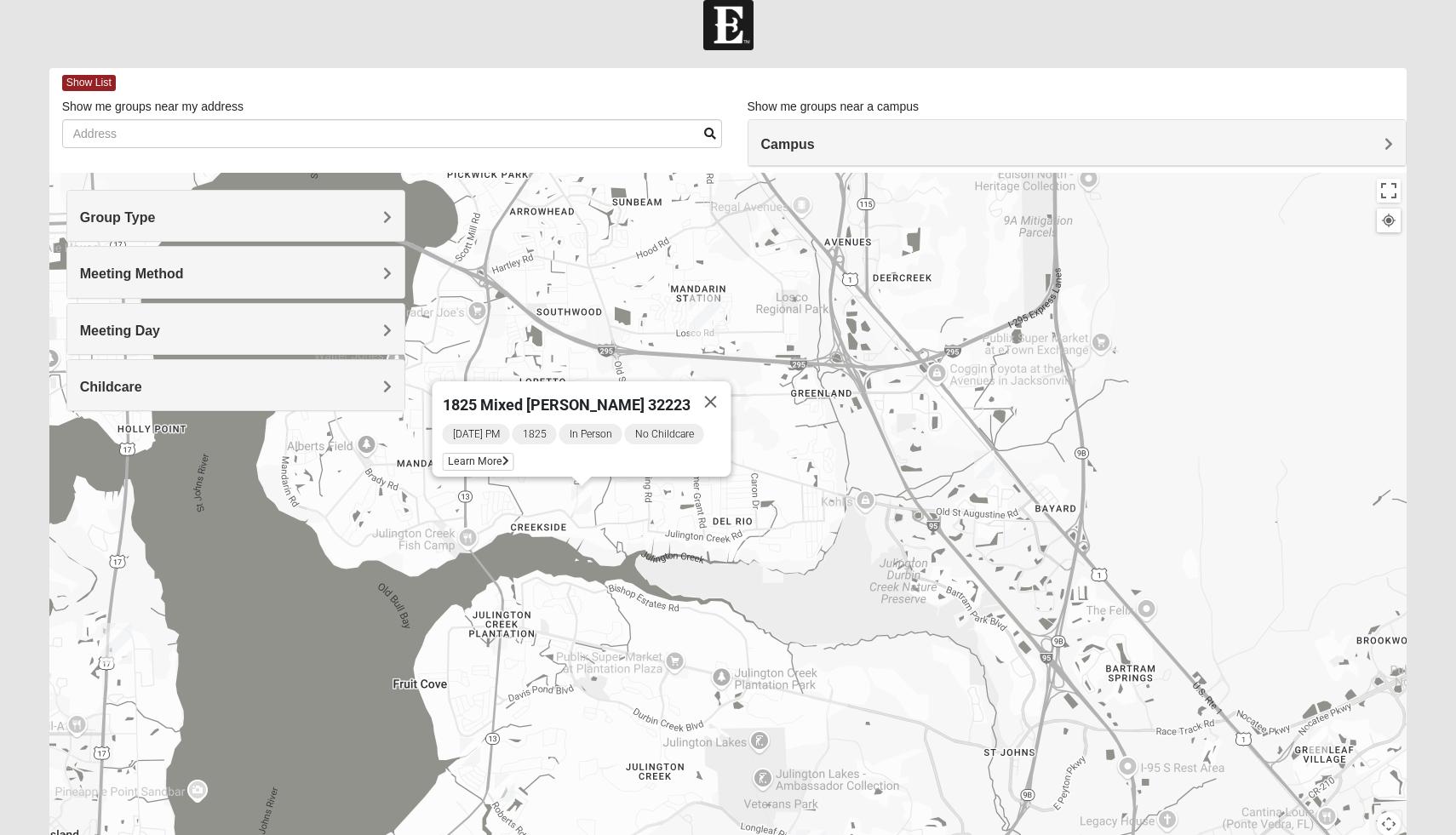
drag, startPoint x: 612, startPoint y: 609, endPoint x: 724, endPoint y: 628, distance: 113.6
click at [724, 628] on div "1825 Mixed [PERSON_NAME] 32223 [DATE] PM 1825 In Person No Childcare Learn More" at bounding box center [728, 512] width 1358 height 681
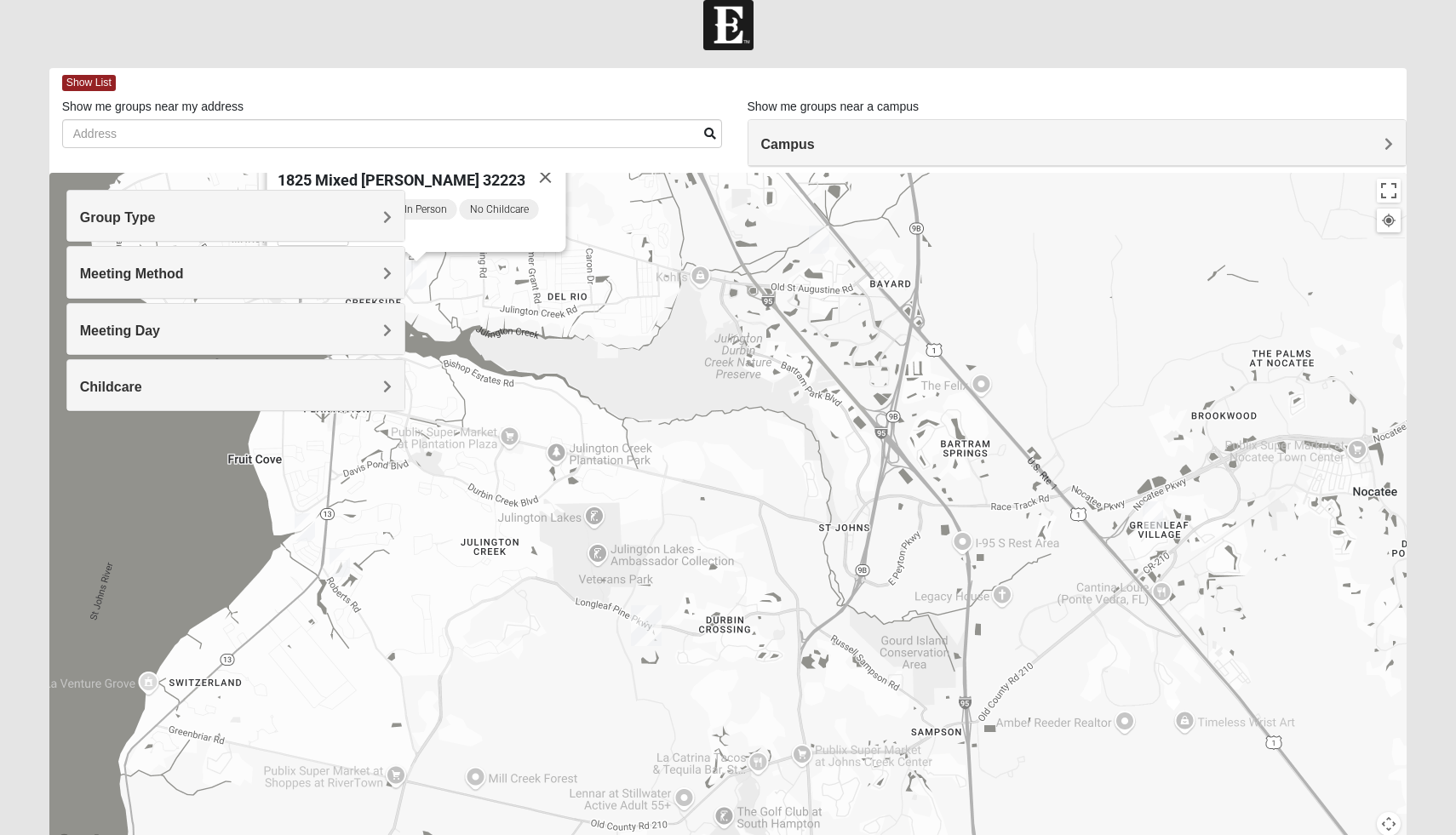
drag, startPoint x: 744, startPoint y: 659, endPoint x: 565, endPoint y: 413, distance: 304.2
click at [565, 413] on div "1825 Mixed [PERSON_NAME] 32223 [DATE] PM 1825 In Person No Childcare Learn More" at bounding box center [728, 512] width 1358 height 681
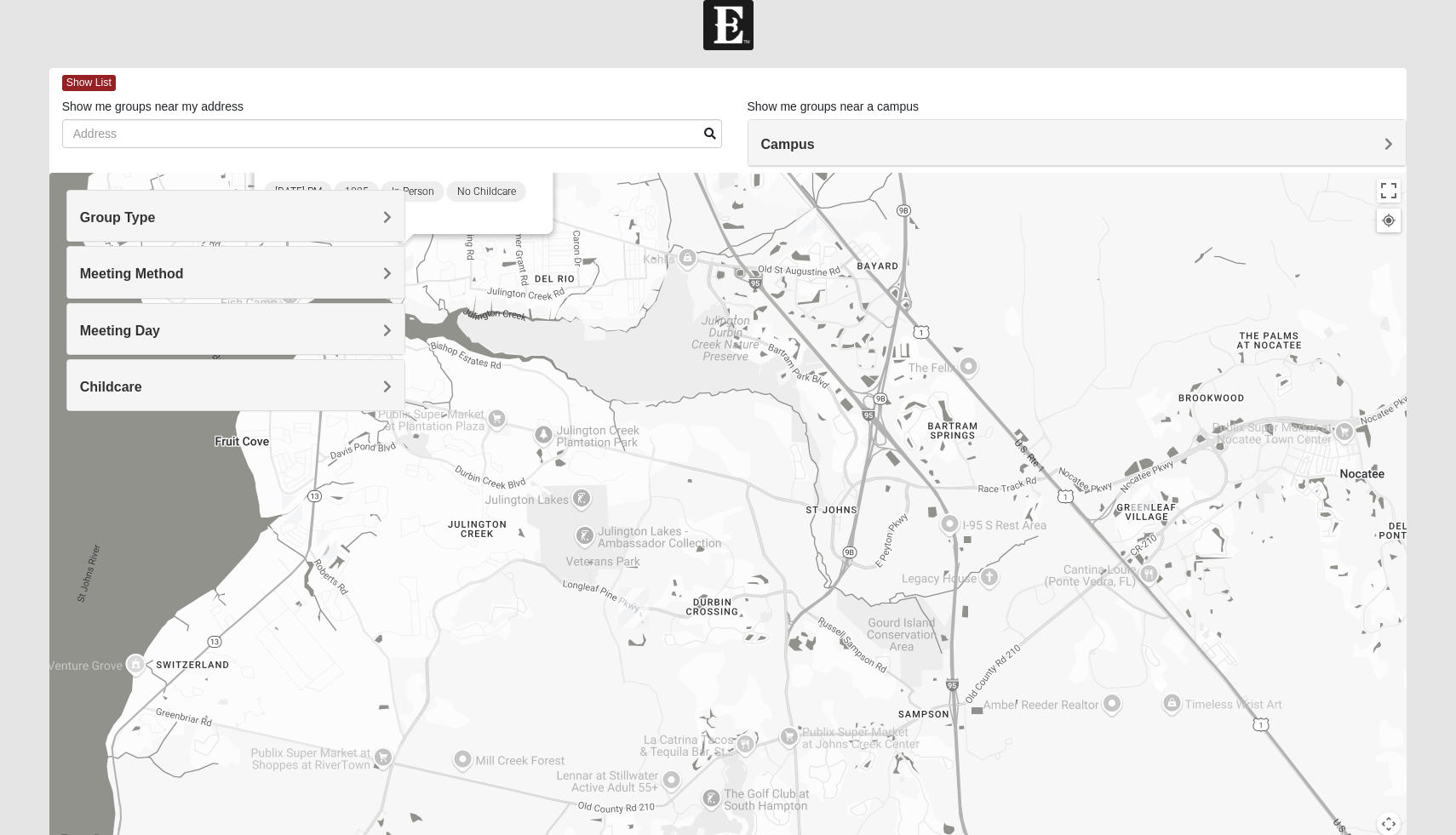
click at [297, 523] on img "1825 Mixed Lokey 32259" at bounding box center [291, 509] width 20 height 28
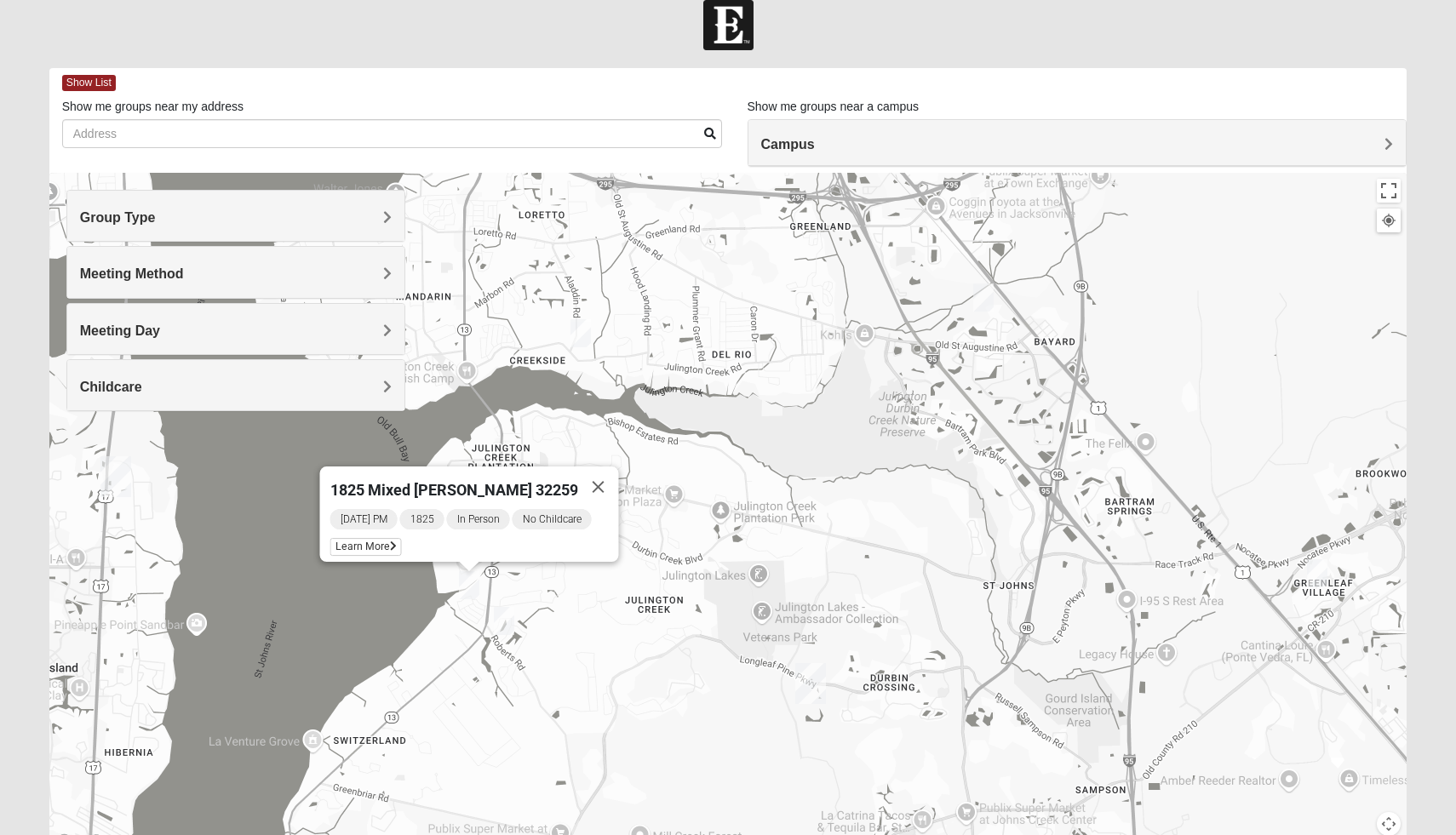
drag, startPoint x: 281, startPoint y: 621, endPoint x: 463, endPoint y: 697, distance: 197.2
click at [463, 697] on div "1825 Mixed [PERSON_NAME] 32259 [DATE] PM 1825 In Person No Childcare Learn More" at bounding box center [728, 512] width 1358 height 681
click at [480, 481] on span "1825 Mixed [PERSON_NAME] 32259" at bounding box center [454, 489] width 248 height 18
click at [362, 539] on span "Learn More" at bounding box center [366, 546] width 71 height 18
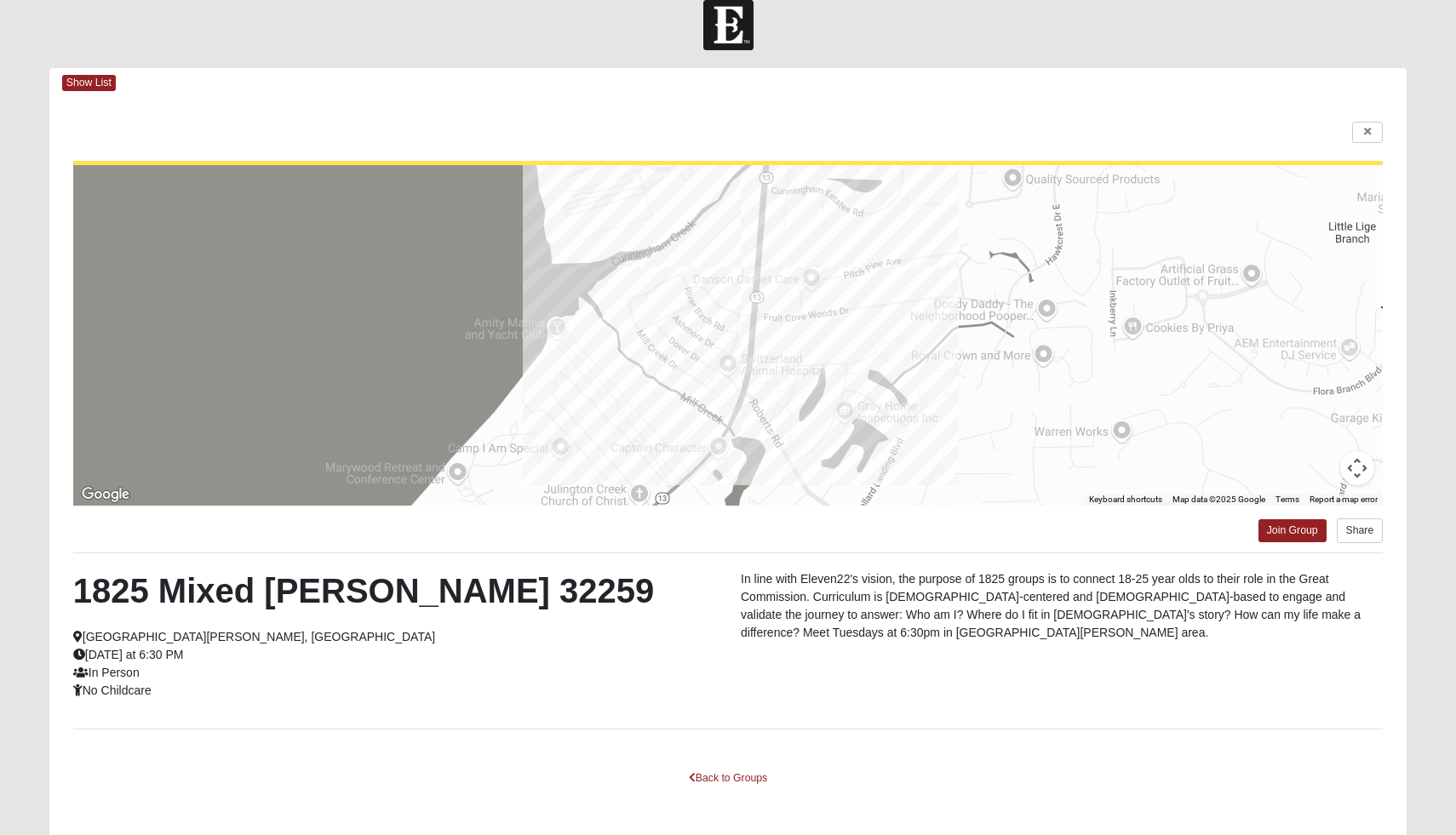
drag, startPoint x: 467, startPoint y: 349, endPoint x: 428, endPoint y: 295, distance: 66.6
click at [428, 296] on div at bounding box center [728, 334] width 1310 height 340
click at [1366, 128] on icon at bounding box center [1367, 132] width 7 height 11
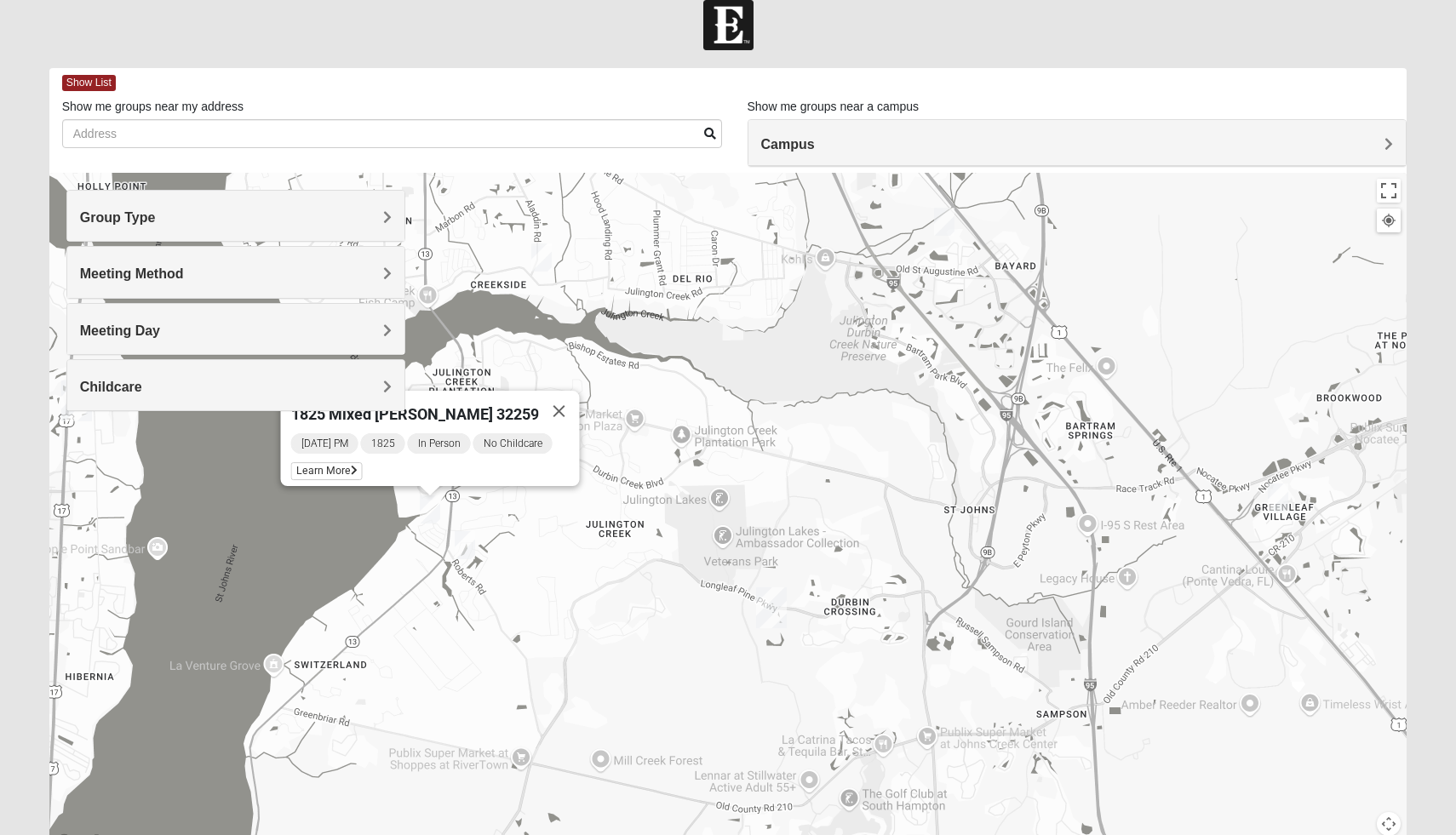
drag, startPoint x: 875, startPoint y: 459, endPoint x: 835, endPoint y: 379, distance: 89.4
click at [835, 380] on div "1825 Mixed [PERSON_NAME] 32259 [DATE] PM 1825 In Person No Childcare Learn More" at bounding box center [728, 512] width 1358 height 681
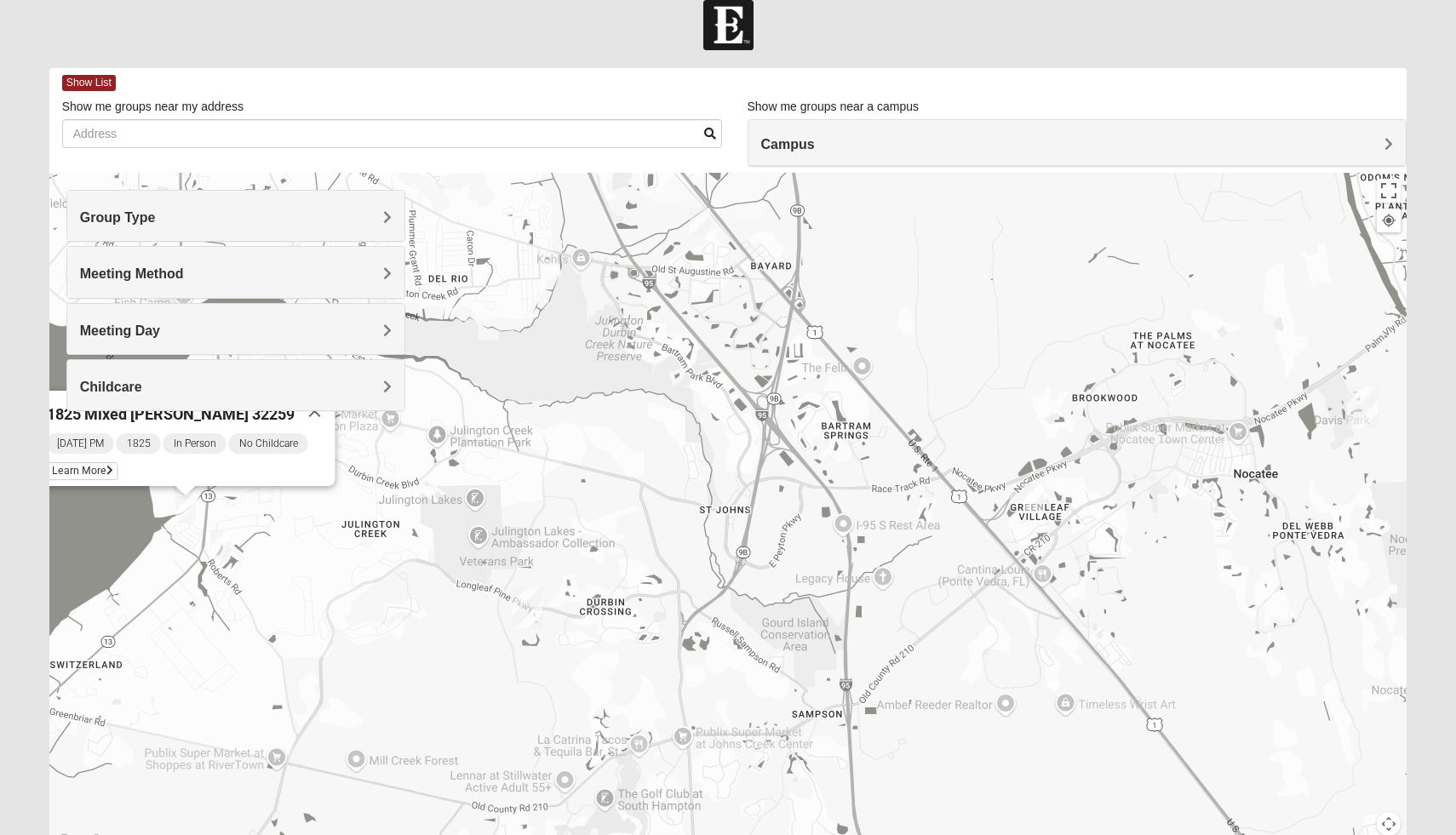
drag, startPoint x: 897, startPoint y: 455, endPoint x: 654, endPoint y: 457, distance: 243.0
click at [654, 457] on div "1825 Mixed [PERSON_NAME] 32259 [DATE] PM 1825 In Person No Childcare Learn More" at bounding box center [728, 512] width 1358 height 681
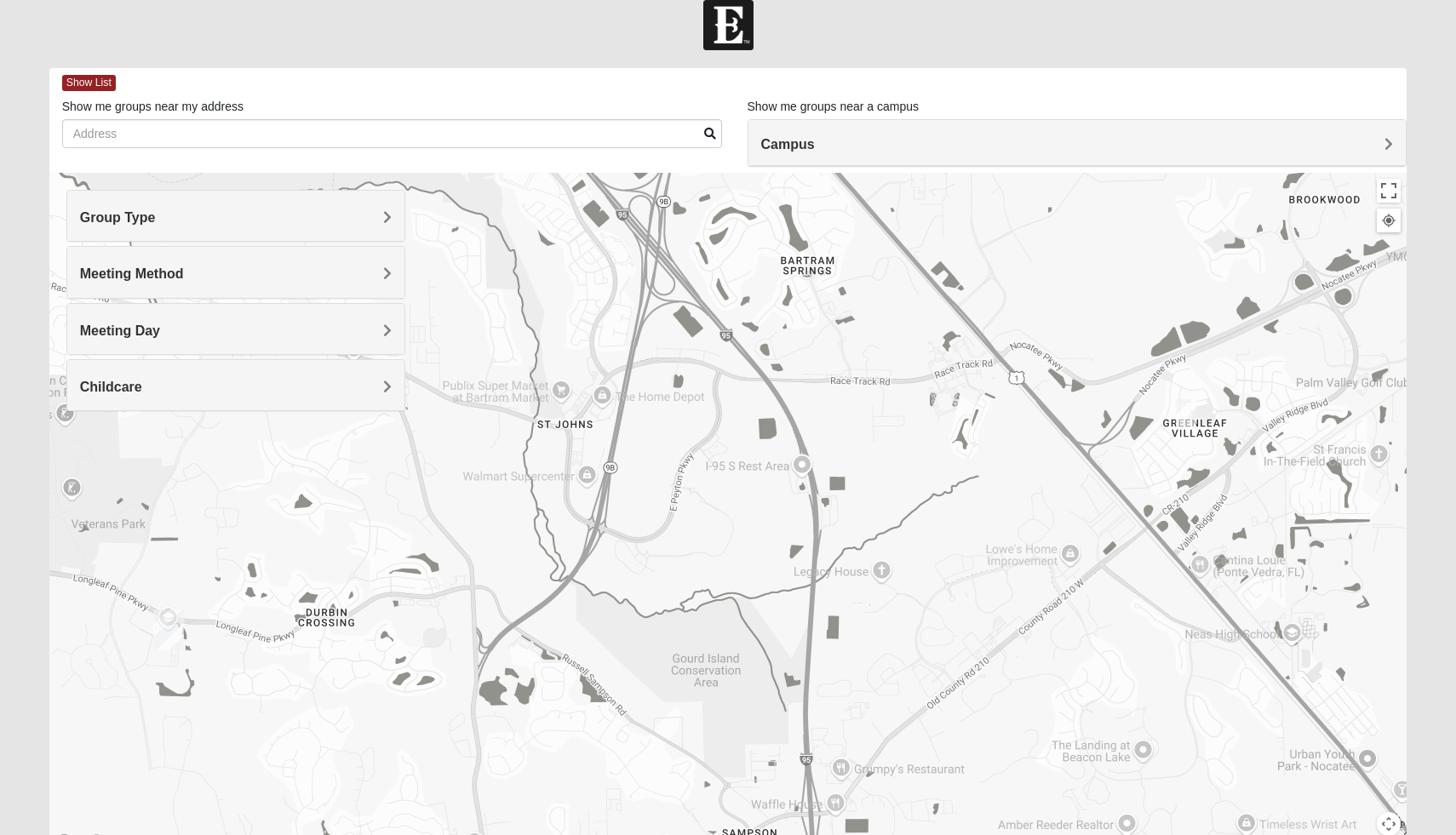
drag, startPoint x: 837, startPoint y: 470, endPoint x: 679, endPoint y: 399, distance: 173.2
click at [680, 399] on div "1825 Mixed [PERSON_NAME] 32259 [DATE] PM 1825 In Person No Childcare Learn More" at bounding box center [728, 512] width 1358 height 681
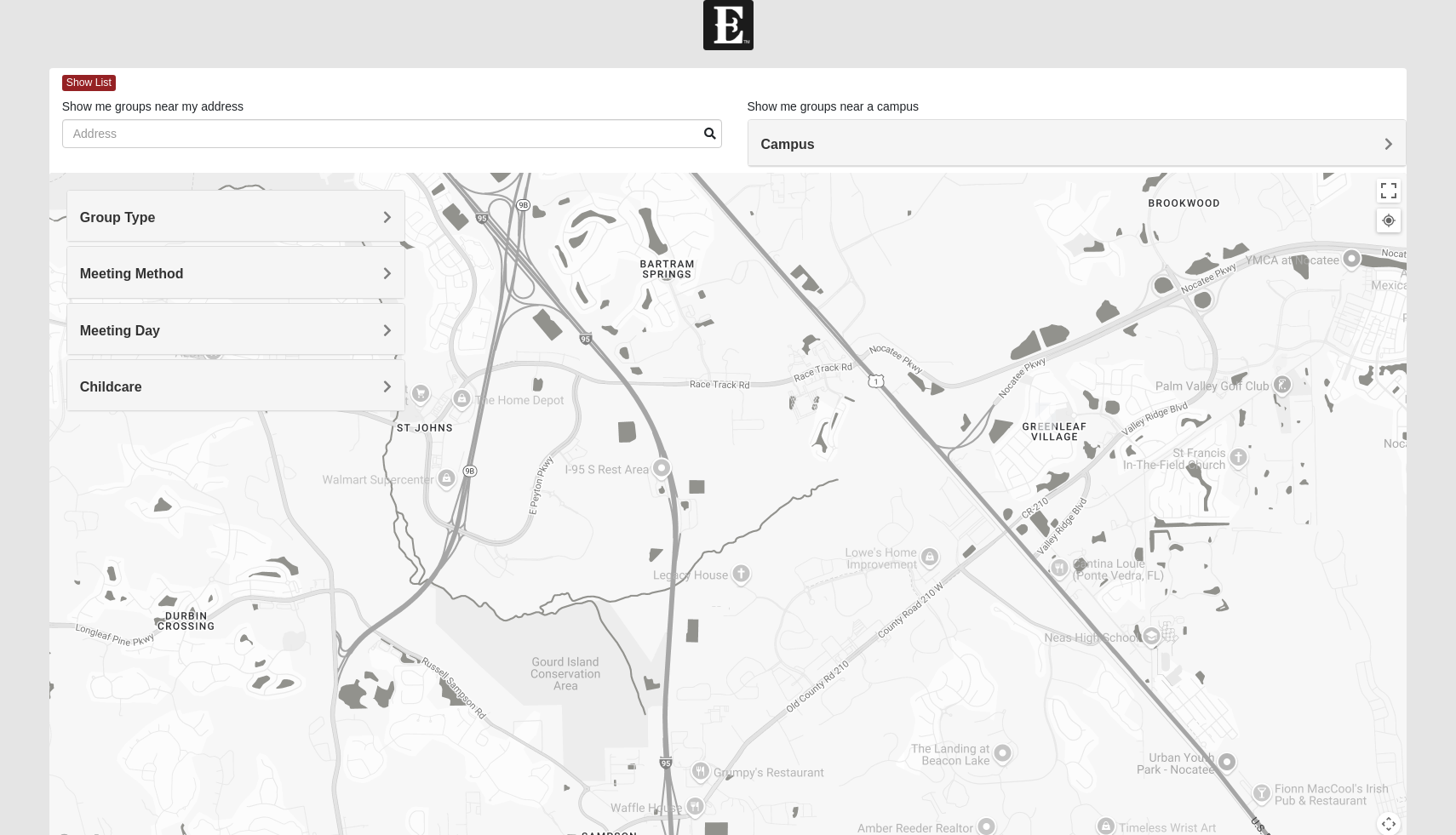
click at [1045, 419] on img "1825 Mixed Brown 32081" at bounding box center [1046, 416] width 20 height 28
click at [956, 370] on span "Learn More" at bounding box center [964, 378] width 71 height 18
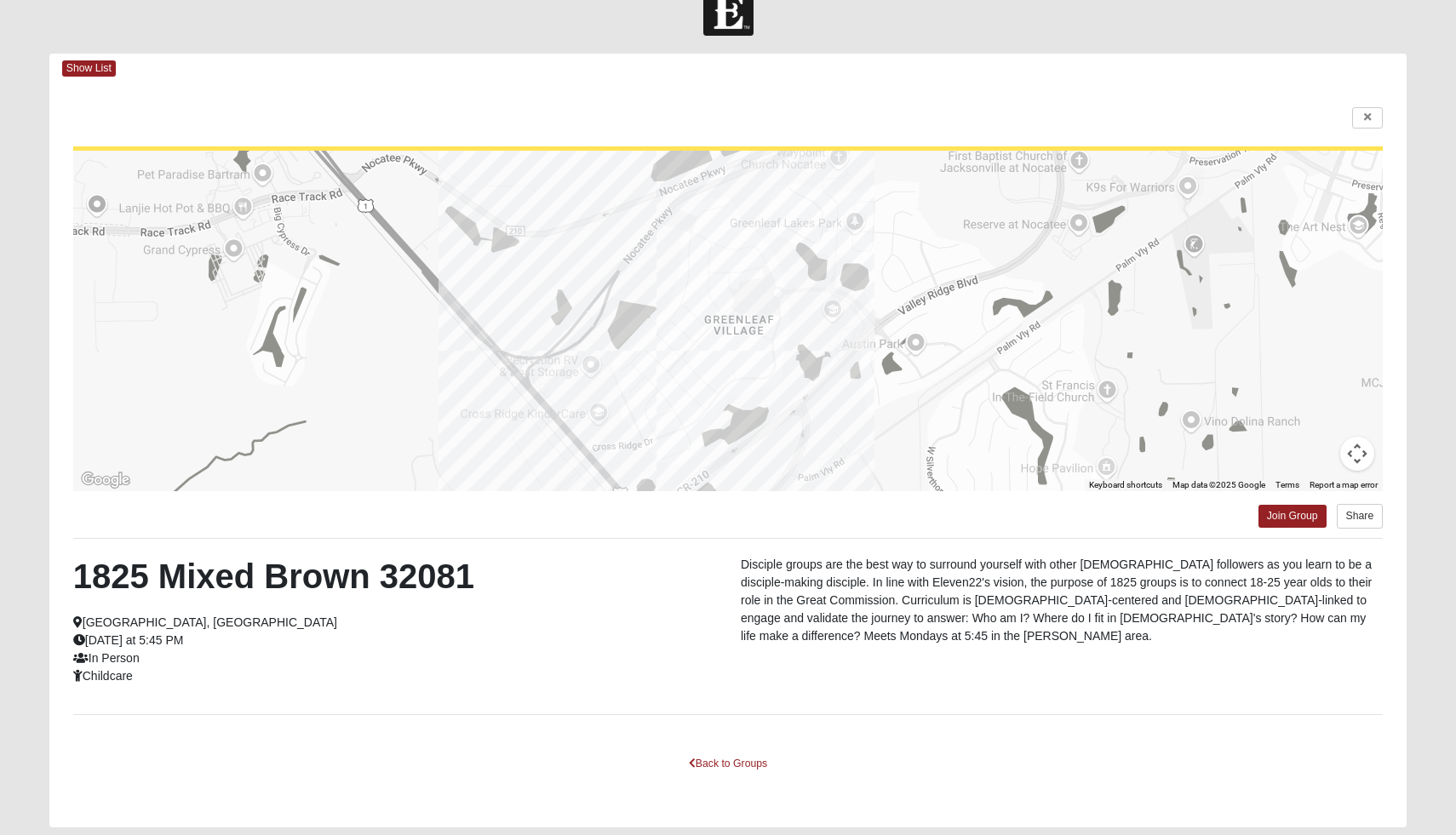
scroll to position [37, 0]
click at [1365, 112] on icon at bounding box center [1367, 117] width 7 height 11
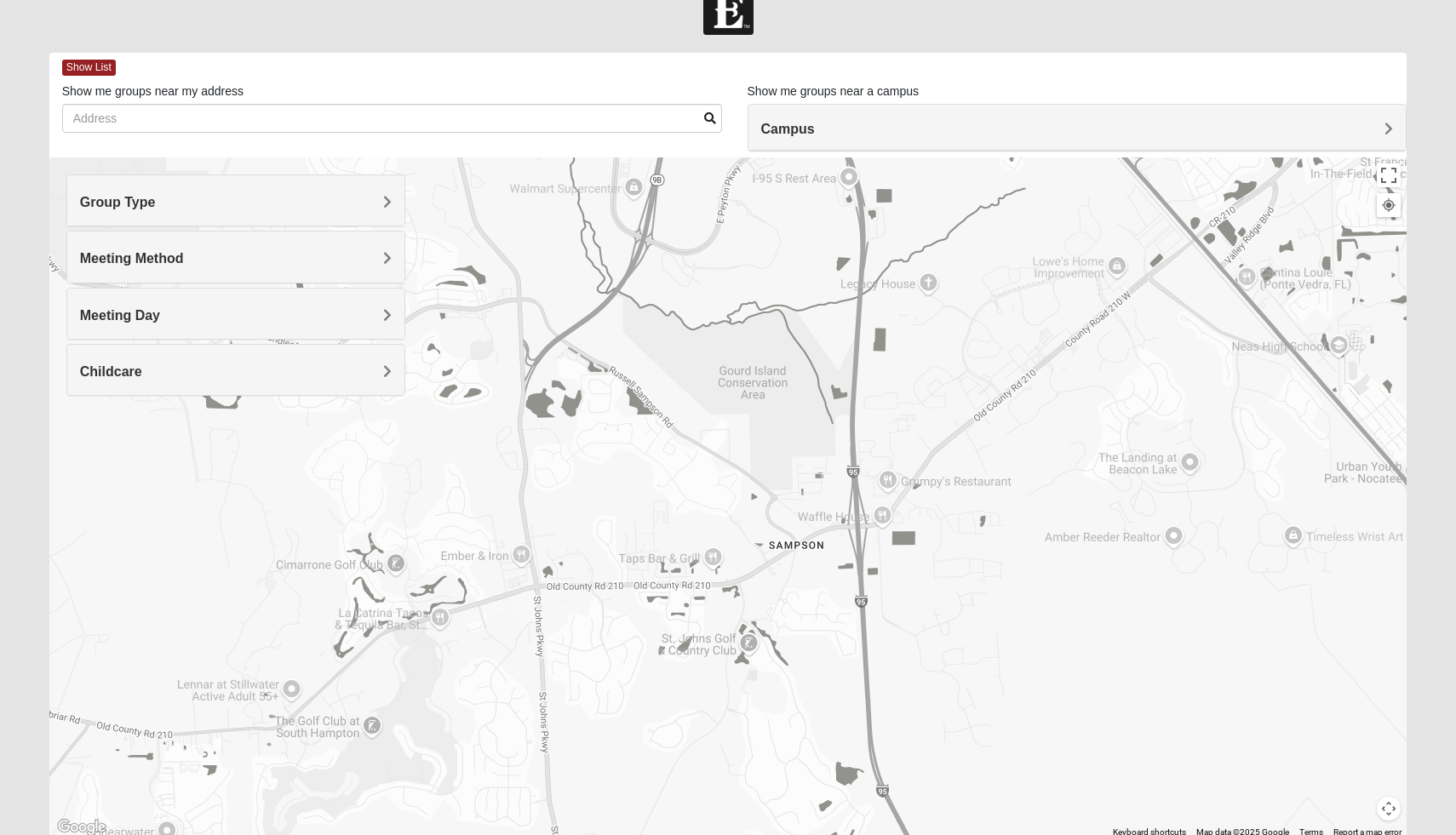
drag, startPoint x: 622, startPoint y: 544, endPoint x: 808, endPoint y: 267, distance: 333.7
click at [809, 266] on div "1825 Mixed Brown 32081 [DATE] PM 1825 In Person Childcare Learn More" at bounding box center [728, 497] width 1358 height 681
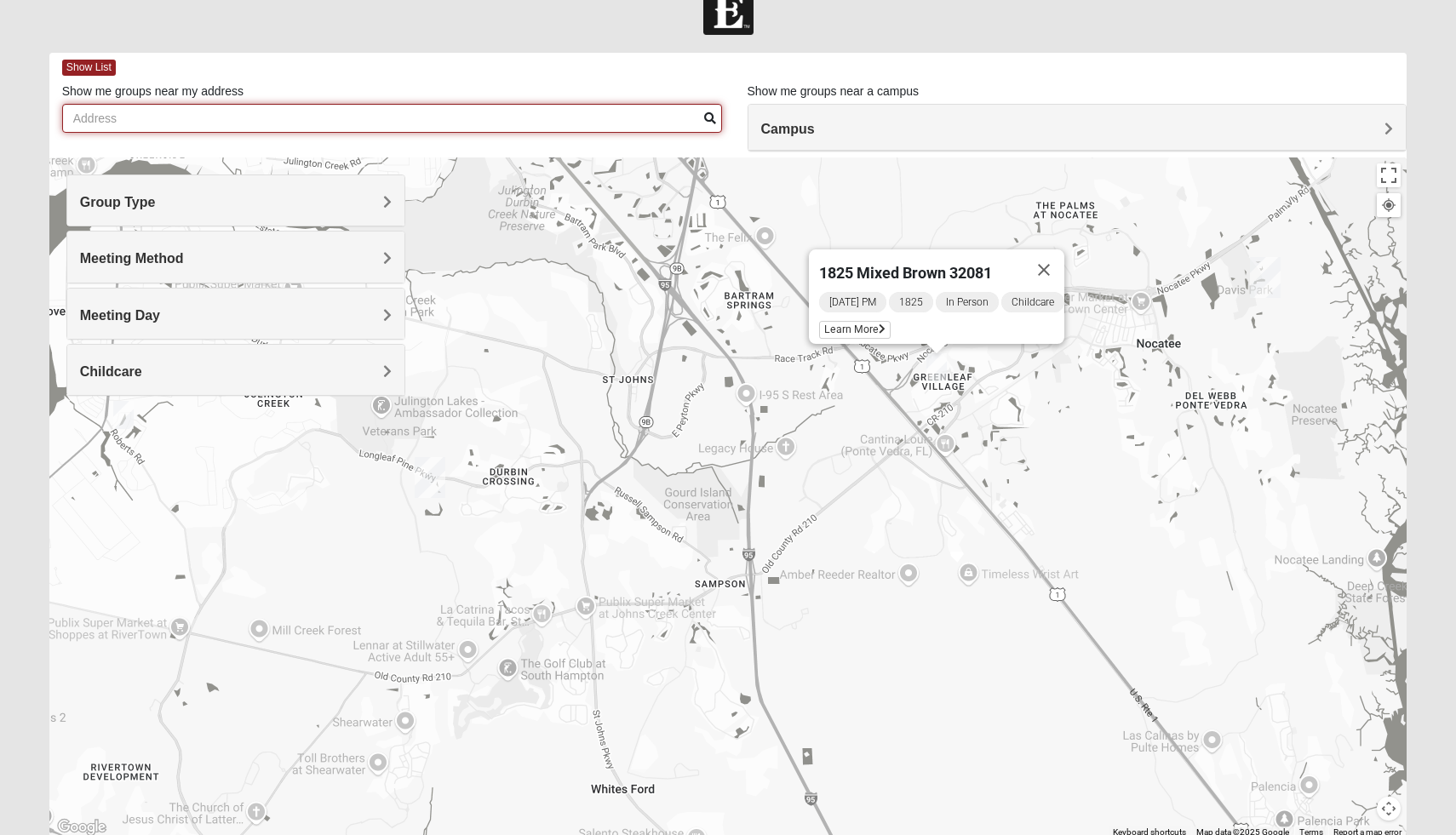
click at [493, 117] on input "Show me groups near my address" at bounding box center [392, 118] width 660 height 29
type input "[STREET_ADDRESS]"
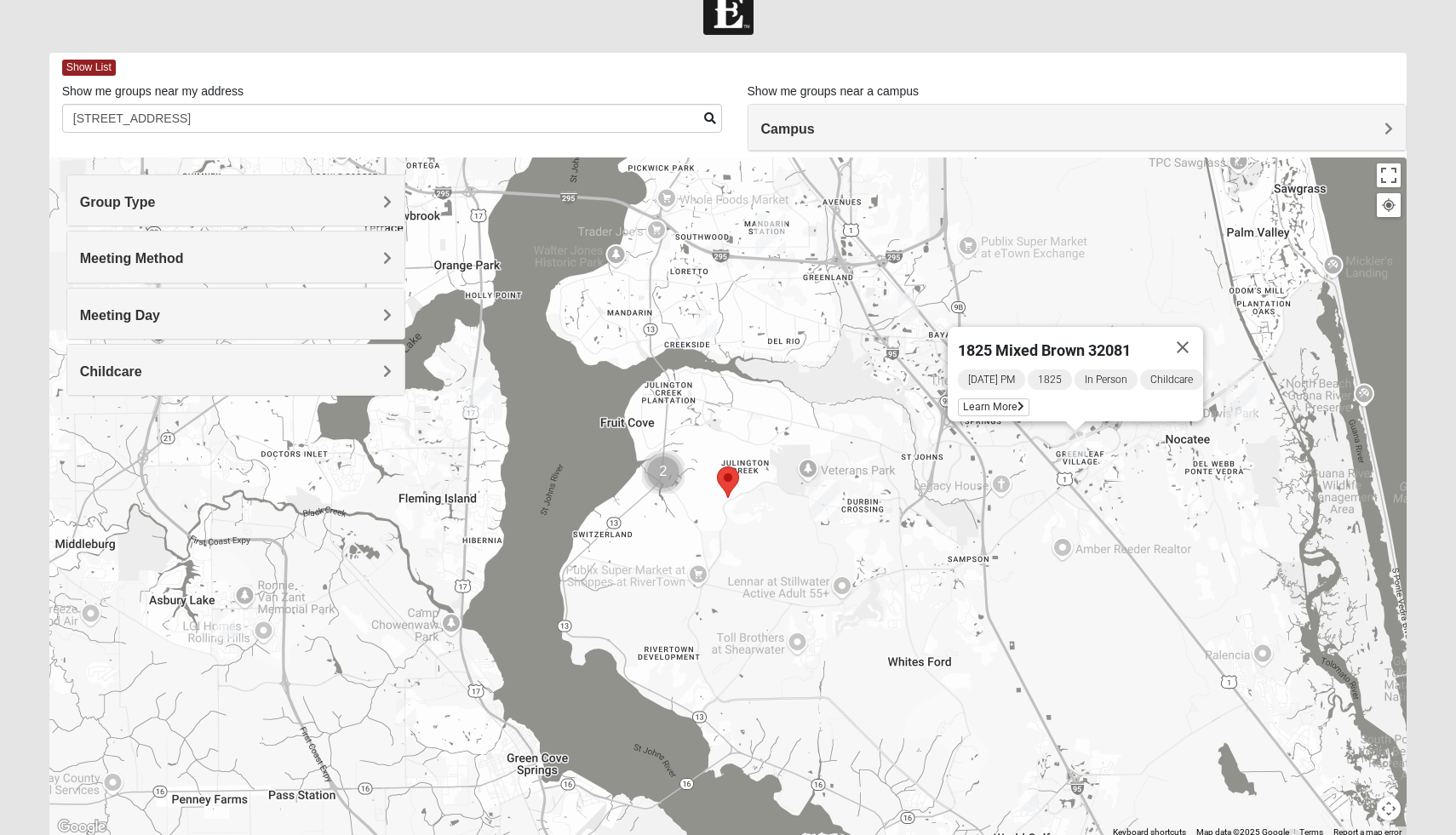
click at [855, 118] on div "Campus" at bounding box center [1077, 128] width 658 height 46
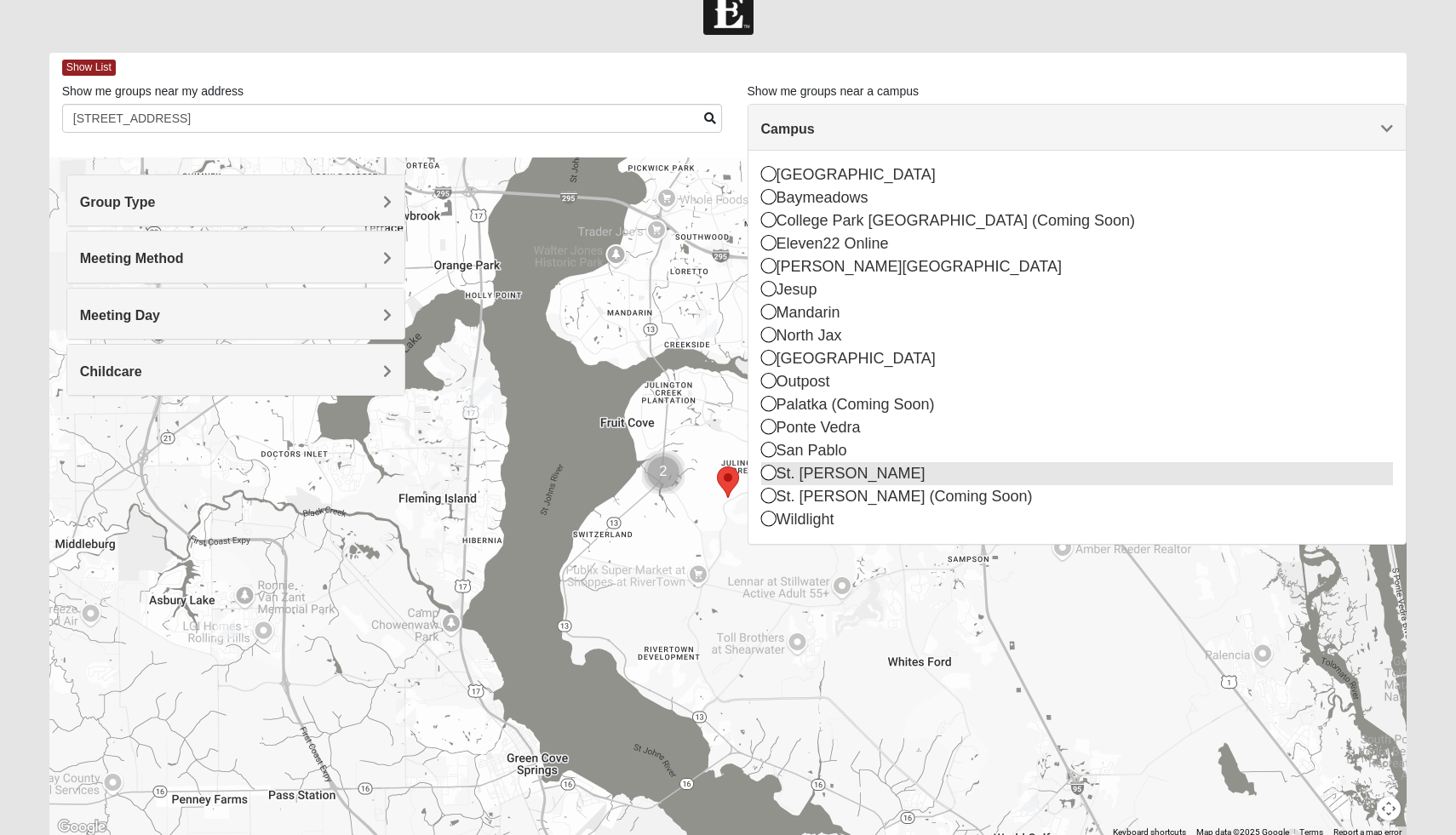
click at [765, 477] on icon at bounding box center [769, 472] width 15 height 15
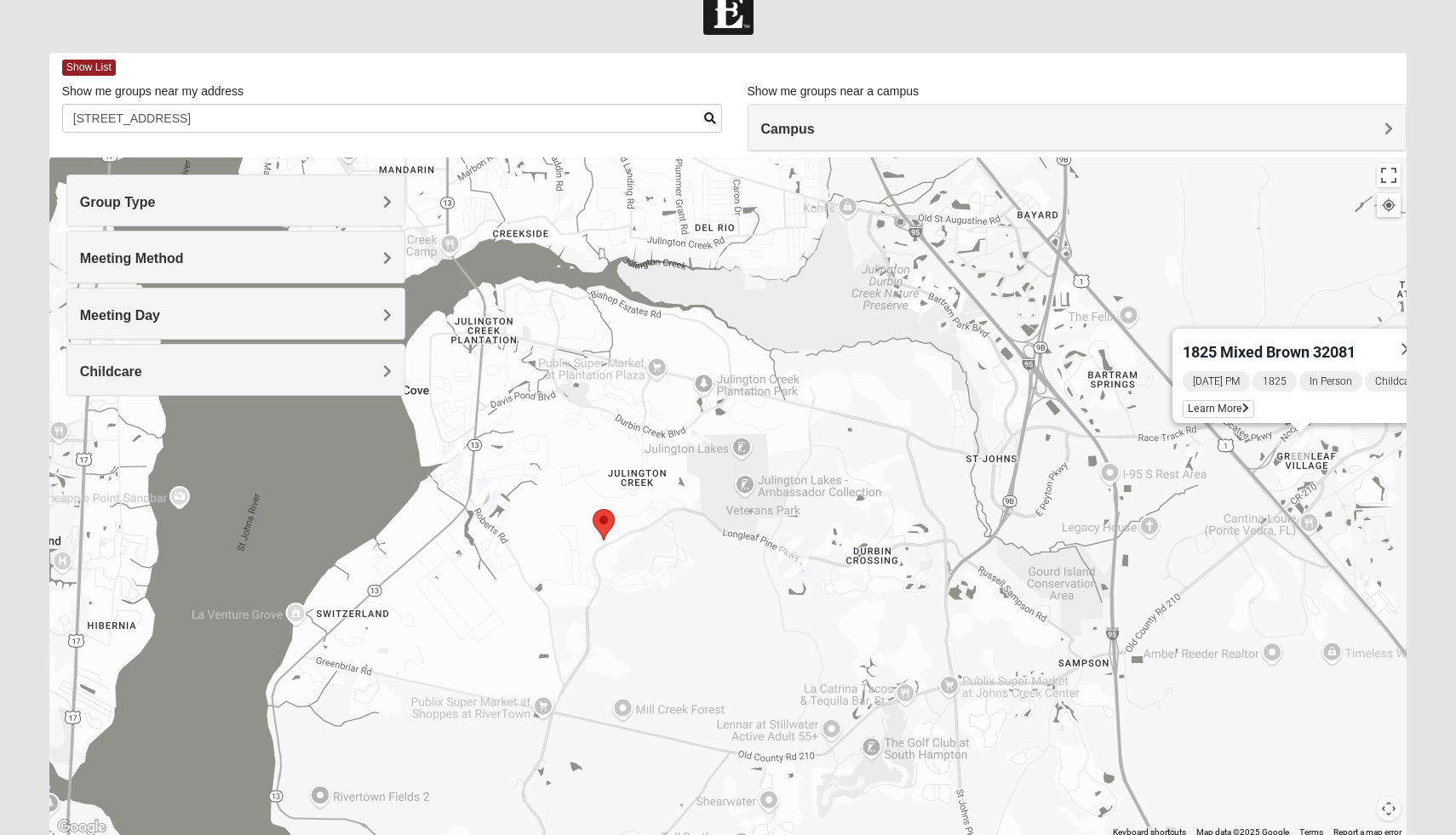
drag, startPoint x: 619, startPoint y: 575, endPoint x: 702, endPoint y: 645, distance: 108.6
click at [702, 645] on div "1825 Mixed Brown 32081 [DATE] PM 1825 In Person Childcare Learn More" at bounding box center [728, 497] width 1358 height 681
click at [323, 238] on div "Meeting Method" at bounding box center [236, 256] width 338 height 50
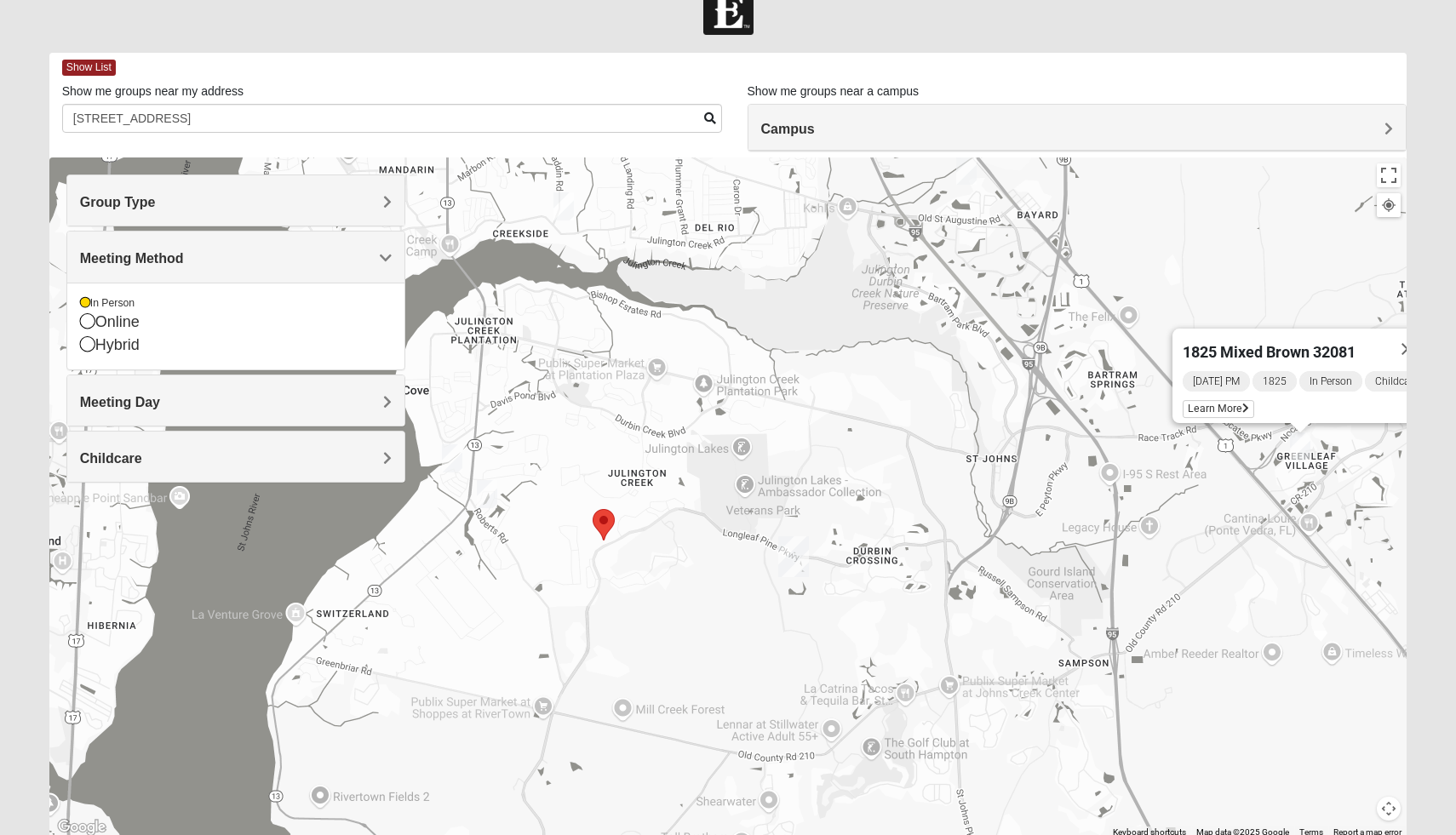
click at [305, 412] on div "Meeting Day" at bounding box center [236, 401] width 338 height 50
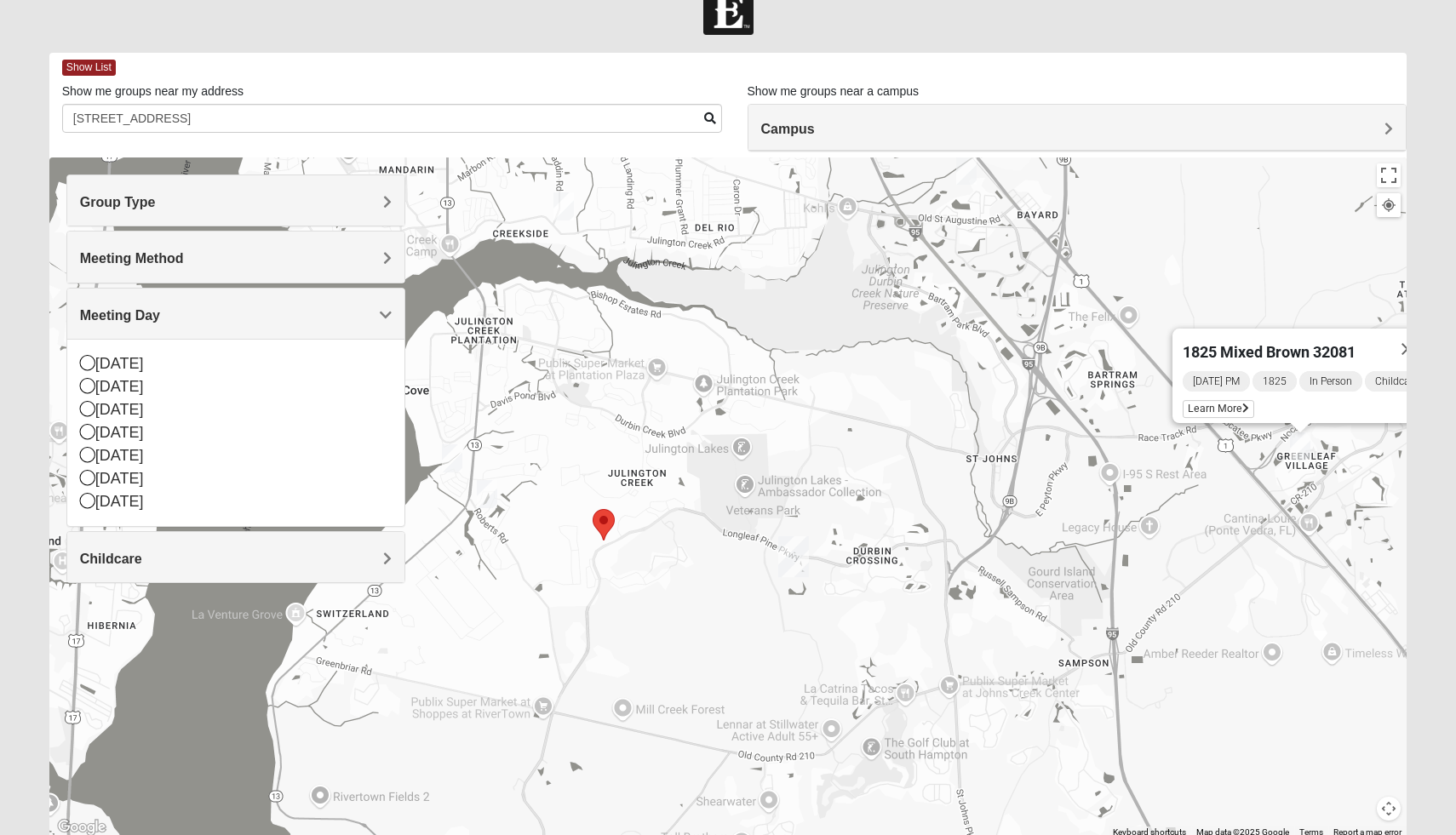
click at [531, 631] on div "1825 Mixed Brown 32081 [DATE] PM 1825 In Person Childcare Learn More" at bounding box center [728, 497] width 1358 height 681
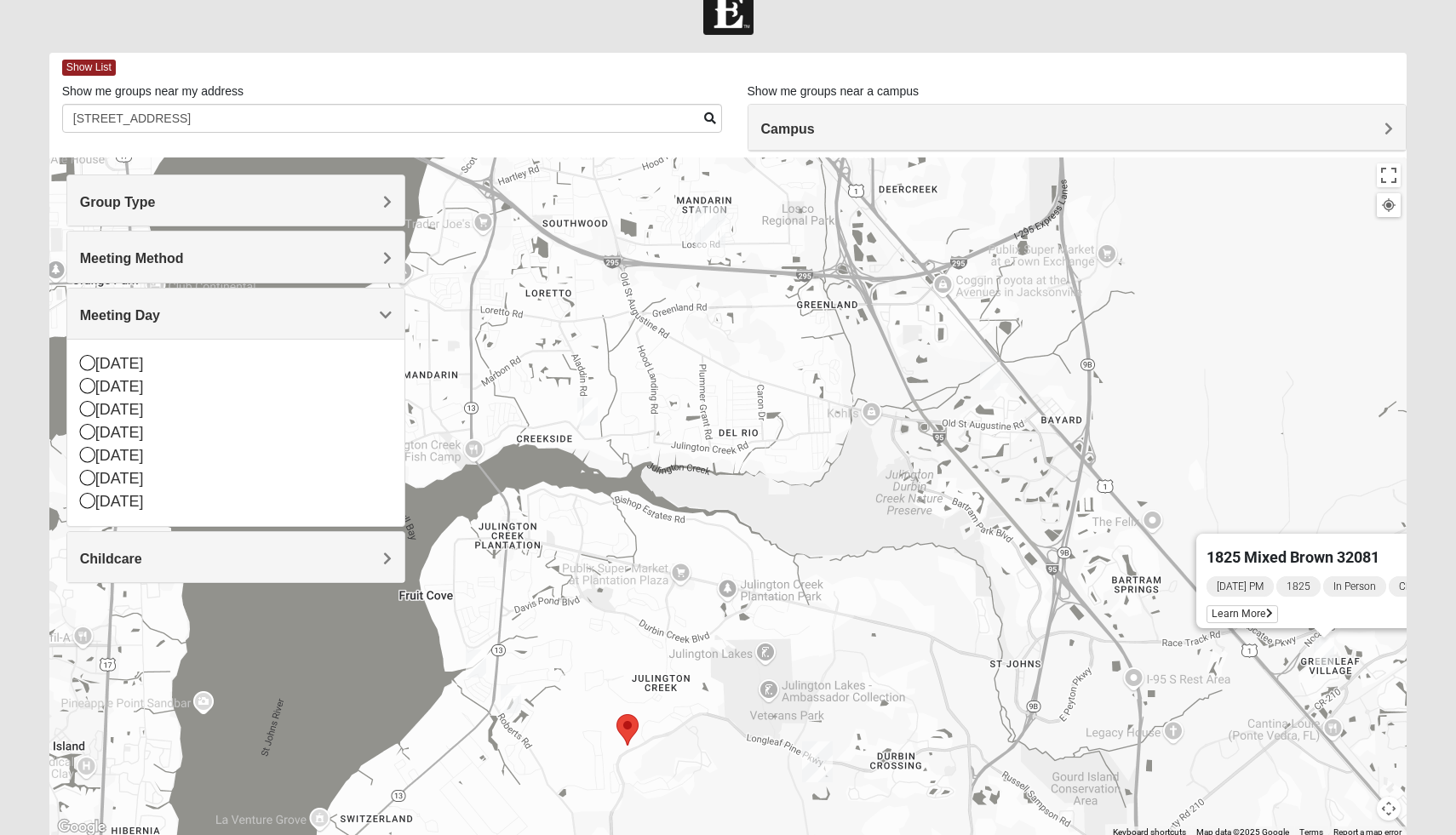
drag, startPoint x: 623, startPoint y: 544, endPoint x: 648, endPoint y: 748, distance: 205.5
click at [648, 750] on div "1825 Mixed Brown 32081 [DATE] PM 1825 In Person Childcare Learn More" at bounding box center [728, 497] width 1358 height 681
click at [993, 384] on img "1825 Mixed Cutshall 32258" at bounding box center [991, 376] width 20 height 28
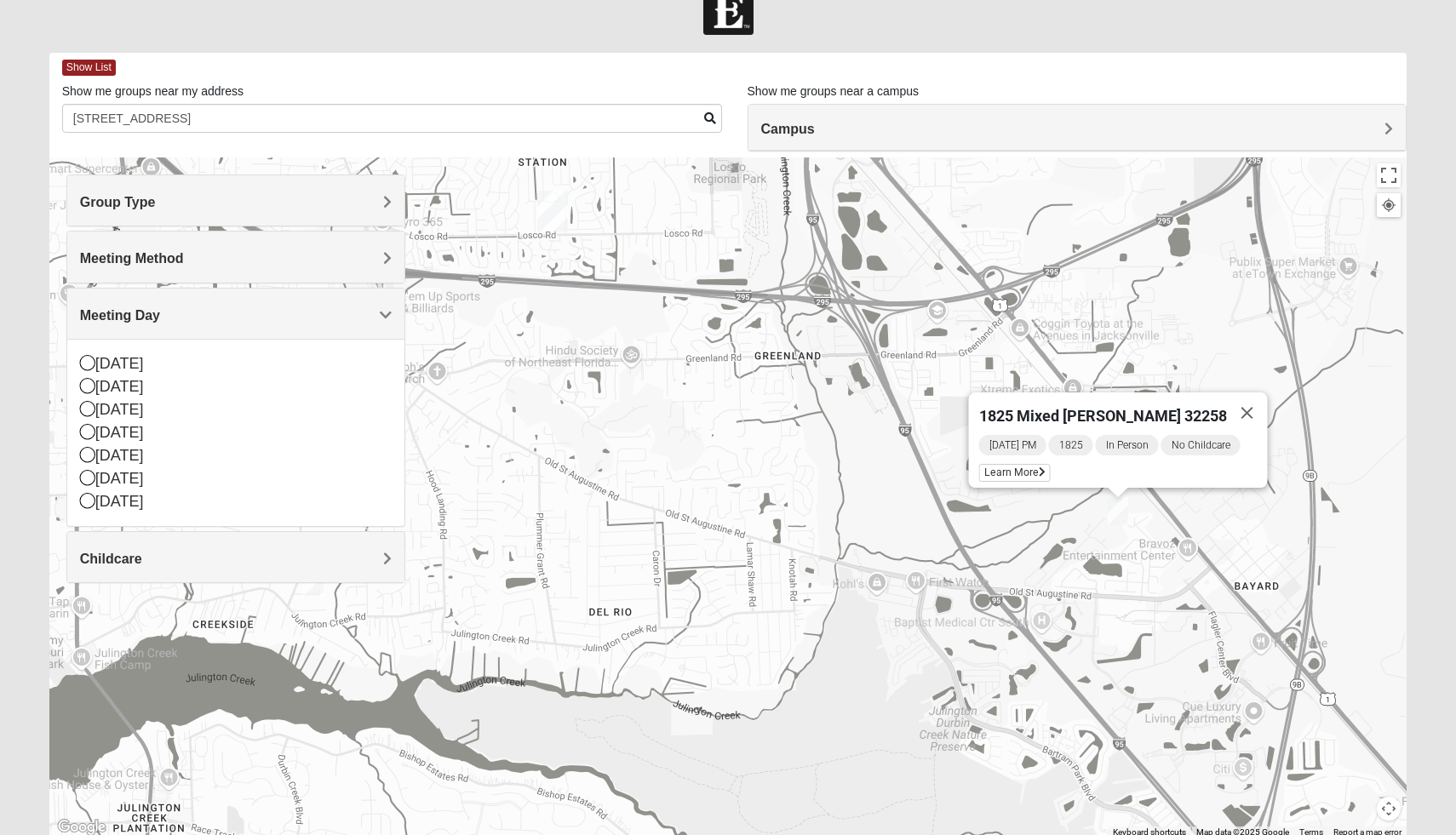
drag, startPoint x: 930, startPoint y: 553, endPoint x: 1043, endPoint y: 808, distance: 278.9
click at [1044, 810] on div "1825 Mixed [PERSON_NAME] 32258 [DATE] PM 1825 In Person No Childcare Learn More" at bounding box center [728, 497] width 1358 height 681
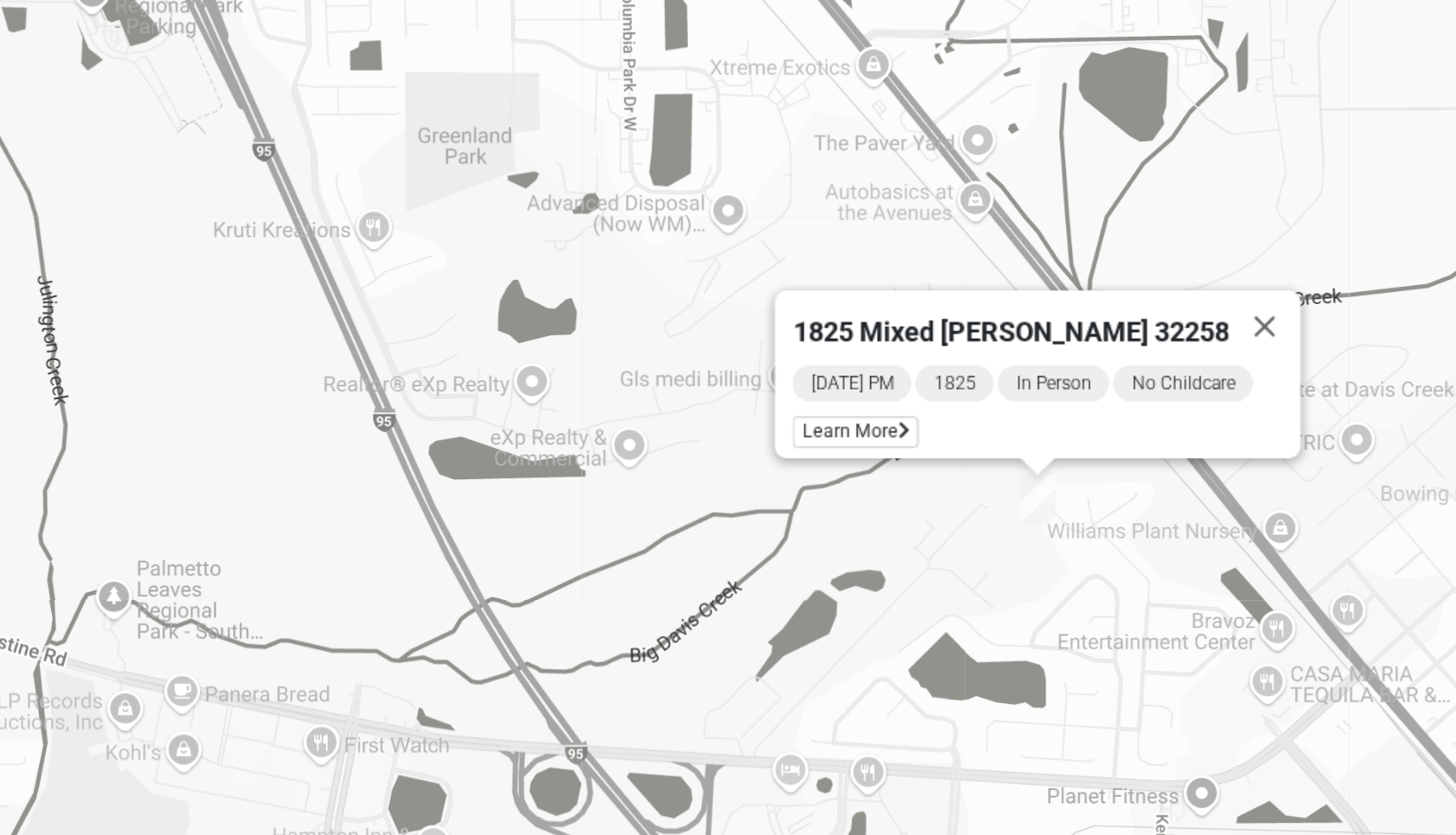
drag, startPoint x: 1098, startPoint y: 577, endPoint x: 969, endPoint y: 530, distance: 137.3
click at [969, 531] on div "1825 Mixed [PERSON_NAME] 32258 [DATE] PM 1825 In Person No Childcare Learn More" at bounding box center [728, 497] width 1358 height 681
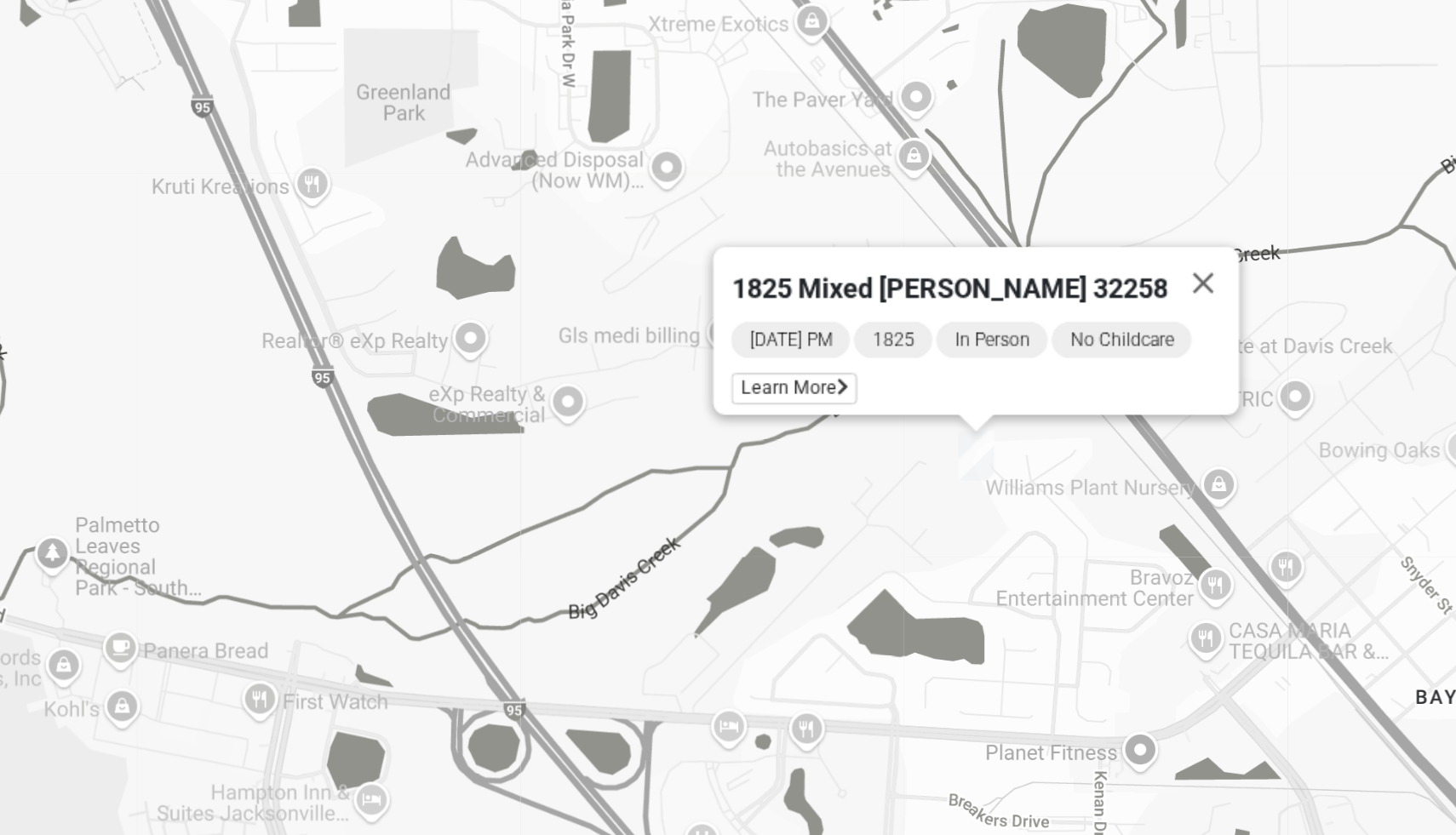
drag, startPoint x: 978, startPoint y: 567, endPoint x: 933, endPoint y: 535, distance: 55.2
click at [934, 535] on div "1825 Mixed [PERSON_NAME] 32258 [DATE] PM 1825 In Person No Childcare Learn More" at bounding box center [728, 497] width 1358 height 681
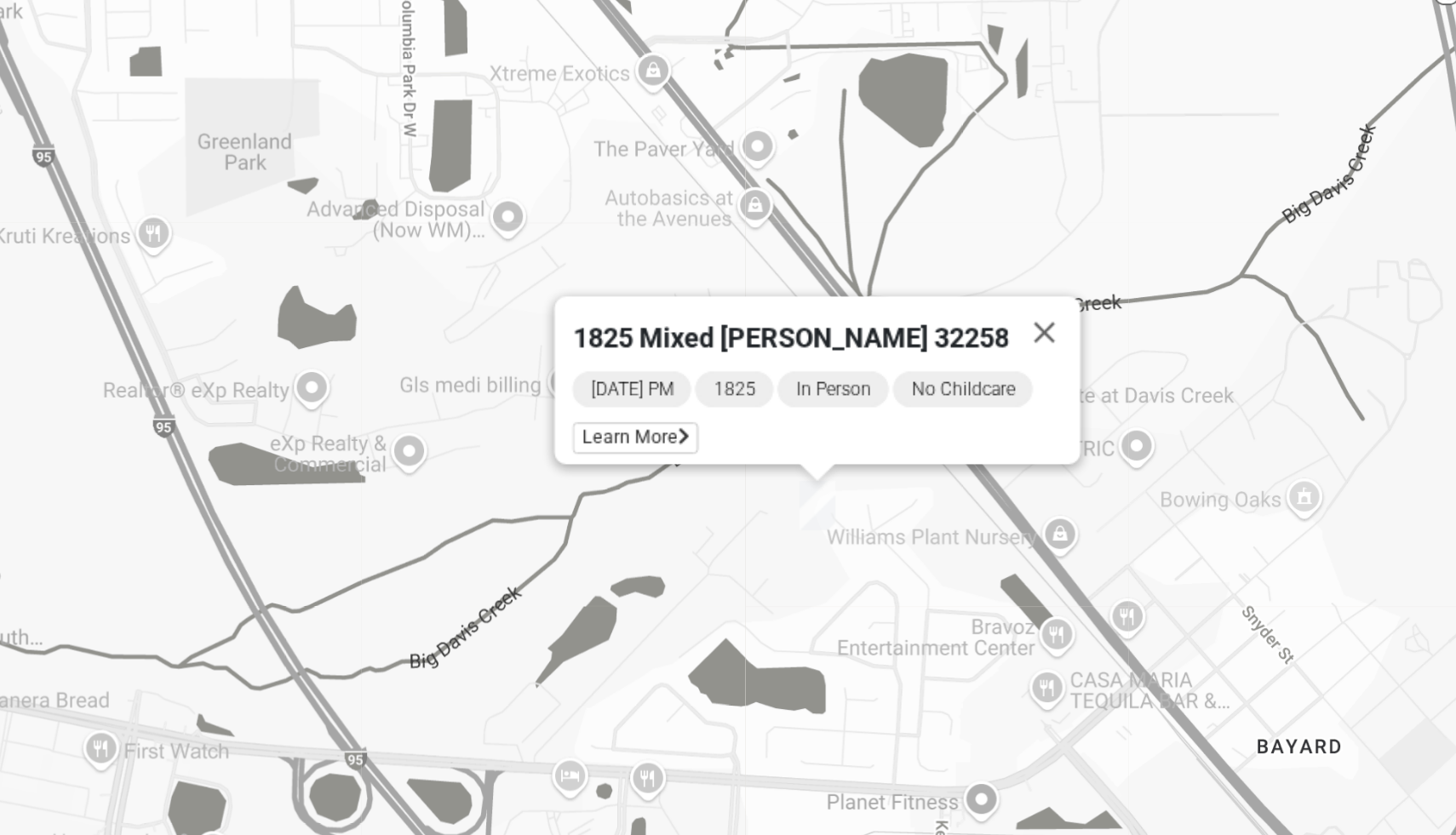
drag, startPoint x: 1006, startPoint y: 494, endPoint x: 916, endPoint y: 519, distance: 93.4
click at [917, 522] on div "1825 Mixed [PERSON_NAME] 32258 [DATE] PM 1825 In Person No Childcare Learn More" at bounding box center [728, 497] width 1358 height 681
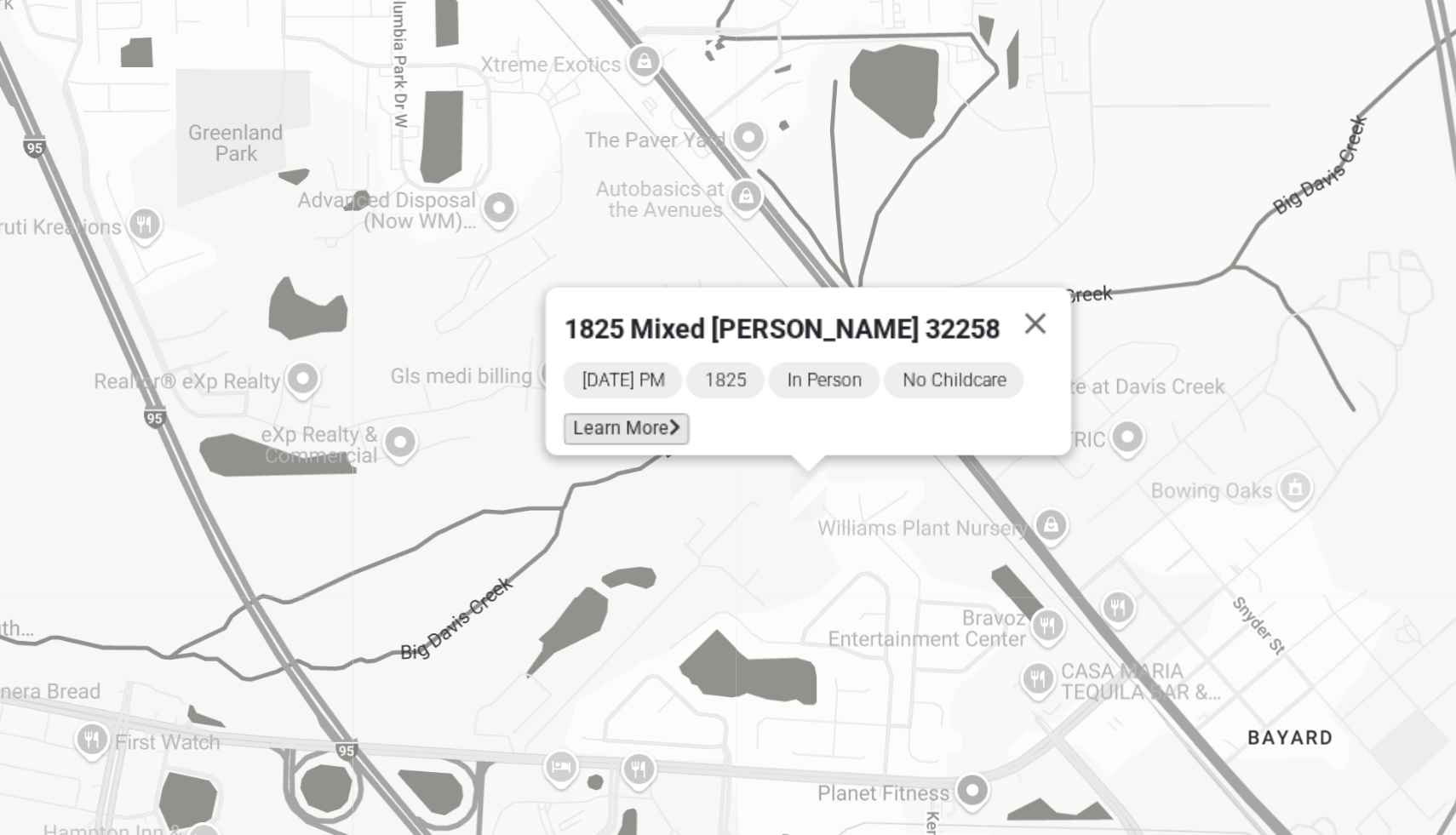
click at [814, 447] on span "Learn More" at bounding box center [816, 456] width 71 height 18
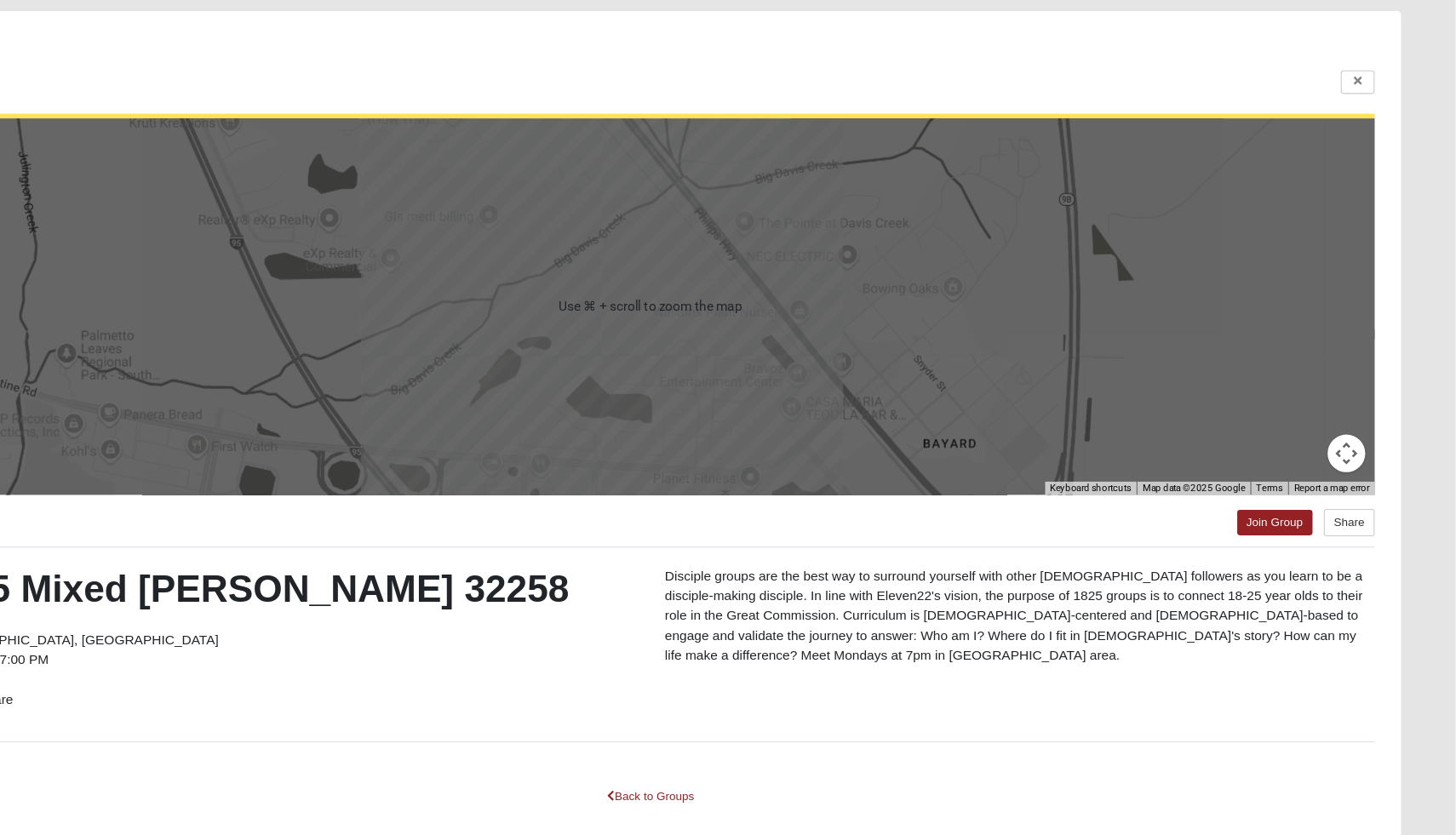
scroll to position [0, 0]
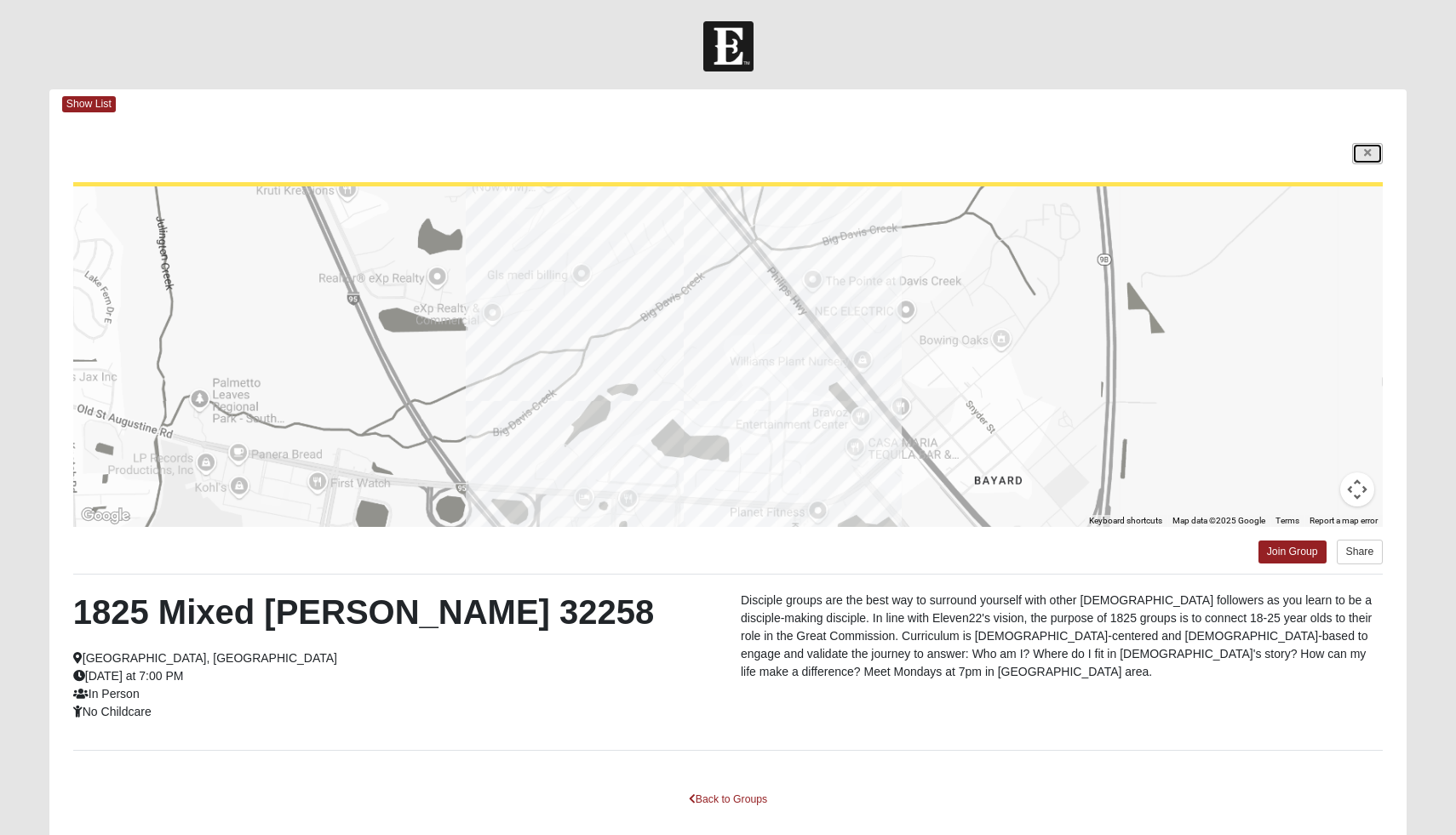
click at [1363, 144] on link at bounding box center [1367, 153] width 31 height 21
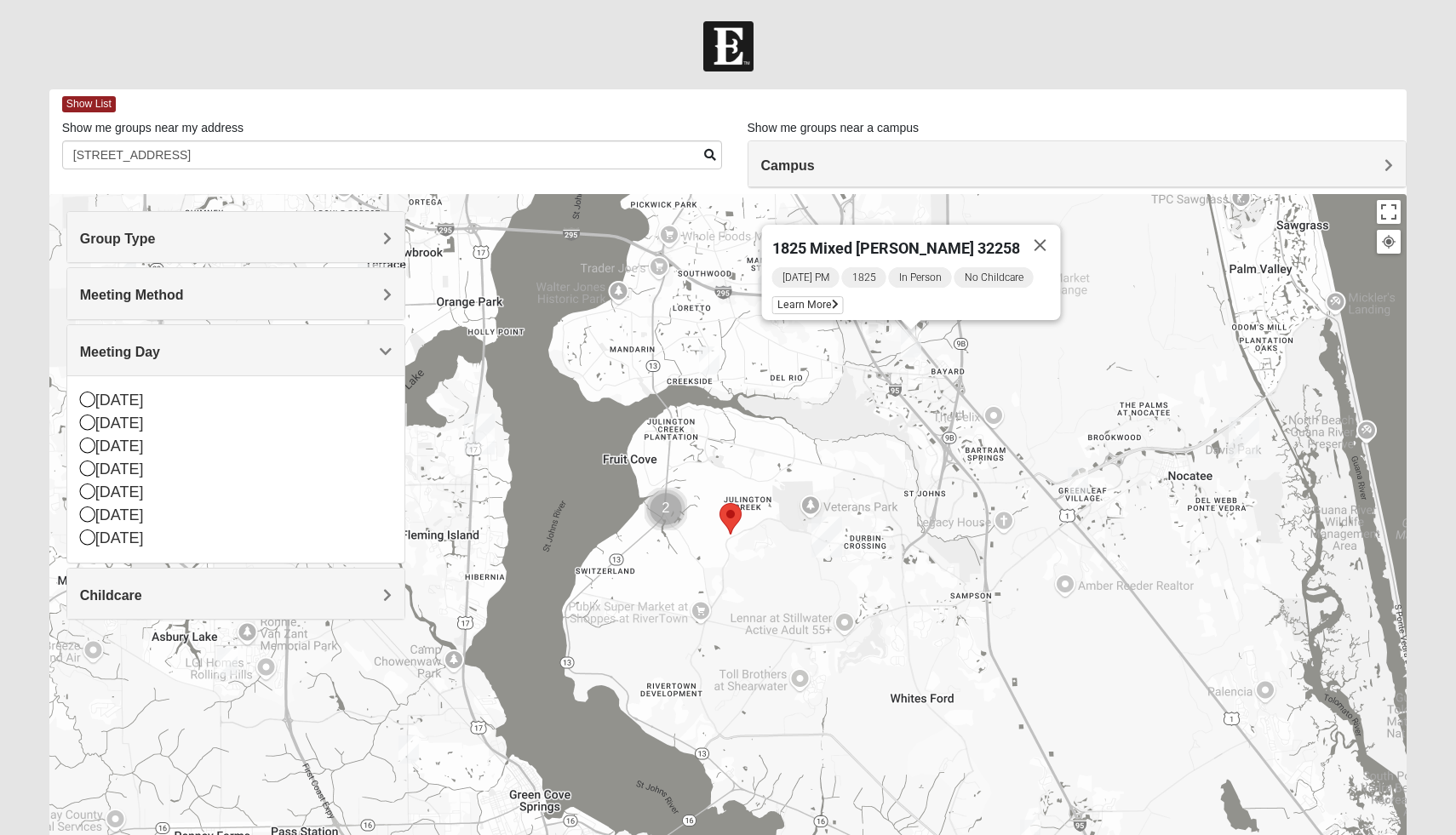
drag, startPoint x: 756, startPoint y: 524, endPoint x: 705, endPoint y: 393, distance: 140.6
click at [705, 393] on div "1825 Mixed [PERSON_NAME] 32258 [DATE] PM 1825 In Person No Childcare Learn More" at bounding box center [728, 534] width 1358 height 681
